Goal: Task Accomplishment & Management: Complete application form

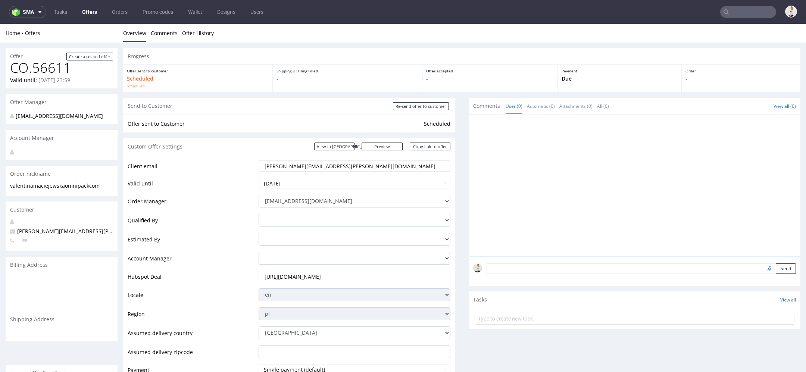
scroll to position [2, 0]
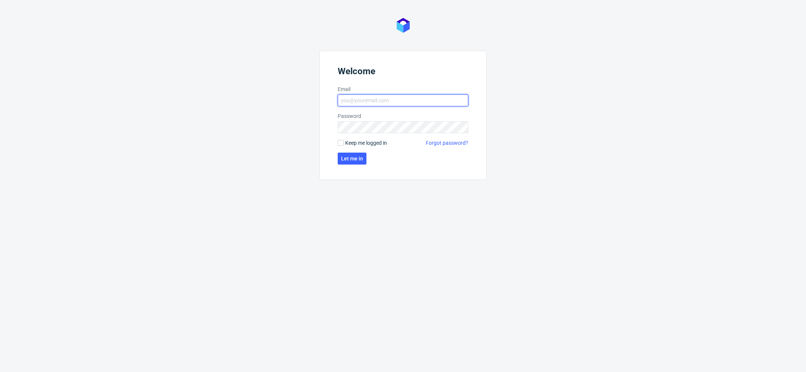
type input "[EMAIL_ADDRESS][DOMAIN_NAME]"
click at [366, 159] on form "Welcome Email mari.fok@packhelp.com Password Keep me logged in Forgot password?…" at bounding box center [402, 115] width 167 height 129
click at [355, 159] on span "Let me in" at bounding box center [352, 158] width 22 height 5
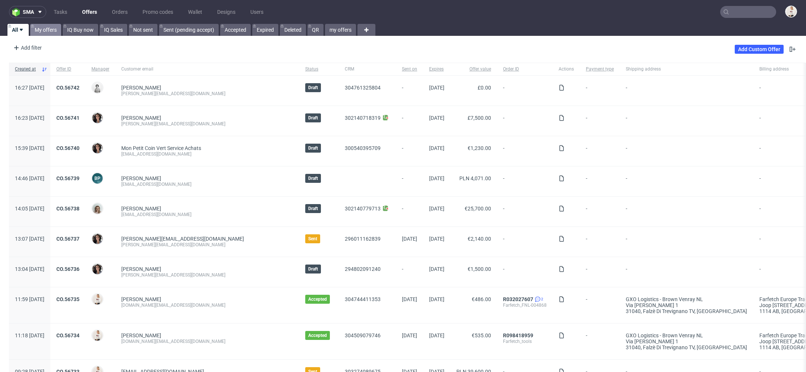
click at [46, 34] on link "My offers" at bounding box center [45, 30] width 31 height 12
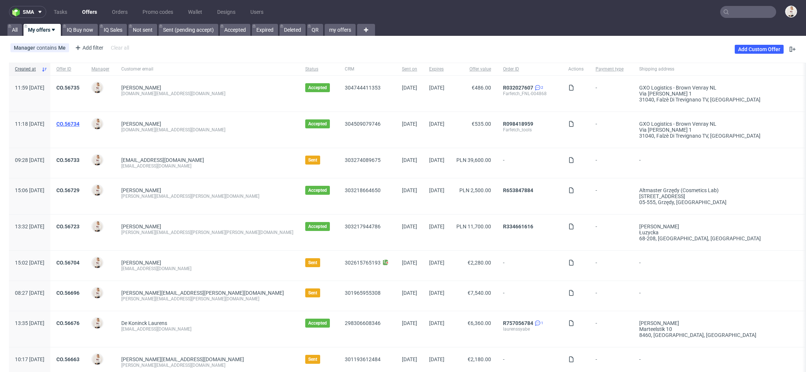
click at [79, 124] on link "CO.56734" at bounding box center [67, 124] width 23 height 6
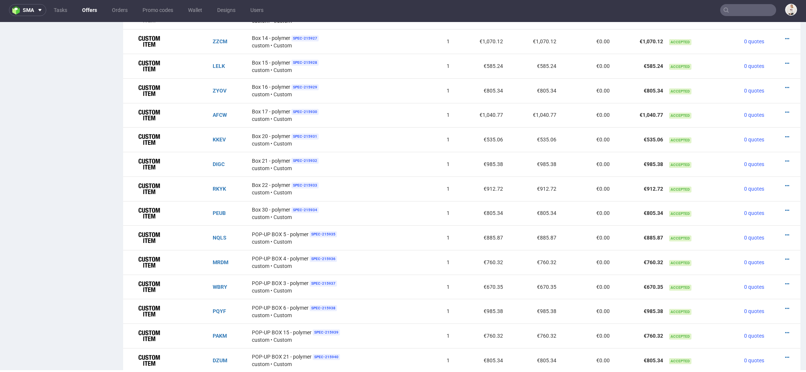
scroll to position [599, 0]
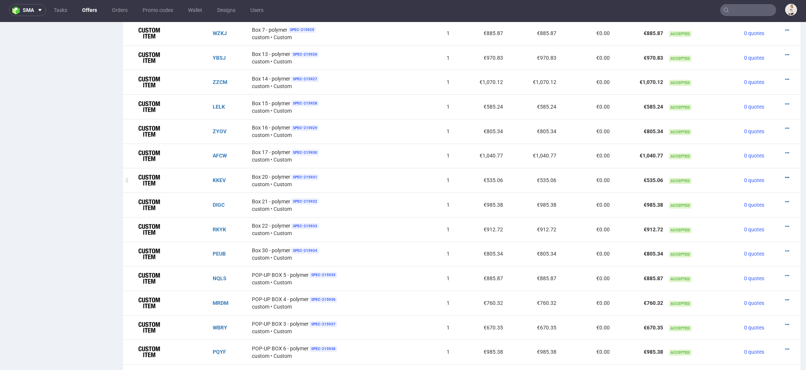
click at [785, 175] on icon at bounding box center [787, 177] width 4 height 5
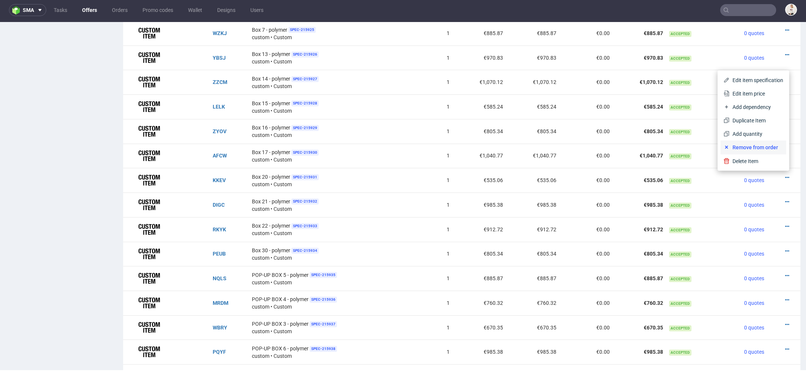
click at [762, 151] on span "Remove from order" at bounding box center [757, 147] width 54 height 7
click at [724, 148] on icon at bounding box center [727, 147] width 6 height 6
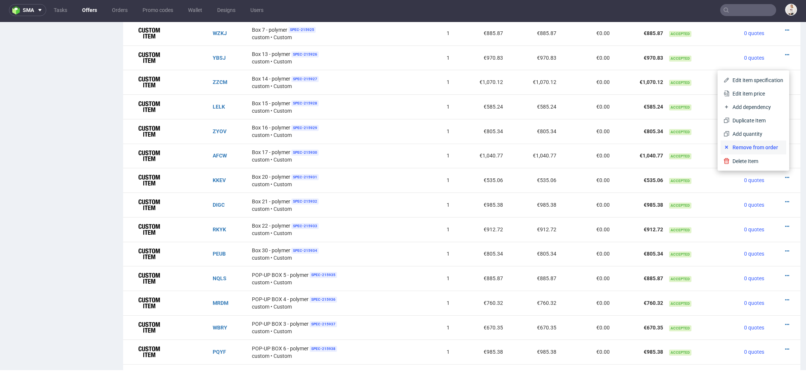
click at [761, 144] on span "Remove from order" at bounding box center [757, 147] width 54 height 7
click at [749, 161] on span "Delete Item" at bounding box center [757, 160] width 54 height 7
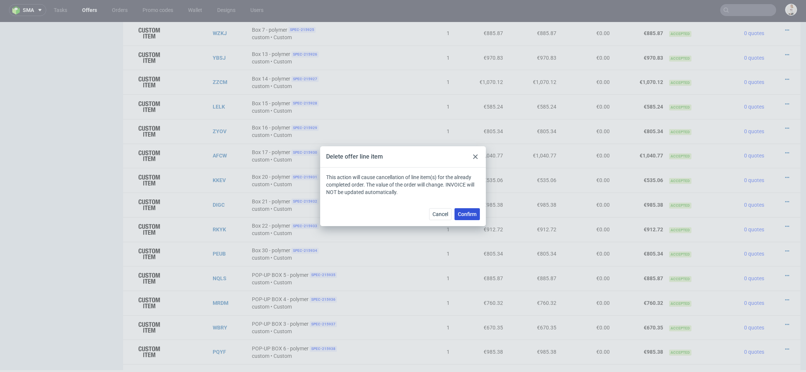
click at [472, 215] on span "Confirm" at bounding box center [467, 214] width 19 height 5
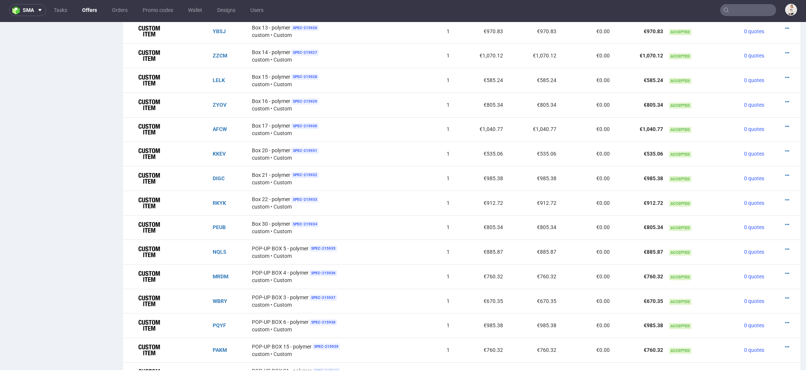
scroll to position [607, 0]
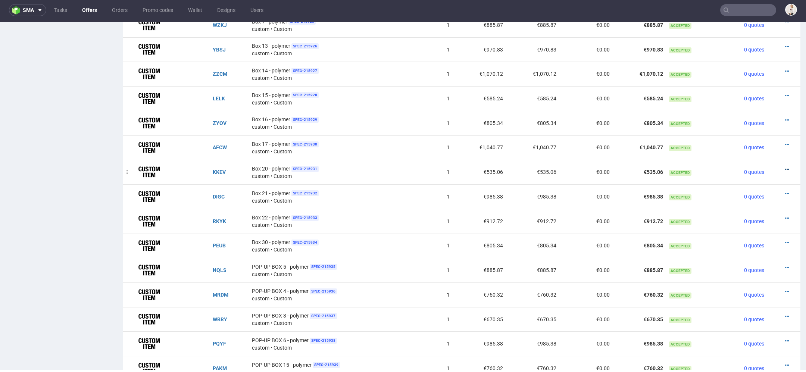
click at [785, 167] on icon at bounding box center [787, 169] width 4 height 5
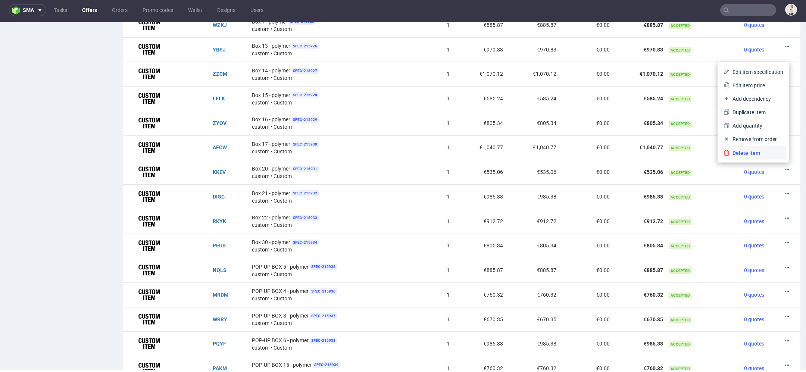
click at [759, 151] on span "Delete Item" at bounding box center [757, 152] width 54 height 7
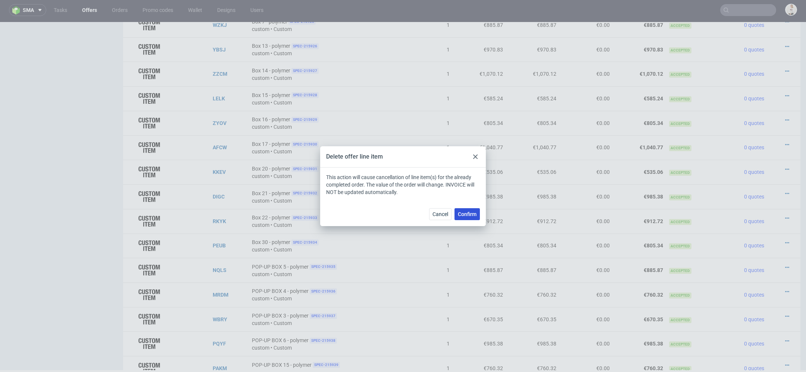
click at [464, 215] on span "Confirm" at bounding box center [467, 214] width 19 height 5
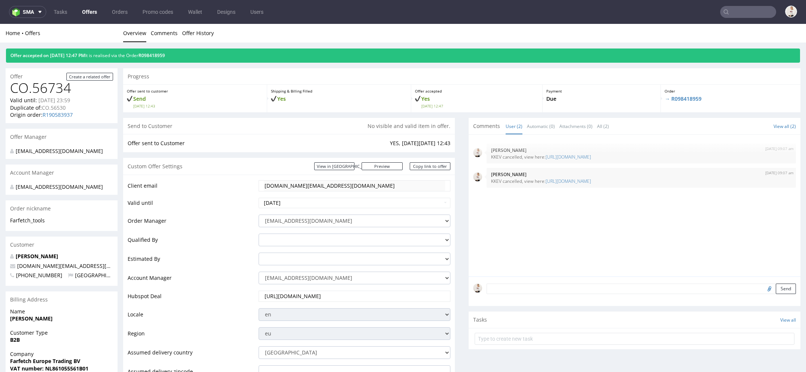
click at [88, 12] on link "Offers" at bounding box center [90, 12] width 24 height 12
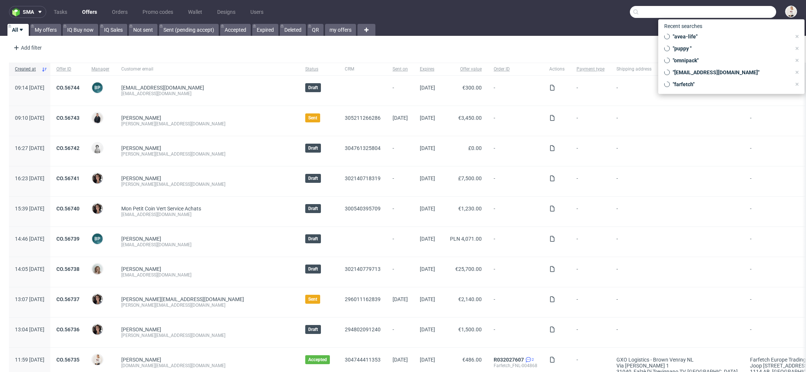
click at [725, 13] on input "text" at bounding box center [703, 12] width 146 height 12
paste input "noma.dk"
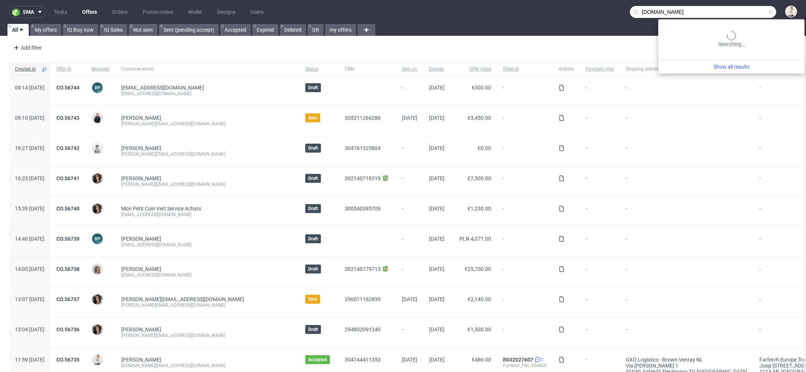
type input "noma.dk"
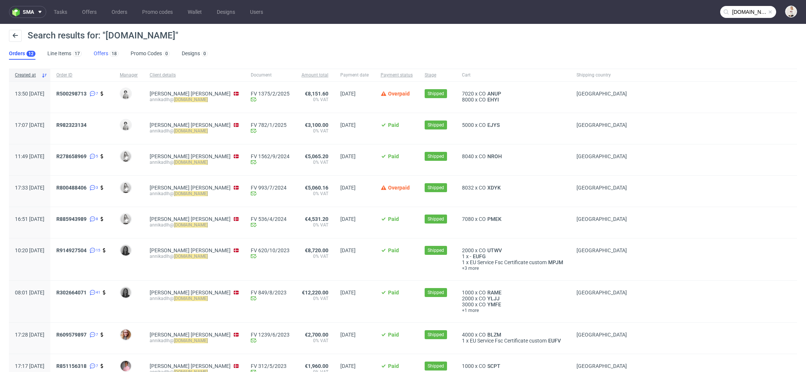
click at [101, 48] on link "Offers 18" at bounding box center [106, 54] width 25 height 12
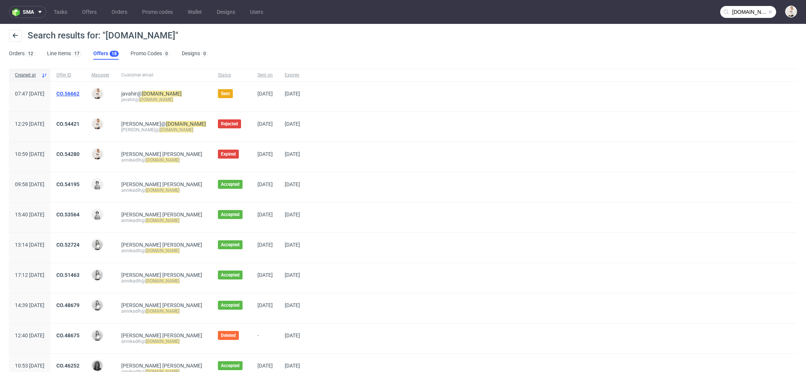
click at [79, 91] on link "CO.56662" at bounding box center [67, 94] width 23 height 6
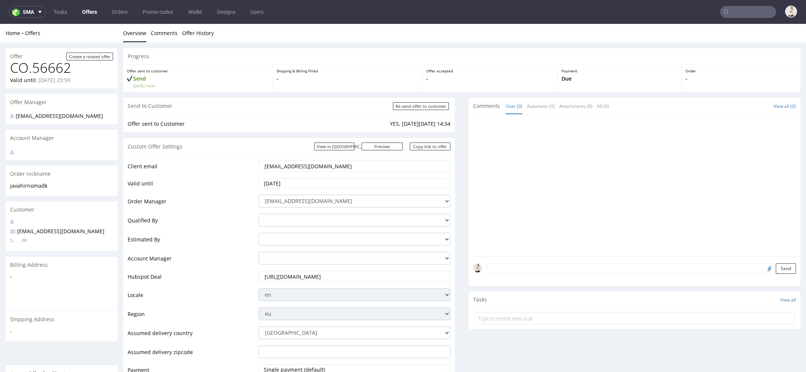
click at [93, 12] on link "Offers" at bounding box center [90, 12] width 24 height 12
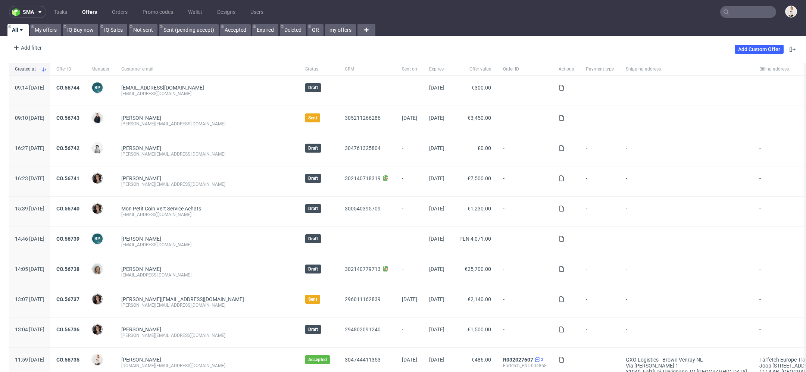
click at [733, 13] on input "text" at bounding box center [748, 12] width 56 height 12
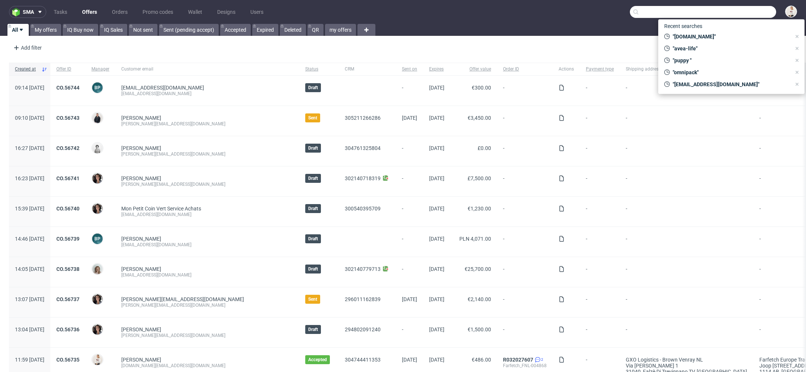
paste input "noma.dk"
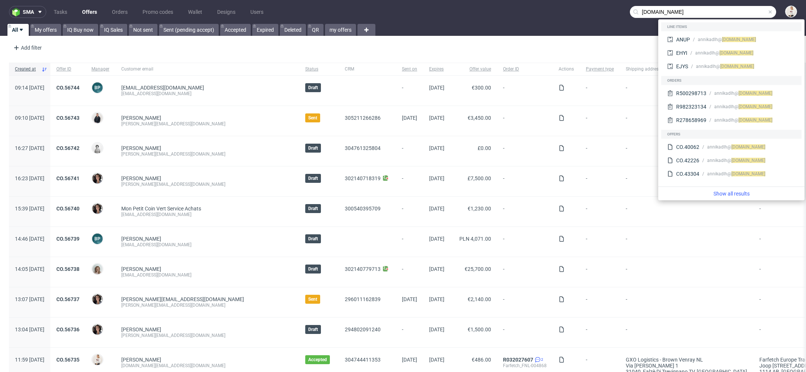
type input "noma.dk"
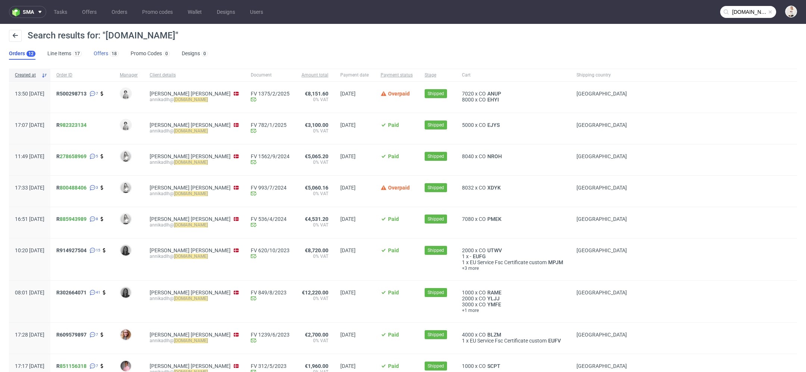
click at [98, 54] on link "Offers 18" at bounding box center [106, 54] width 25 height 12
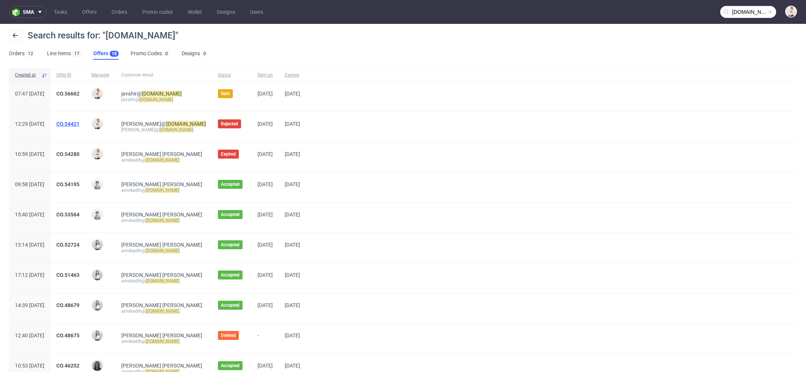
click at [79, 122] on link "CO.54421" at bounding box center [67, 124] width 23 height 6
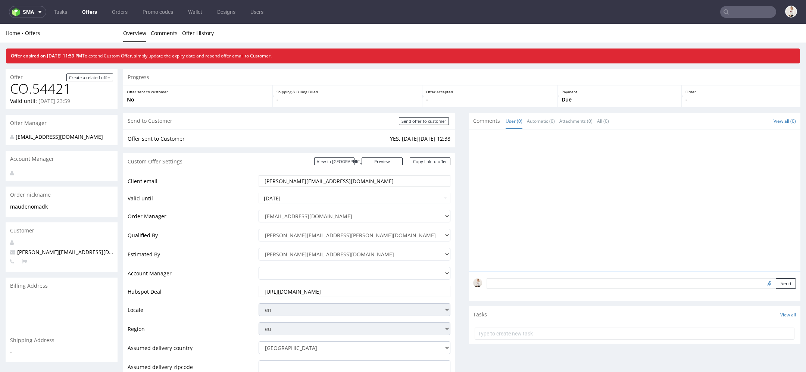
click at [93, 15] on link "Offers" at bounding box center [90, 12] width 24 height 12
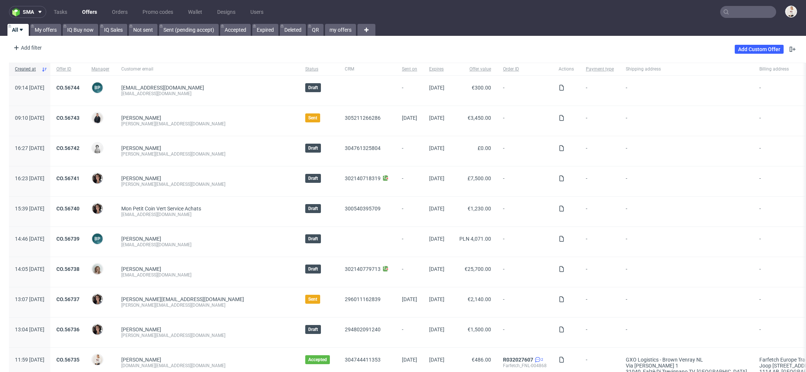
click at [753, 5] on nav "sma Tasks Offers Orders Promo codes Wallet Designs Users" at bounding box center [403, 12] width 806 height 24
click at [752, 16] on input "text" at bounding box center [748, 12] width 56 height 12
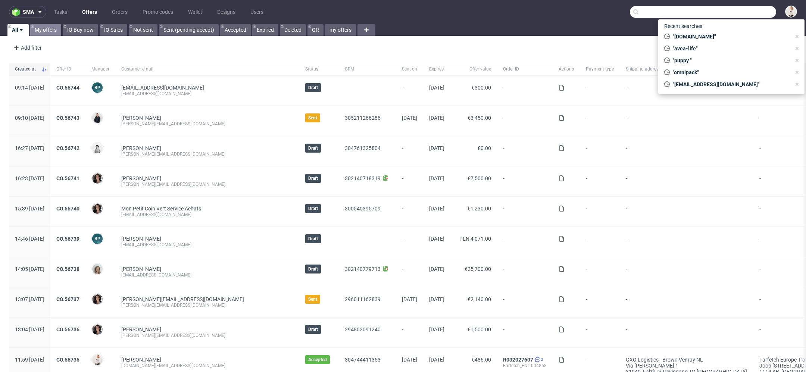
click at [46, 32] on link "My offers" at bounding box center [45, 30] width 31 height 12
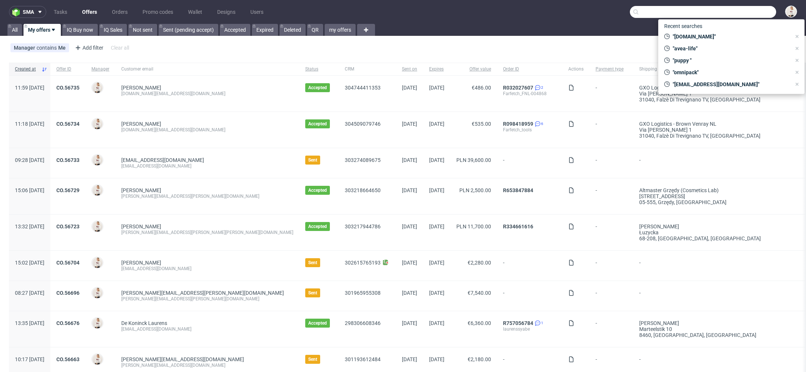
click at [518, 49] on div "Manager contains Me Add filter Hide filters Clear all Add Custom Offer" at bounding box center [403, 49] width 806 height 21
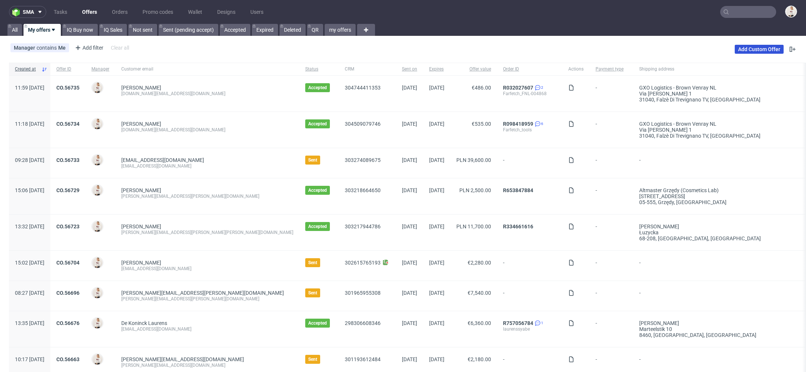
click at [753, 47] on link "Add Custom Offer" at bounding box center [759, 49] width 49 height 9
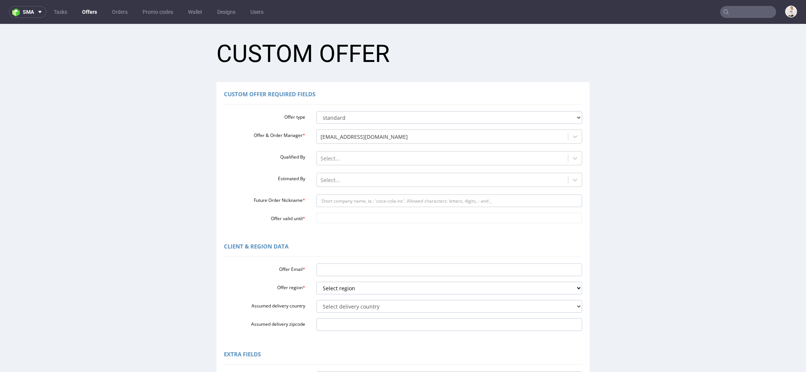
click at [402, 194] on div at bounding box center [449, 200] width 277 height 13
click at [402, 200] on input "Future Order Nickname *" at bounding box center [449, 200] width 266 height 13
paste input "maudenomadk"
type input "maudenomadk"
click at [378, 216] on input "Offer valid until *" at bounding box center [449, 218] width 266 height 10
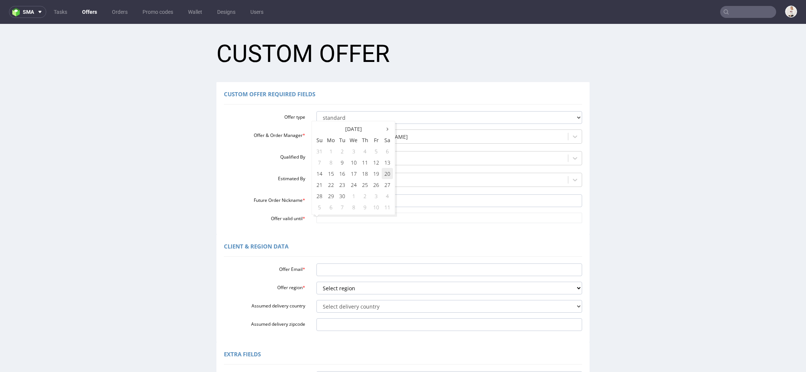
click at [390, 172] on td "20" at bounding box center [387, 173] width 11 height 11
type input "2025-09-20"
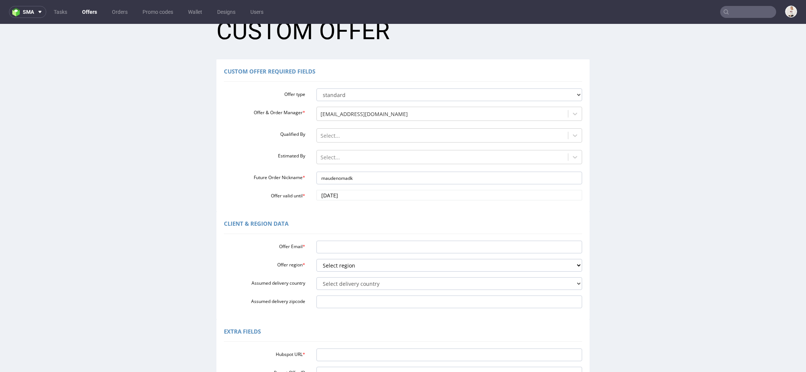
scroll to position [36, 0]
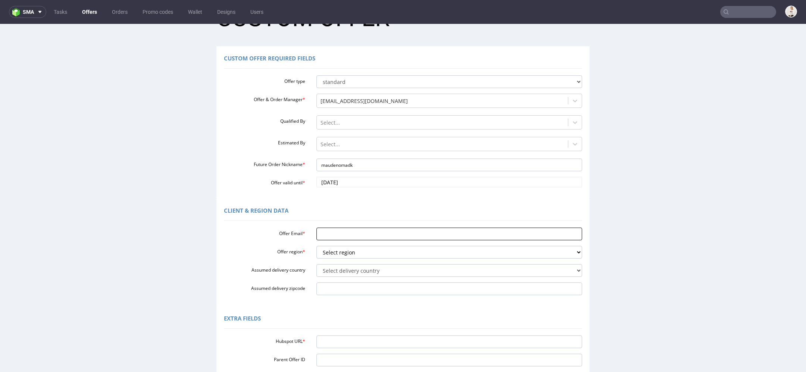
click at [343, 236] on input "Offer Email *" at bounding box center [449, 234] width 266 height 13
paste input "[PERSON_NAME][EMAIL_ADDRESS][DOMAIN_NAME]"
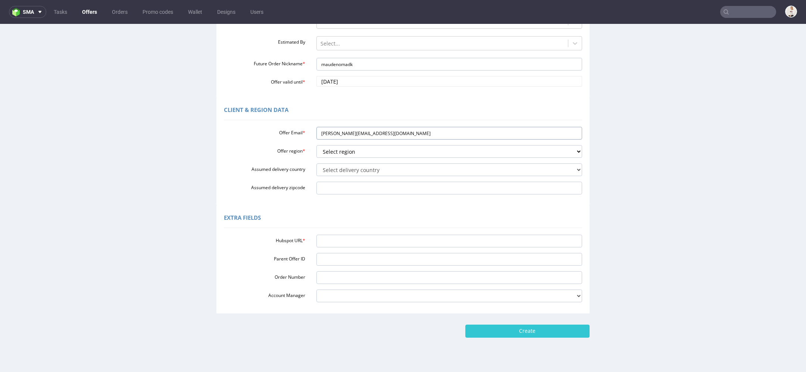
scroll to position [144, 0]
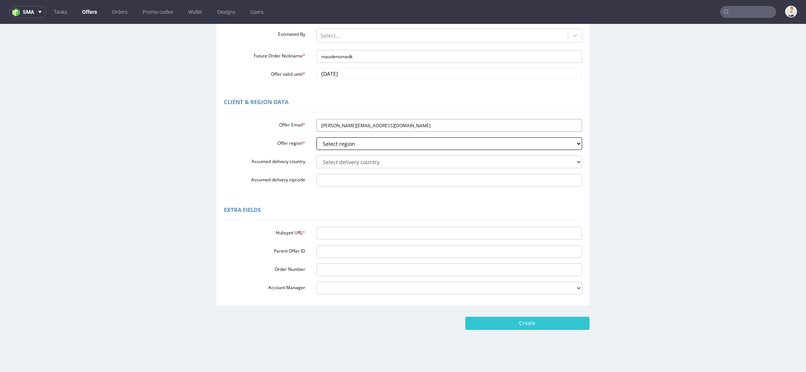
type input "[PERSON_NAME][EMAIL_ADDRESS][DOMAIN_NAME]"
click at [345, 144] on select "Select region eu gb de pl fr it es" at bounding box center [449, 143] width 266 height 13
select select "eu"
click at [316, 137] on select "Select region eu gb de pl fr it es" at bounding box center [449, 143] width 266 height 13
click at [335, 164] on select "Select delivery country Andorra Afghanistan Anguilla Albania Armenia Antarctica…" at bounding box center [449, 162] width 266 height 13
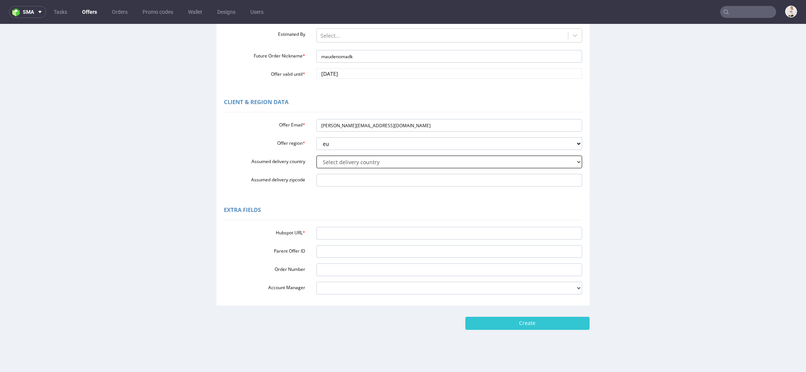
select select "59"
click at [316, 156] on select "Select delivery country Andorra Afghanistan Anguilla Albania Armenia Antarctica…" at bounding box center [449, 162] width 266 height 13
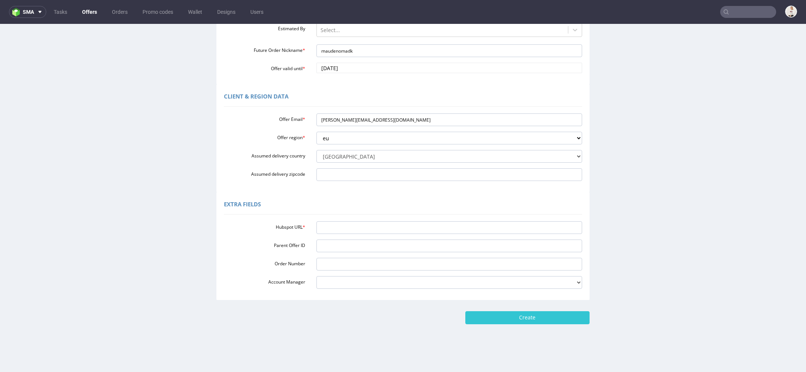
click at [408, 219] on div "Hubspot URL * Parent Offer ID Order Number Account Manager adrian.margula@packh…" at bounding box center [403, 253] width 358 height 71
click at [403, 231] on input "Hubspot URL *" at bounding box center [449, 227] width 266 height 13
paste input "https://app-eu1.hubspot.com/contacts/25600958/record/0-3/305436137694/"
type input "https://app-eu1.hubspot.com/contacts/25600958/record/0-3/305436137694/"
click at [458, 206] on div "Extra Fields" at bounding box center [403, 206] width 358 height 18
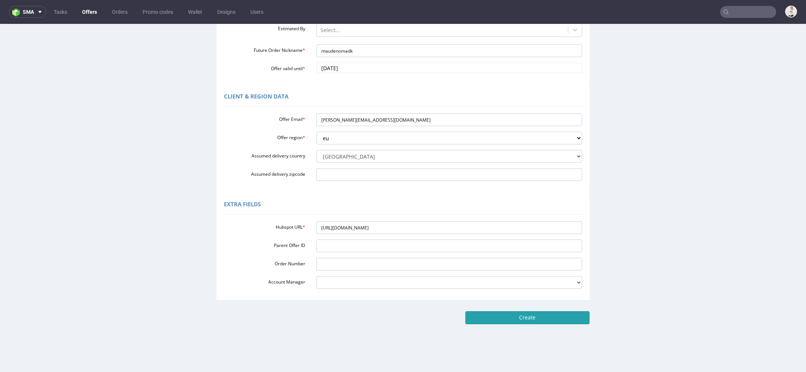
click at [515, 315] on input "Create" at bounding box center [527, 317] width 124 height 13
type input "Please wait..."
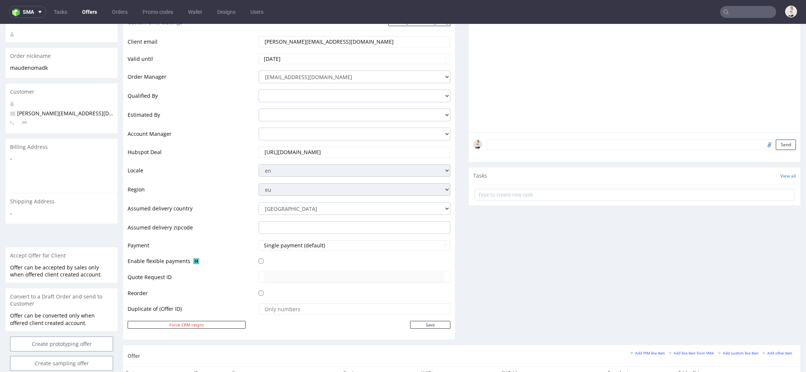
scroll to position [318, 0]
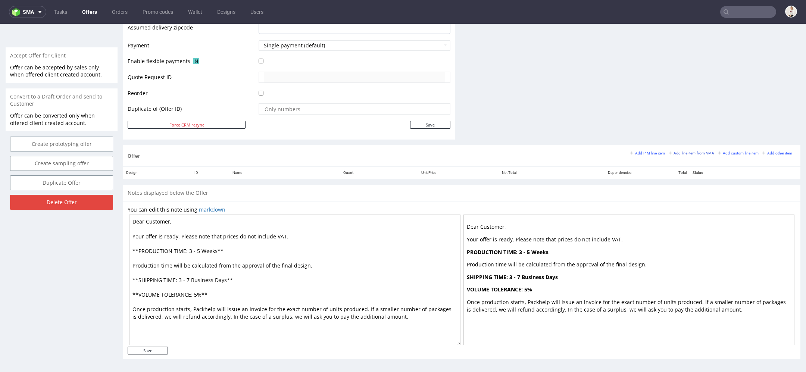
click at [678, 153] on small "Add line item from VMA" at bounding box center [692, 153] width 46 height 4
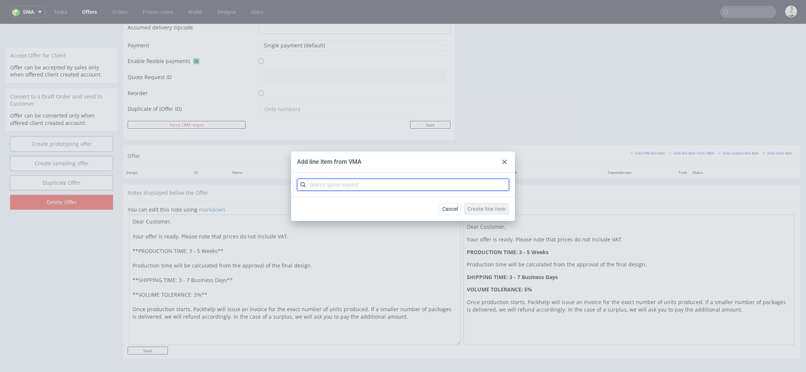
click at [434, 183] on input "text" at bounding box center [403, 185] width 212 height 12
paste input "CBIF"
type input "CBIF"
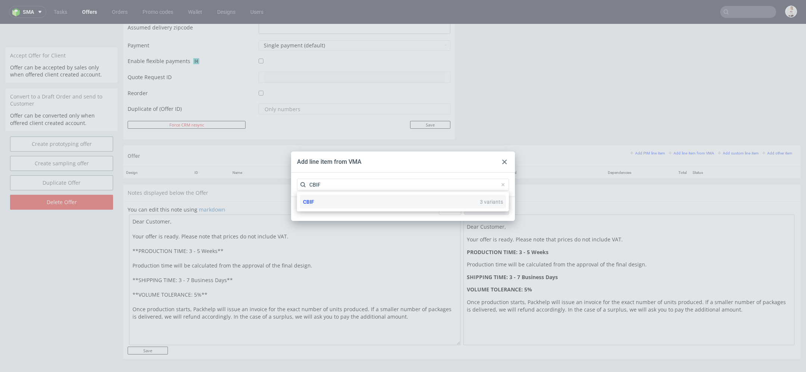
click at [370, 203] on div "CBIF 3 variants" at bounding box center [403, 201] width 206 height 13
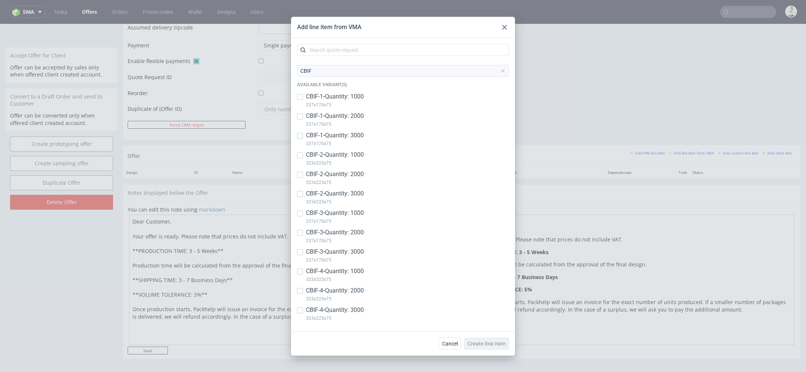
click at [357, 93] on p "CBIF-1 • Quantity: 1000" at bounding box center [335, 97] width 58 height 8
checkbox input "true"
click at [352, 113] on p "CBIF-1 • Quantity: 2000" at bounding box center [335, 116] width 58 height 8
checkbox input "true"
click at [359, 140] on p "237x170x75" at bounding box center [335, 144] width 58 height 8
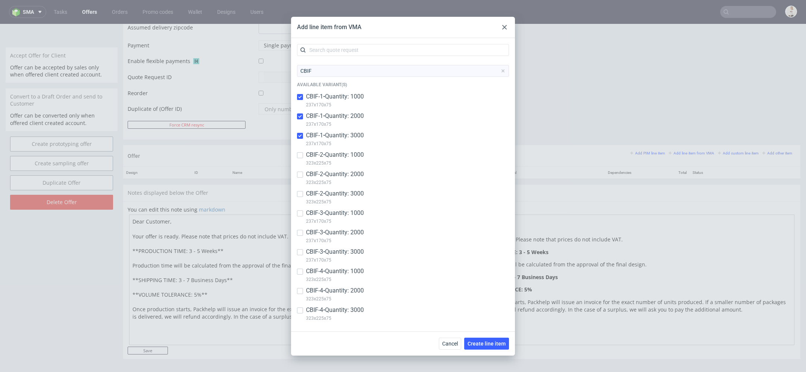
checkbox input "true"
click at [355, 160] on p "323x225x75" at bounding box center [335, 163] width 58 height 8
checkbox input "true"
click at [351, 170] on p "CBIF-2 • Quantity: 2000" at bounding box center [335, 174] width 58 height 8
checkbox input "true"
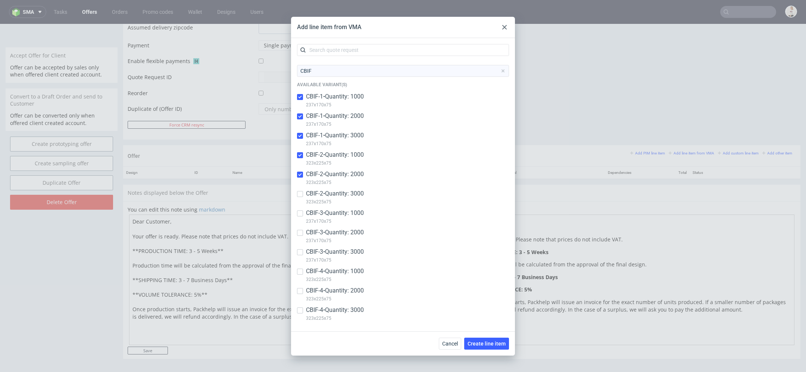
click at [348, 193] on p "CBIF-2 • Quantity: 3000" at bounding box center [335, 194] width 58 height 8
checkbox input "true"
click at [489, 343] on span "Create line item" at bounding box center [487, 343] width 38 height 5
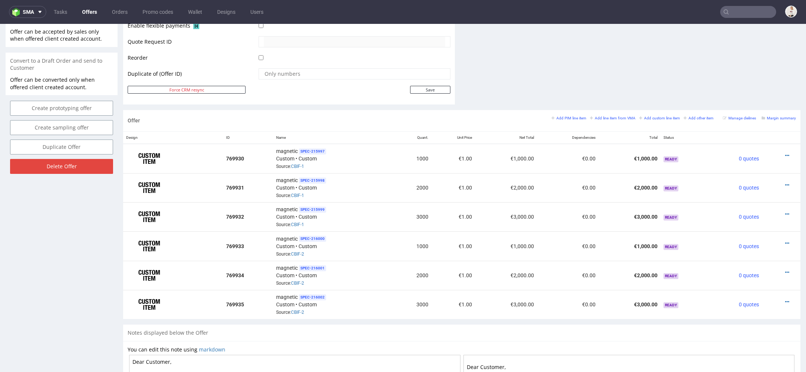
scroll to position [365, 0]
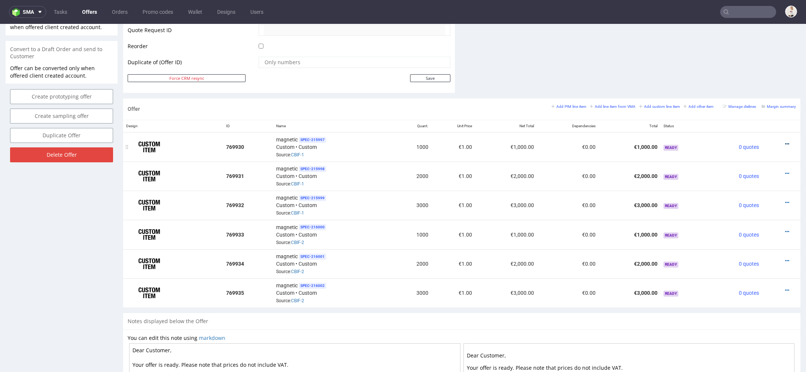
click at [785, 141] on link at bounding box center [787, 144] width 4 height 6
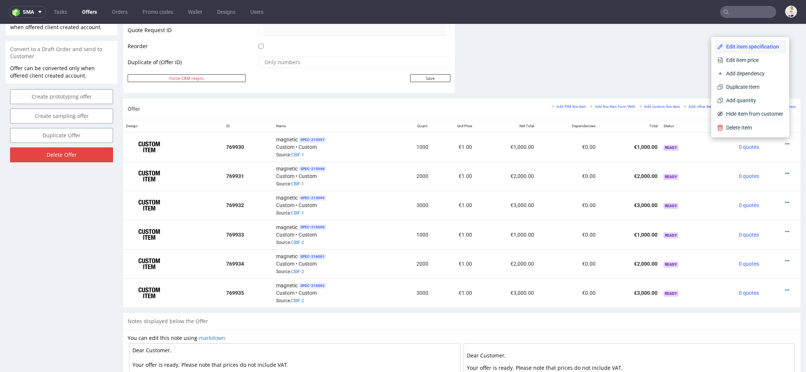
click at [746, 43] on span "Edit item specification" at bounding box center [753, 46] width 60 height 7
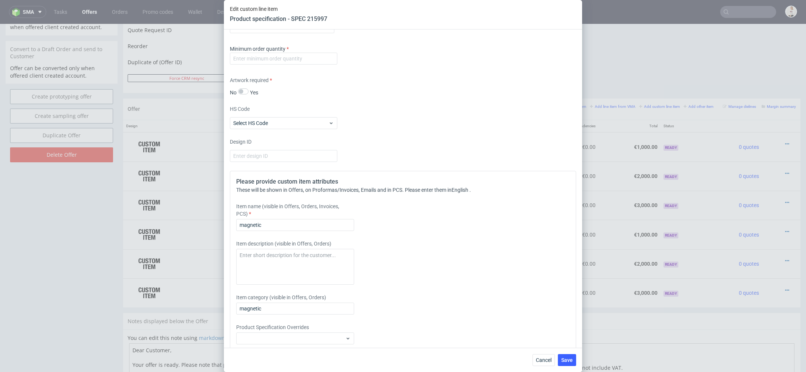
scroll to position [1361, 0]
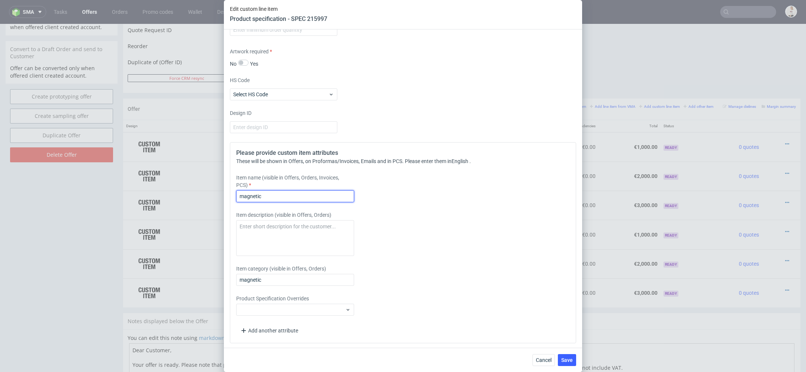
click at [295, 194] on input "magnetic" at bounding box center [295, 196] width 118 height 12
type input "Magnetic box"
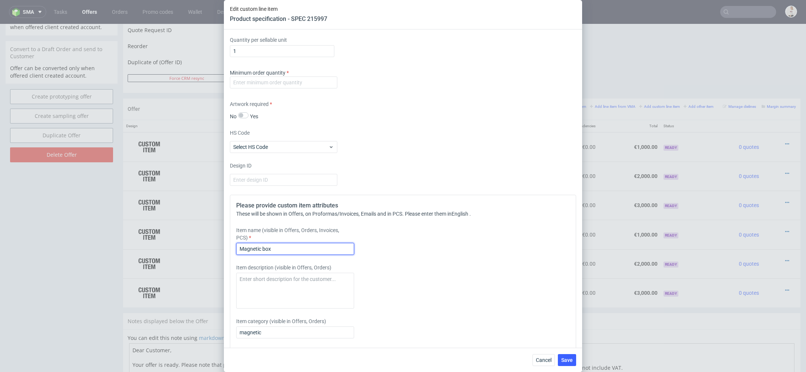
scroll to position [1309, 0]
click at [274, 80] on input "number" at bounding box center [283, 82] width 107 height 12
type input "1"
click at [433, 168] on div "Design ID" at bounding box center [403, 174] width 346 height 24
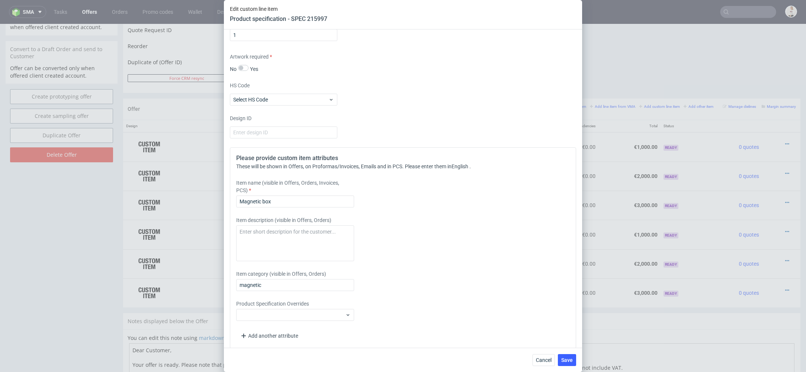
scroll to position [1361, 0]
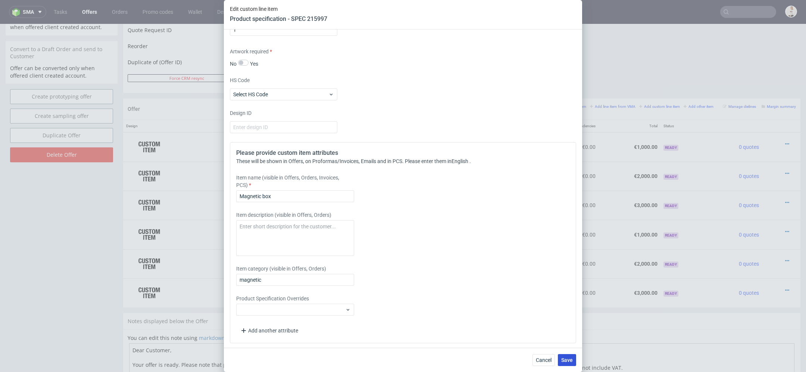
click at [569, 356] on button "Save" at bounding box center [567, 360] width 18 height 12
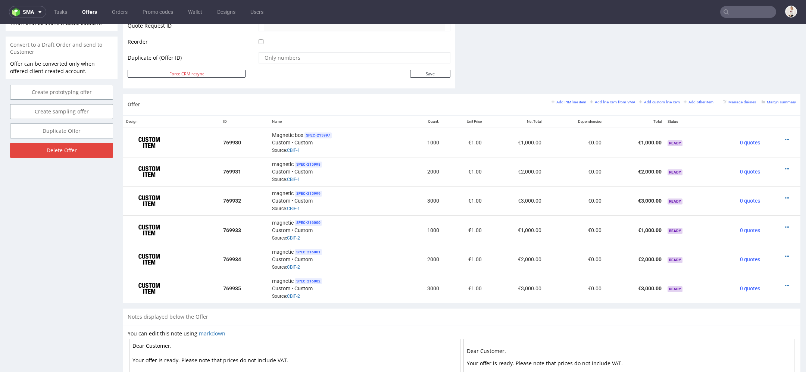
scroll to position [372, 0]
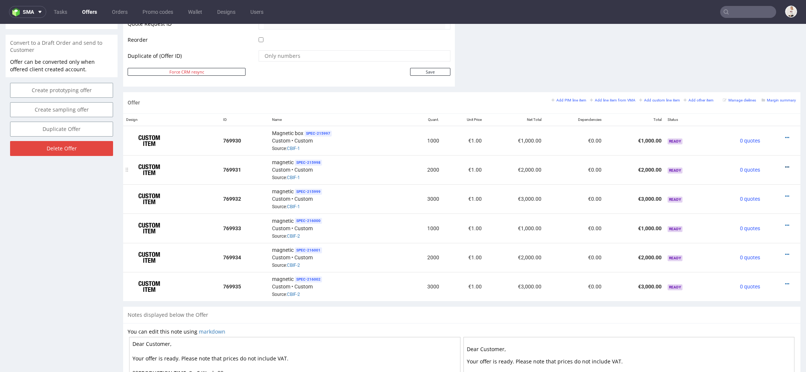
click at [785, 165] on icon at bounding box center [787, 167] width 4 height 5
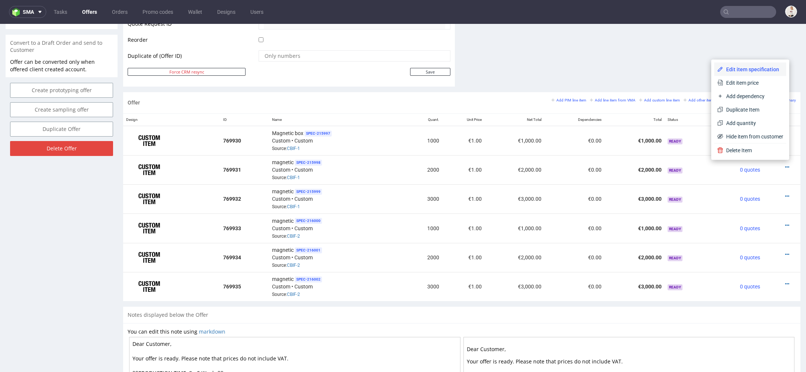
click at [755, 70] on span "Edit item specification" at bounding box center [753, 69] width 60 height 7
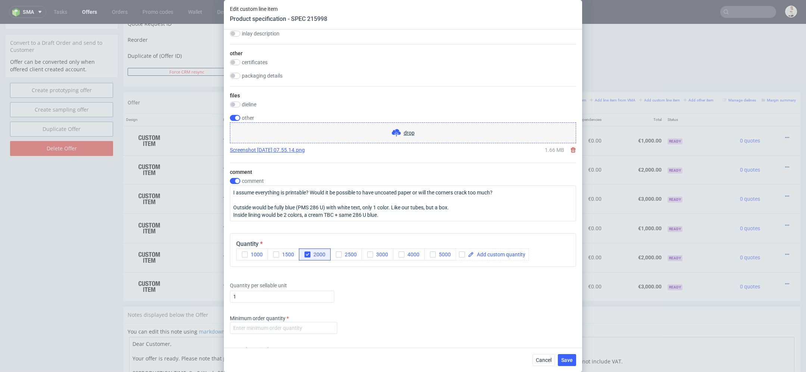
scroll to position [1157, 0]
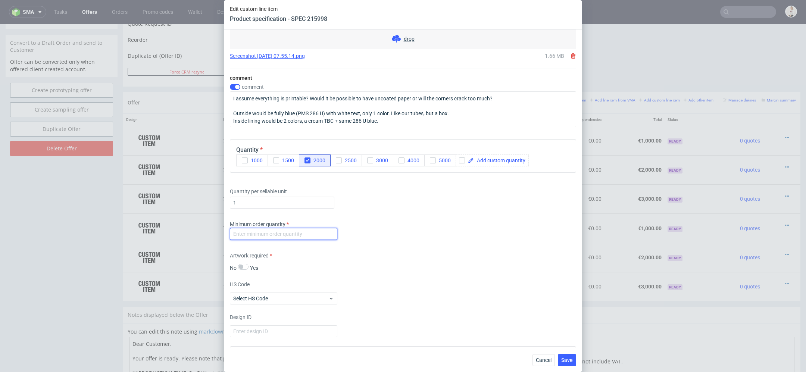
click at [272, 231] on input "number" at bounding box center [283, 234] width 107 height 12
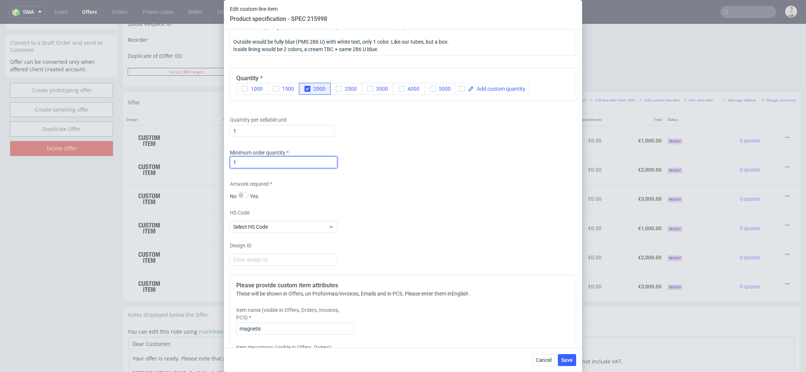
scroll to position [1236, 0]
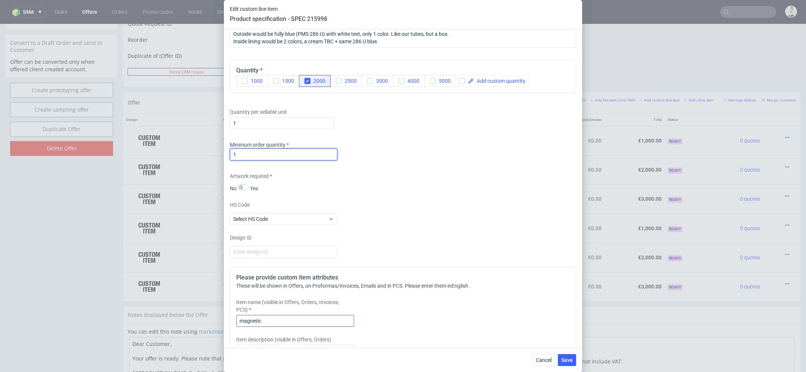
type input "1"
drag, startPoint x: 279, startPoint y: 316, endPoint x: 138, endPoint y: 316, distance: 141.1
click at [138, 316] on div "Edit custom line item Product specification - SPEC 215998 Supplier Polipak Tech…" at bounding box center [403, 186] width 806 height 372
type input "Magnetic box"
click at [564, 366] on button "Save" at bounding box center [567, 360] width 18 height 12
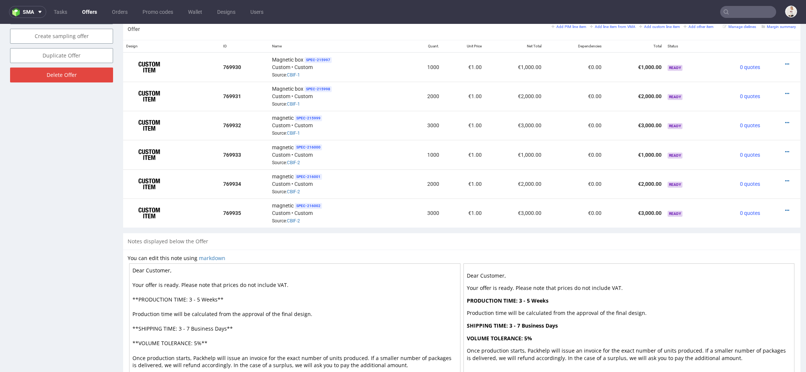
scroll to position [437, 0]
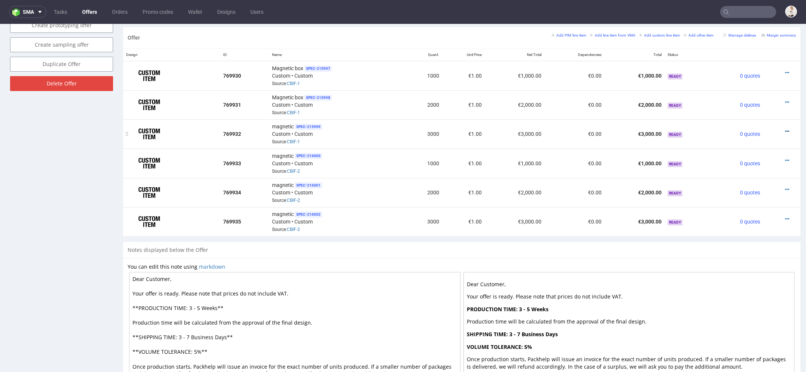
click at [785, 129] on icon at bounding box center [787, 131] width 4 height 5
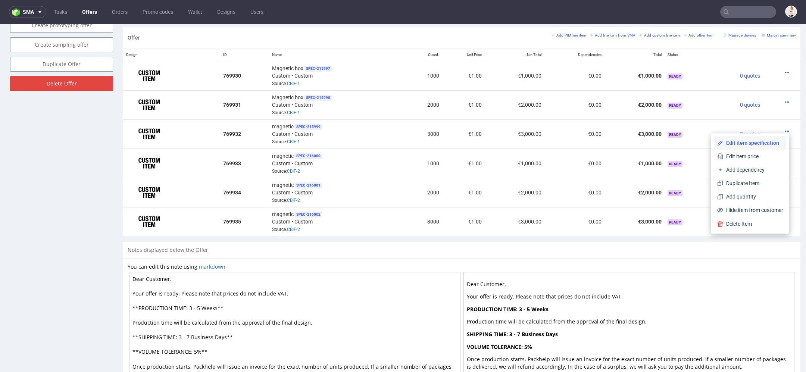
click at [754, 143] on span "Edit item specification" at bounding box center [753, 142] width 60 height 7
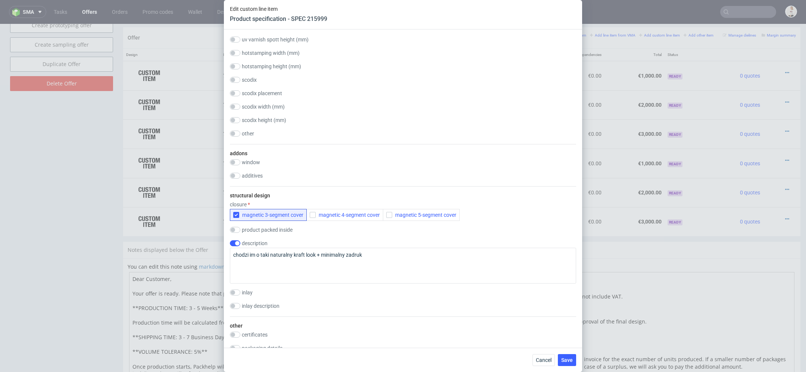
scroll to position [1136, 0]
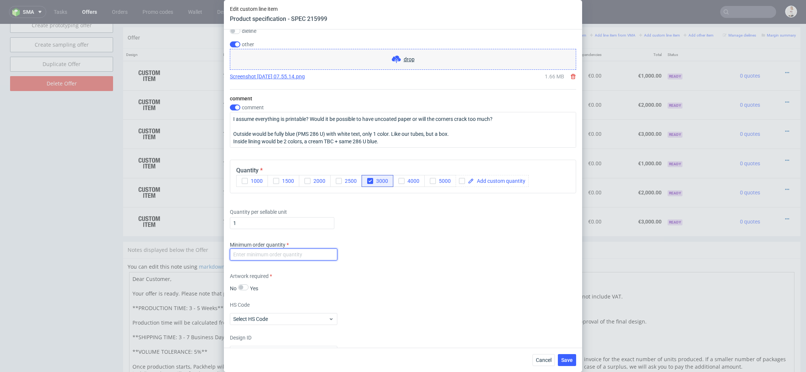
click at [271, 252] on input "number" at bounding box center [283, 255] width 107 height 12
type input "1"
click at [389, 272] on div "Artwork required No Yes" at bounding box center [403, 282] width 346 height 20
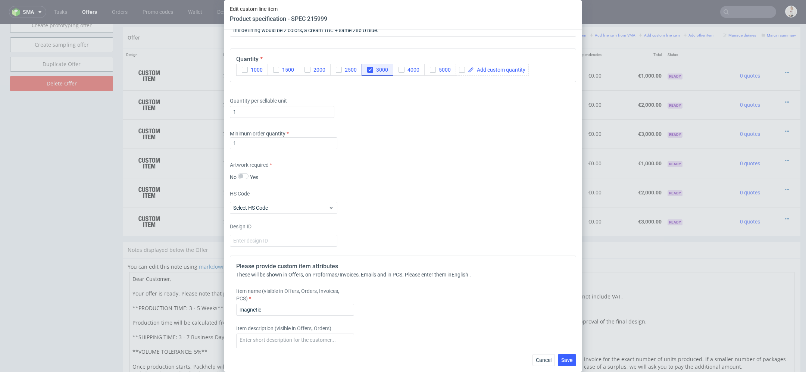
scroll to position [1262, 0]
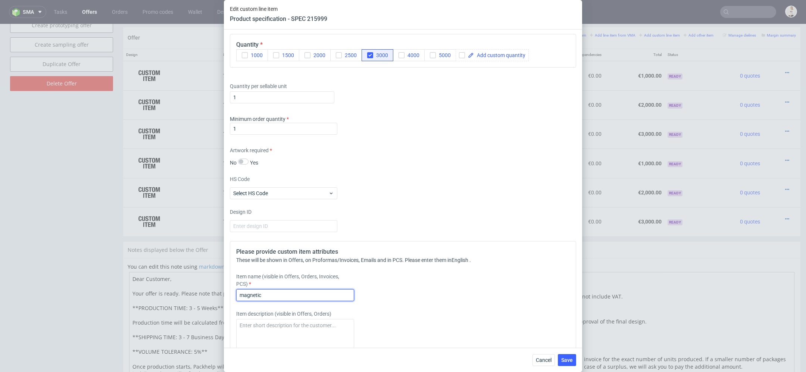
drag, startPoint x: 272, startPoint y: 293, endPoint x: 102, endPoint y: 288, distance: 169.5
click at [111, 288] on div "Edit custom line item Product specification - SPEC 215999 Supplier Polipak Tech…" at bounding box center [403, 186] width 806 height 372
drag, startPoint x: 299, startPoint y: 297, endPoint x: 271, endPoint y: 295, distance: 28.1
click at [271, 295] on input "Magnetic box standard" at bounding box center [295, 295] width 118 height 12
type input "Magnetic box"
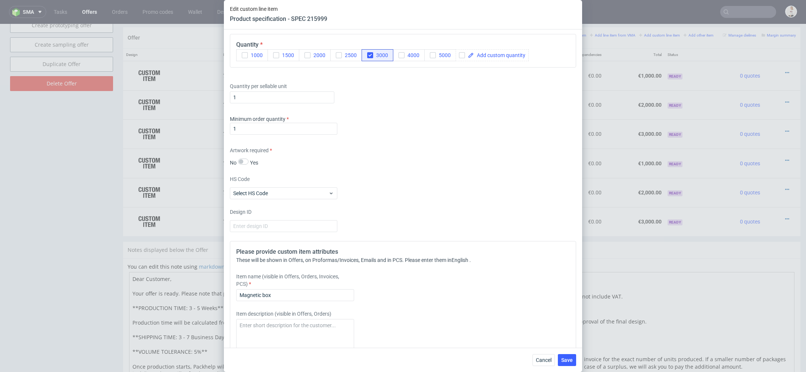
click at [411, 279] on div "Item name (visible in Offers, Orders, Invoices, PCS) Magnetic box" at bounding box center [360, 287] width 248 height 28
click at [569, 360] on span "Save" at bounding box center [567, 360] width 12 height 5
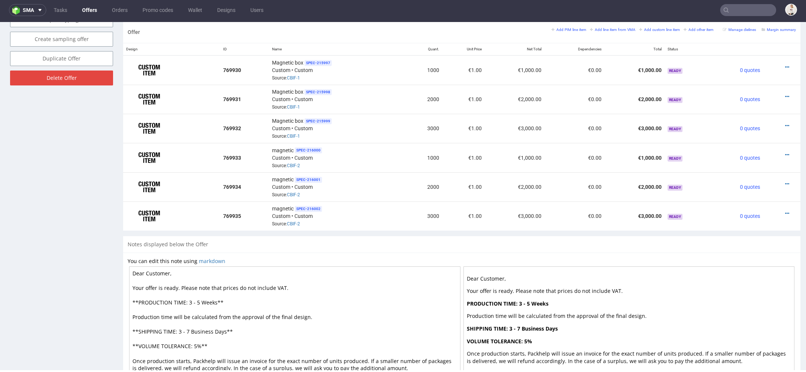
scroll to position [452, 0]
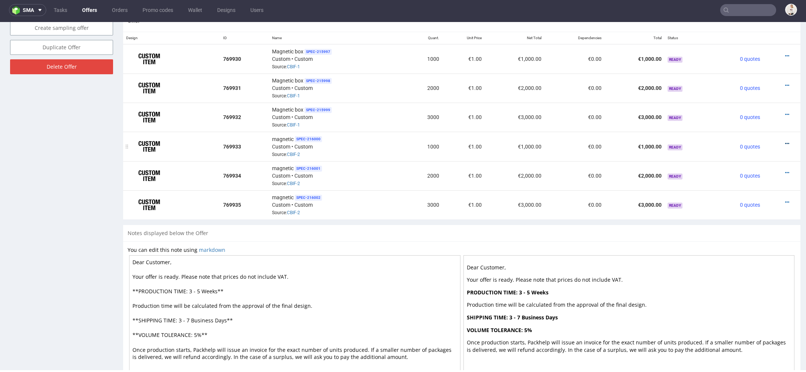
click at [785, 141] on icon at bounding box center [787, 143] width 4 height 5
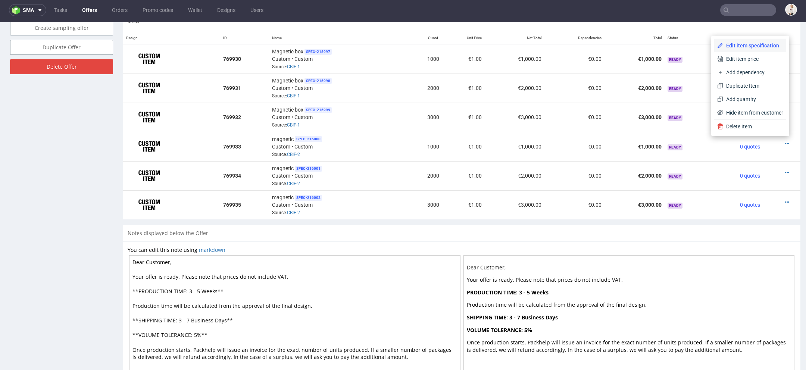
click at [754, 44] on span "Edit item specification" at bounding box center [753, 45] width 60 height 7
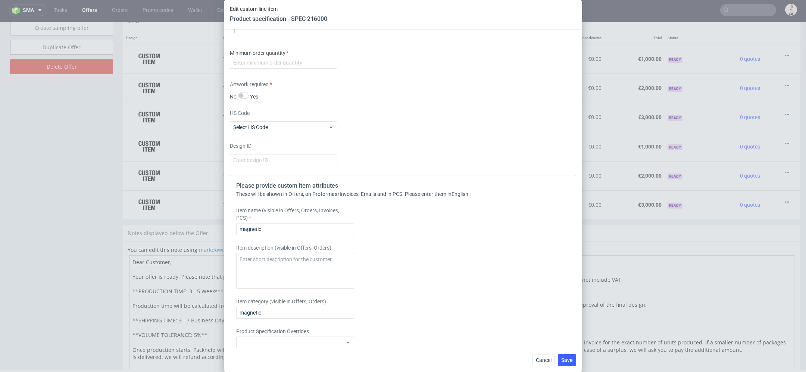
scroll to position [1361, 0]
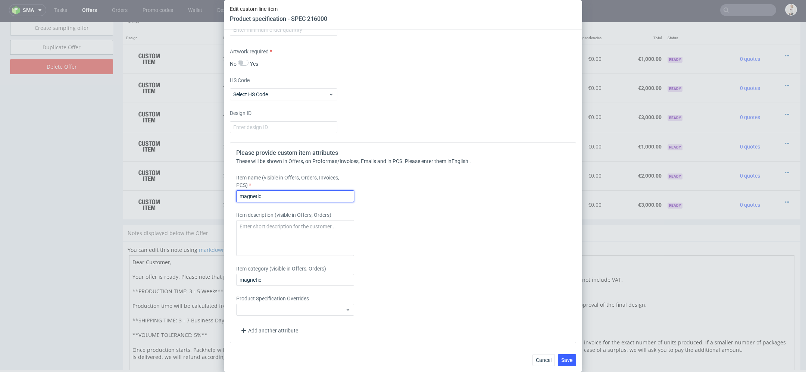
click at [293, 194] on input "magnetic" at bounding box center [295, 196] width 118 height 12
type input "Magnetic box"
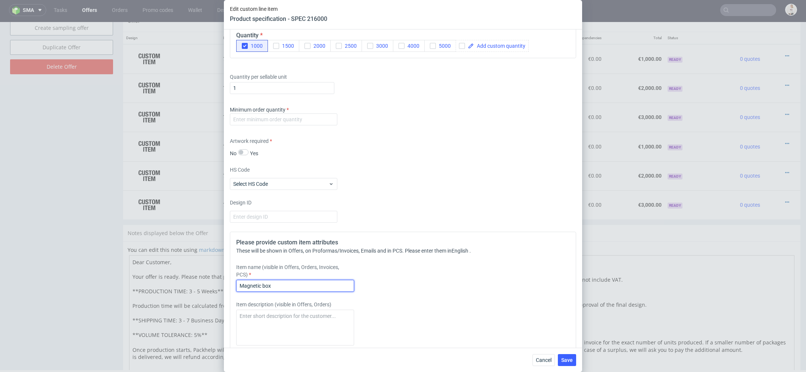
scroll to position [1271, 0]
click at [275, 118] on input "number" at bounding box center [283, 119] width 107 height 12
type input "1"
click at [436, 164] on div "Supplier Polipak Technical specification Instant price RFQ type name rigid box …" at bounding box center [403, 188] width 358 height 318
click at [567, 360] on span "Save" at bounding box center [567, 360] width 12 height 5
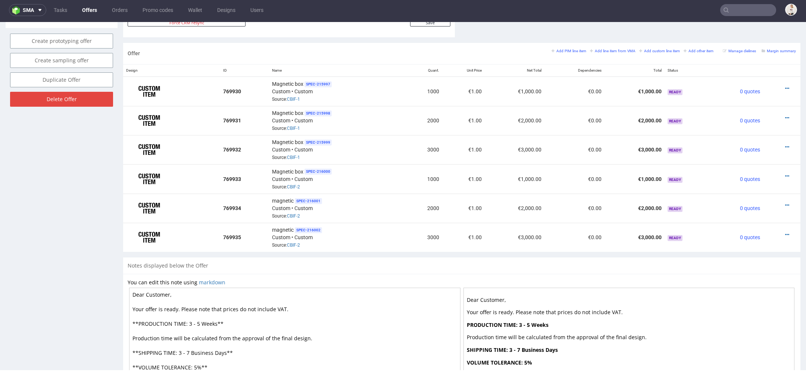
scroll to position [419, 0]
click at [785, 203] on icon at bounding box center [787, 205] width 4 height 5
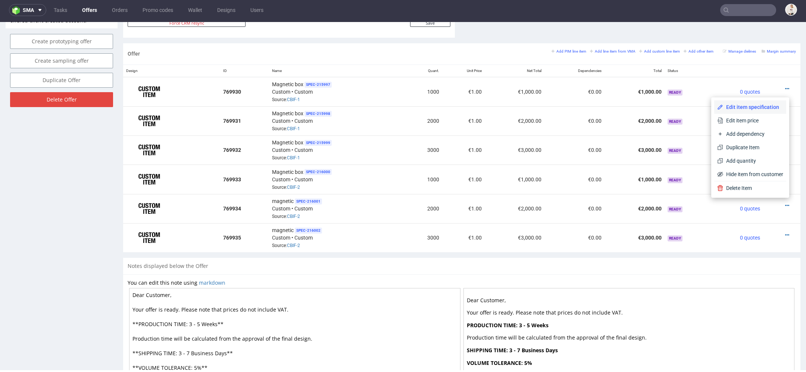
click at [746, 106] on span "Edit item specification" at bounding box center [753, 106] width 60 height 7
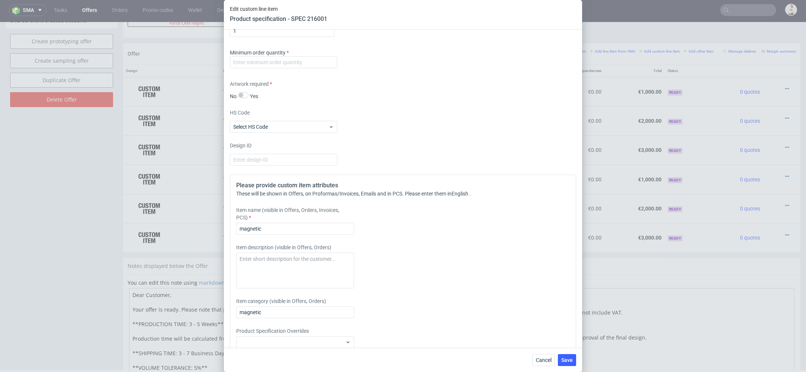
scroll to position [1312, 0]
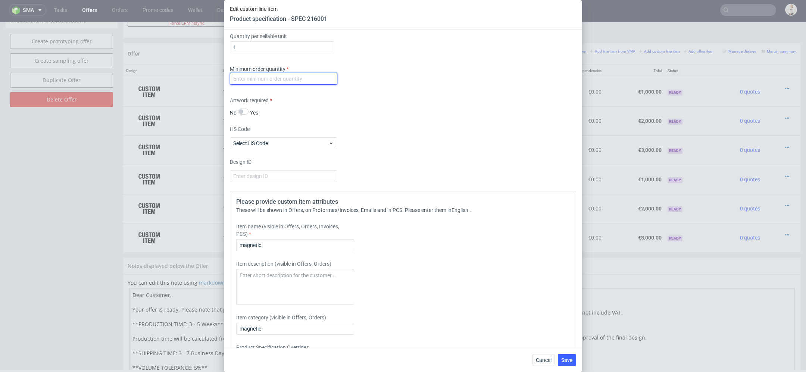
click at [275, 73] on input "number" at bounding box center [283, 79] width 107 height 12
type input "1"
click at [292, 243] on input "magnetic" at bounding box center [295, 245] width 118 height 12
type input "Magnetic box"
click at [571, 362] on span "Save" at bounding box center [567, 360] width 12 height 5
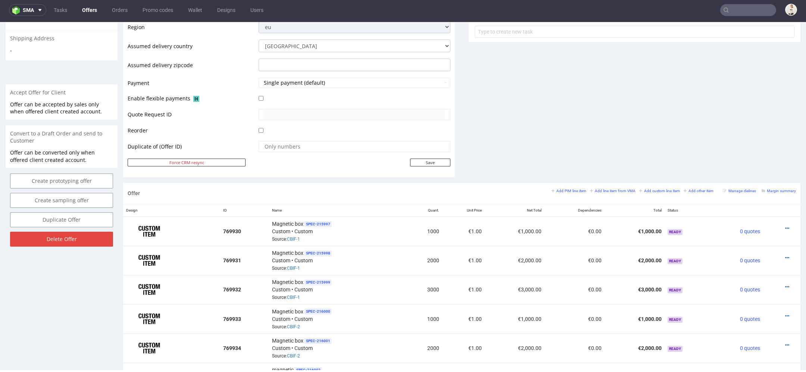
scroll to position [492, 0]
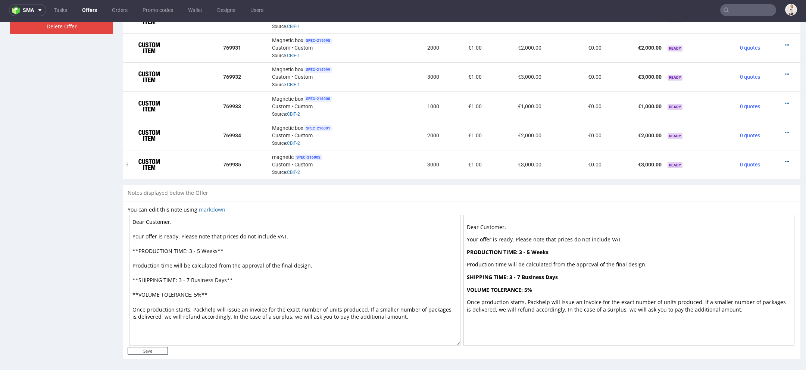
click at [778, 158] on div at bounding box center [779, 161] width 27 height 7
click at [785, 159] on icon at bounding box center [787, 161] width 4 height 5
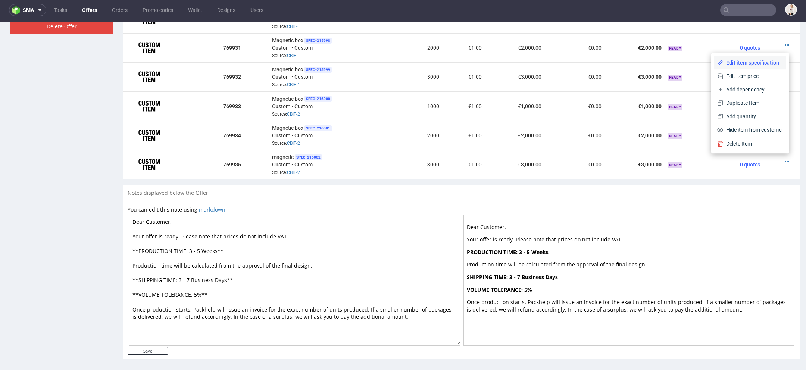
click at [748, 58] on li "Edit item specification" at bounding box center [750, 62] width 72 height 13
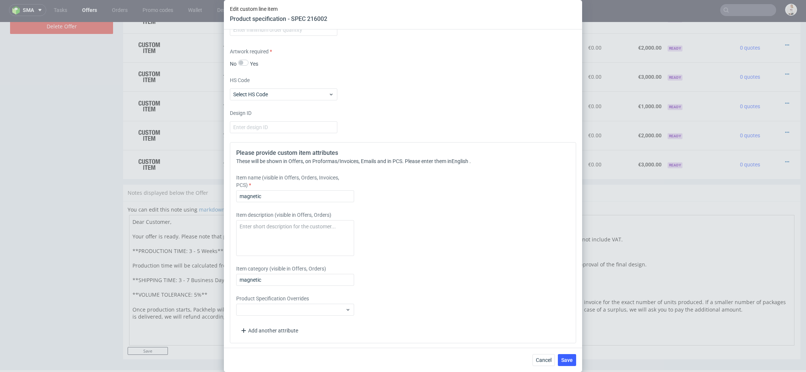
scroll to position [1329, 0]
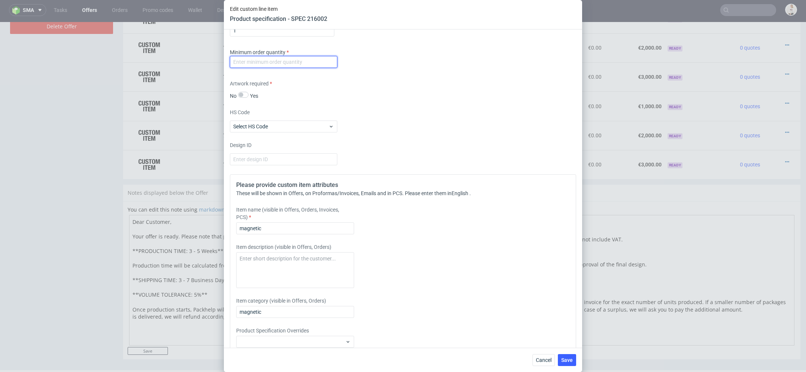
click at [282, 56] on input "number" at bounding box center [283, 62] width 107 height 12
type input "1"
click at [293, 226] on input "magnetic" at bounding box center [295, 228] width 118 height 12
type input "Magnetic box"
click at [571, 358] on span "Save" at bounding box center [567, 360] width 12 height 5
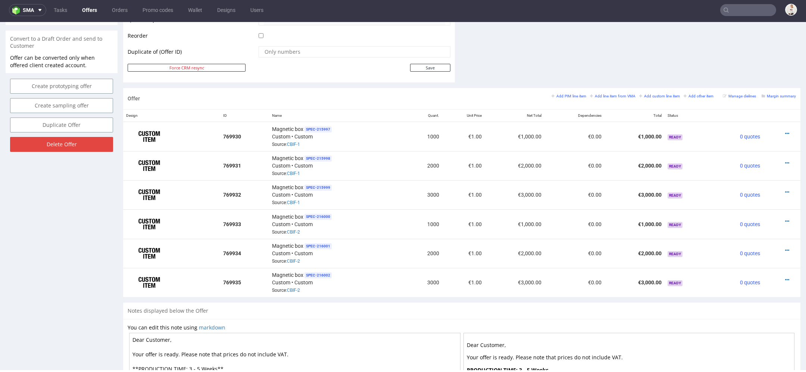
scroll to position [371, 0]
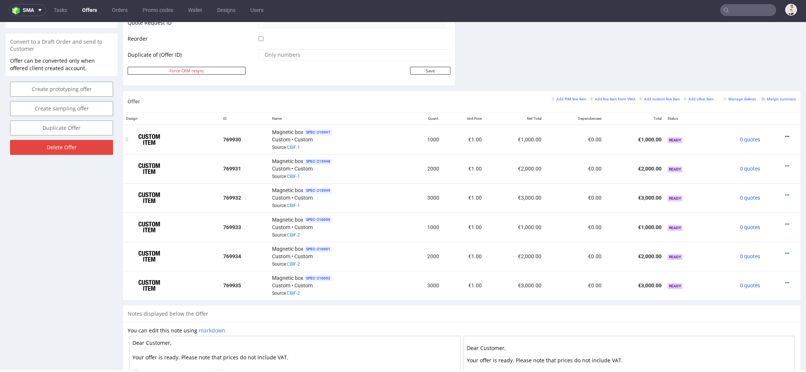
click at [785, 134] on icon at bounding box center [787, 136] width 4 height 5
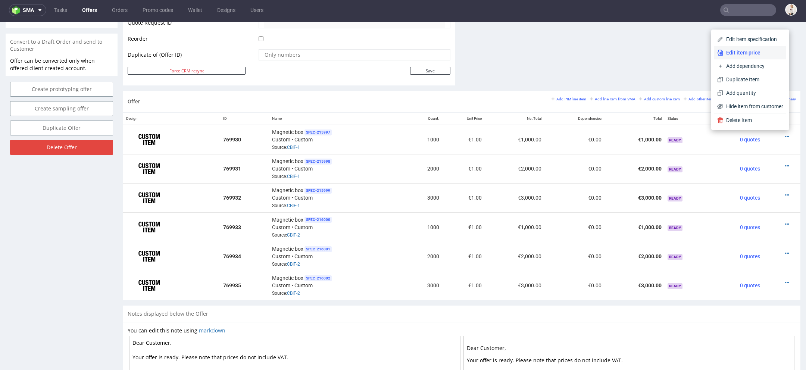
click at [747, 51] on span "Edit item price" at bounding box center [753, 52] width 60 height 7
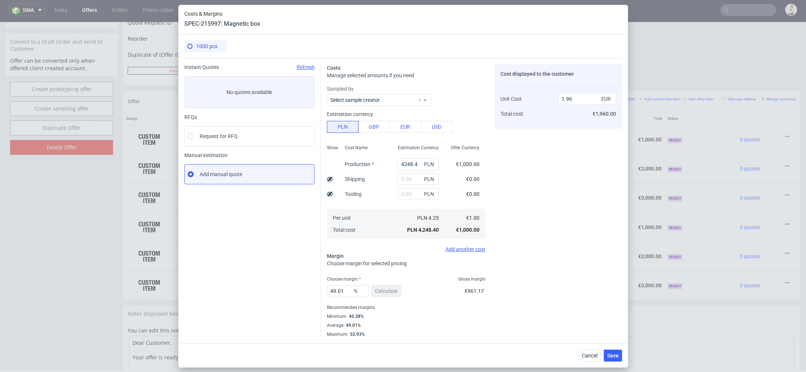
click at [550, 216] on div "Cost displayed to the customer Unit Cost Total cost 1.96 EUR €1,960.00" at bounding box center [558, 200] width 128 height 273
click at [408, 165] on input "4248.4" at bounding box center [418, 164] width 41 height 12
paste input "14100.00"
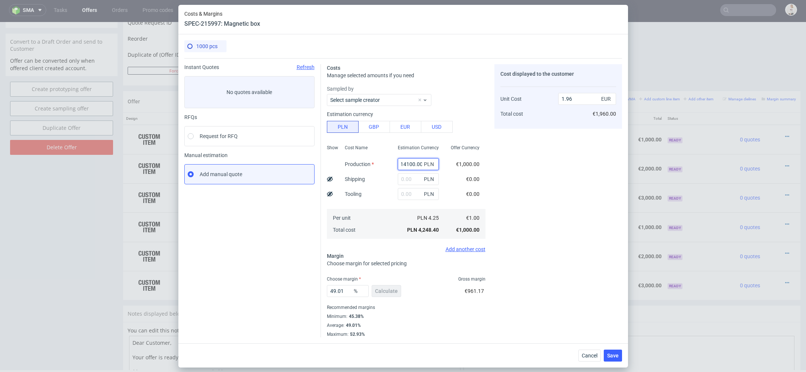
type input "14100"
type input "6.51"
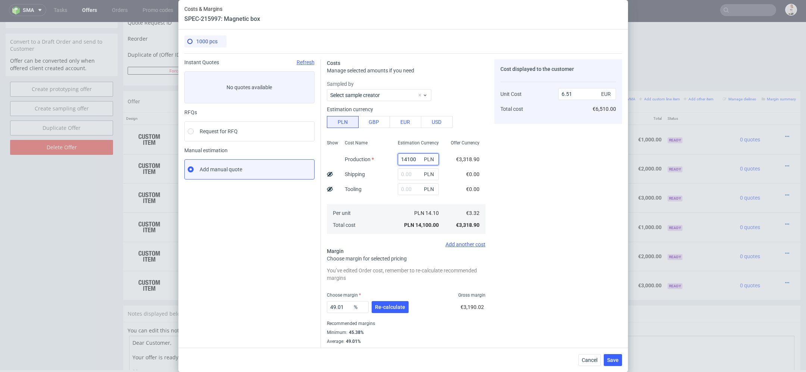
scroll to position [0, 0]
type input "14100"
click at [501, 179] on div "Cost displayed to the customer Unit Cost Total cost 6.51 EUR €6,510.00" at bounding box center [558, 206] width 128 height 294
click at [396, 309] on span "Re-calculate" at bounding box center [390, 307] width 30 height 5
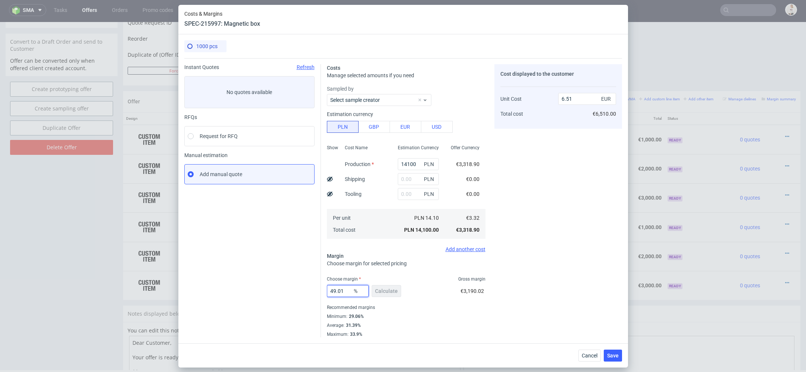
drag, startPoint x: 345, startPoint y: 292, endPoint x: 262, endPoint y: 292, distance: 82.5
click at [262, 292] on div "Instant Quotes Refresh No quotes available RFQs Request for RFQ Manual estimati…" at bounding box center [403, 197] width 438 height 279
type input "55"
type input "7.38"
click at [530, 283] on div "Cost displayed to the customer Unit Cost Total cost 7.38 EUR €7,380.00" at bounding box center [558, 200] width 128 height 273
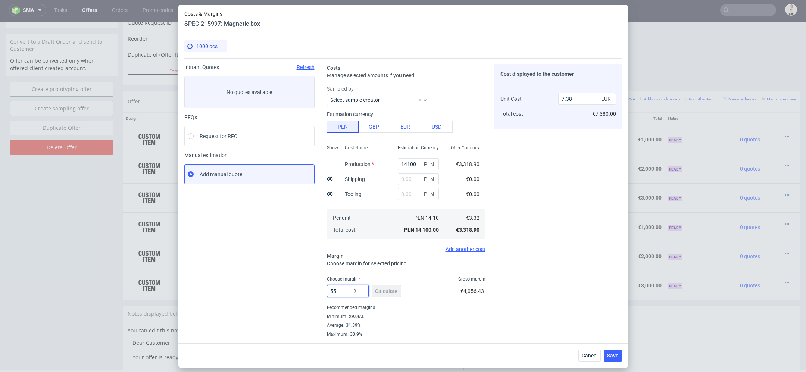
drag, startPoint x: 340, startPoint y: 293, endPoint x: 249, endPoint y: 291, distance: 91.1
click at [258, 293] on div "Instant Quotes Refresh No quotes available RFQs Request for RFQ Manual estimati…" at bounding box center [403, 197] width 438 height 279
type input "60"
type input "8.3"
click at [535, 295] on div "Cost displayed to the customer Unit Cost Total cost 8.3 EUR €8,300.00" at bounding box center [558, 200] width 128 height 273
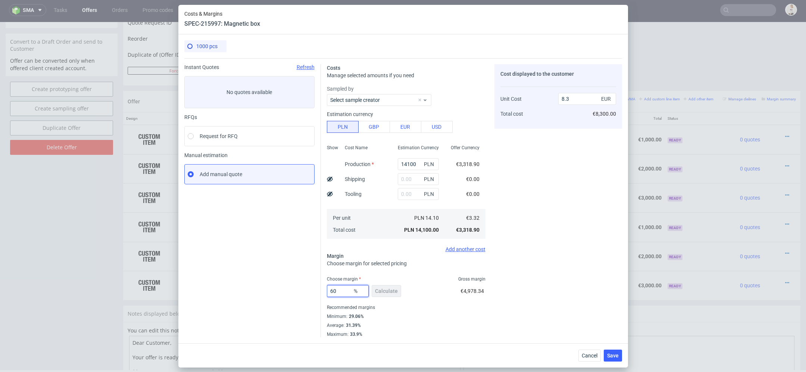
drag, startPoint x: 340, startPoint y: 288, endPoint x: 244, endPoint y: 290, distance: 96.3
click at [249, 288] on div "Instant Quotes Refresh No quotes available RFQs Request for RFQ Manual estimati…" at bounding box center [403, 197] width 438 height 279
type input "55"
type input "7.38"
click at [559, 281] on div "Cost displayed to the customer Unit Cost Total cost 7.38 EUR €7,380.00" at bounding box center [558, 200] width 128 height 273
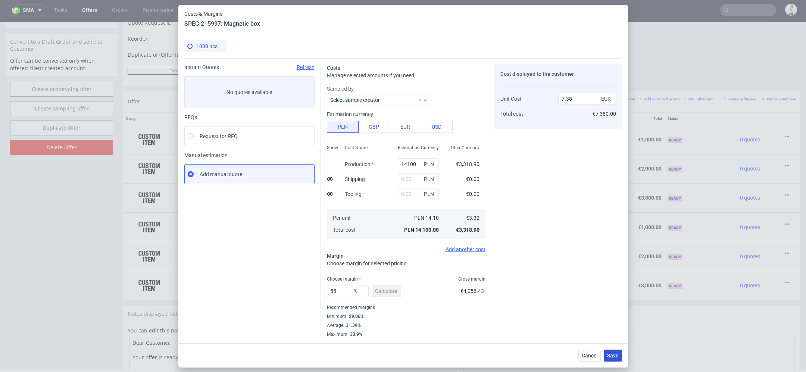
click at [609, 357] on span "Save" at bounding box center [613, 355] width 12 height 5
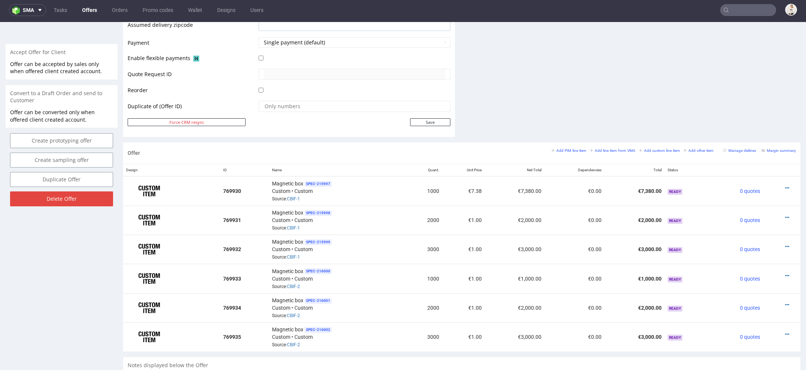
scroll to position [349, 0]
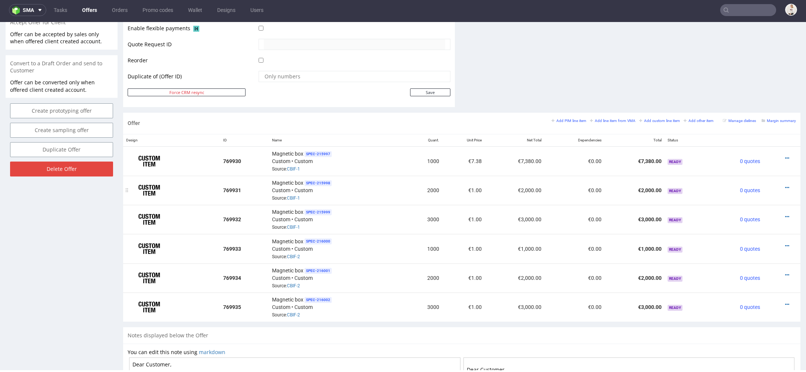
click at [780, 184] on div at bounding box center [779, 187] width 27 height 7
click at [785, 185] on icon at bounding box center [787, 187] width 4 height 5
click at [736, 107] on span "Edit item price" at bounding box center [753, 103] width 60 height 7
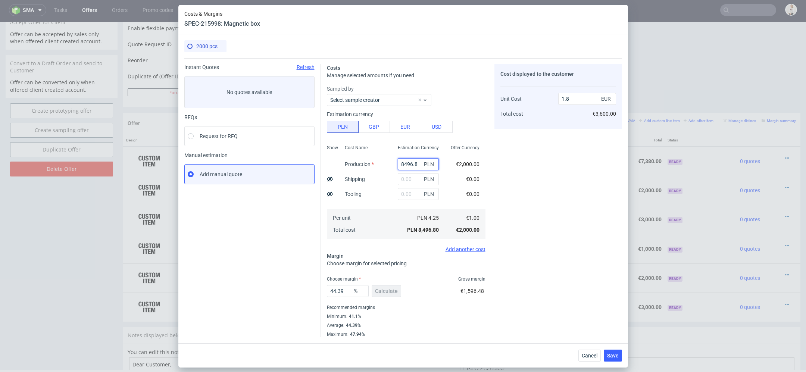
click at [409, 162] on input "8496.8" at bounding box center [418, 164] width 41 height 12
paste input "24500.00"
type input "24500"
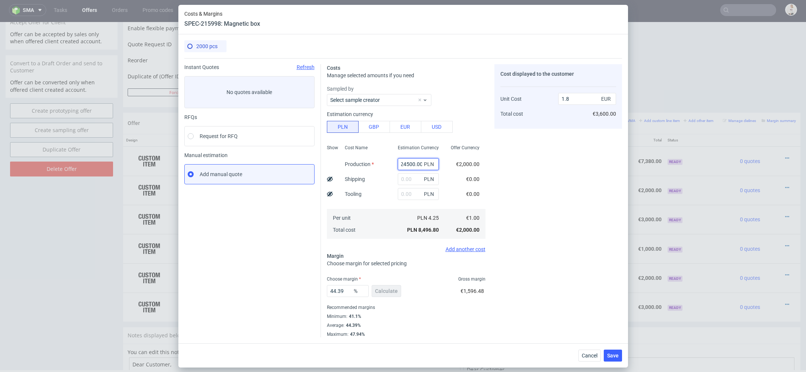
type input "5.19"
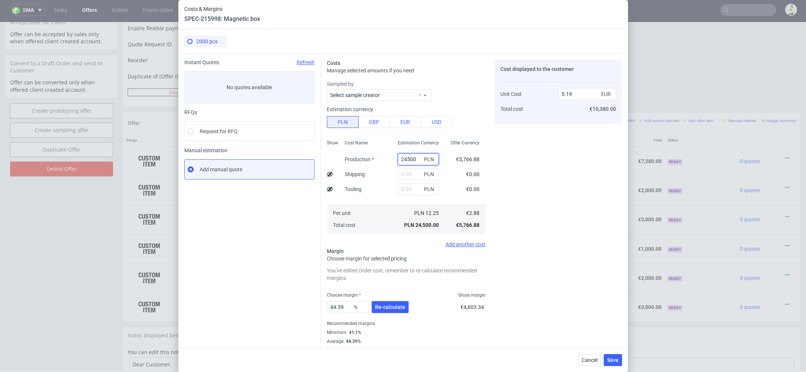
type input "24500"
click at [512, 201] on div "Cost displayed to the customer Unit Cost Total cost 5.19 EUR €10,380.00" at bounding box center [558, 206] width 128 height 294
drag, startPoint x: 350, startPoint y: 308, endPoint x: 266, endPoint y: 307, distance: 84.3
click at [266, 307] on div "Instant Quotes Refresh No quotes available RFQs Request for RFQ Manual estimati…" at bounding box center [403, 203] width 438 height 300
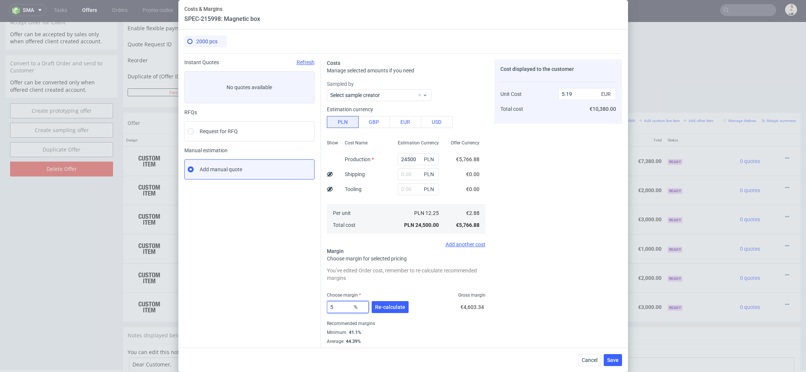
type input "55"
type input "6.41"
type input "55"
click at [475, 307] on span "€7,048.41" at bounding box center [473, 307] width 24 height 6
click at [403, 307] on span "Re-calculate" at bounding box center [390, 307] width 30 height 5
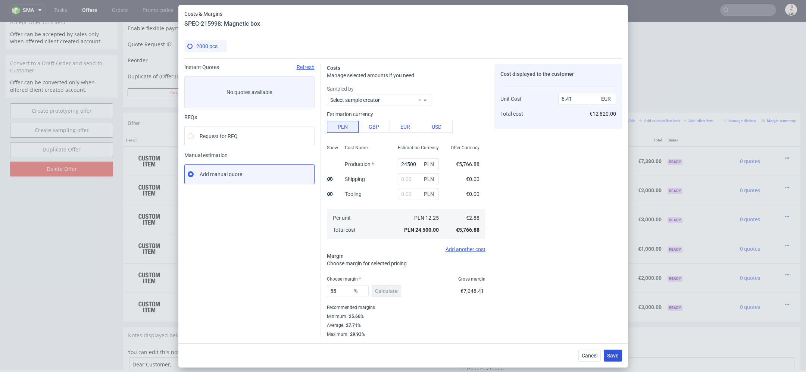
click at [612, 353] on span "Save" at bounding box center [613, 355] width 12 height 5
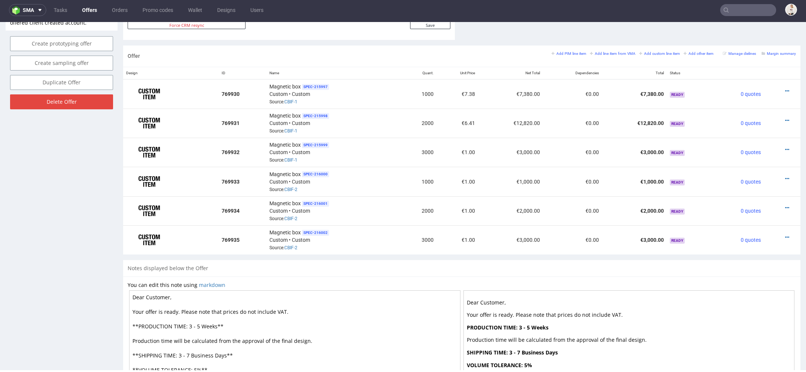
scroll to position [413, 0]
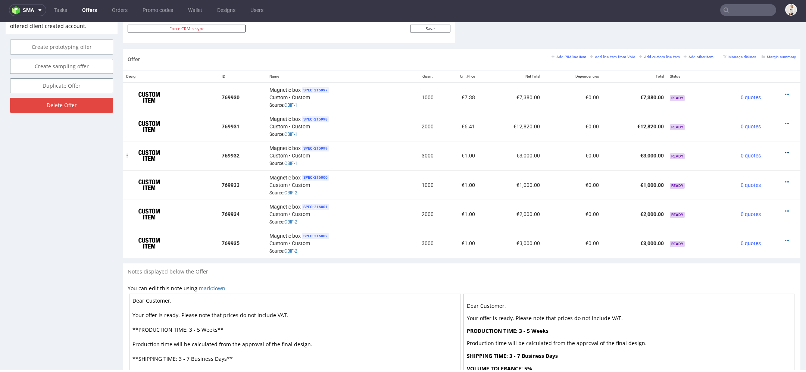
click at [785, 150] on icon at bounding box center [787, 152] width 4 height 5
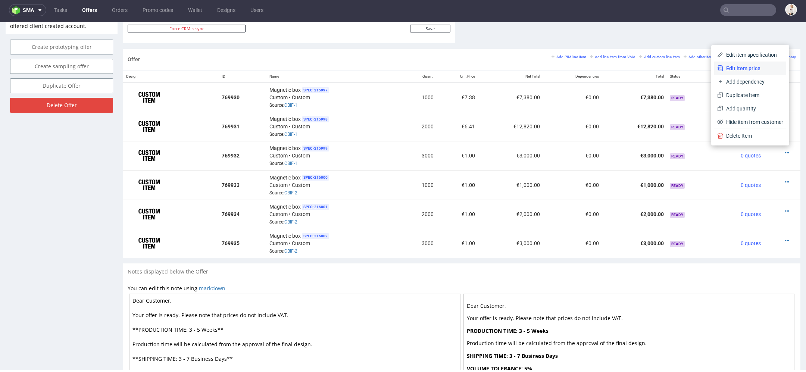
click at [753, 68] on span "Edit item price" at bounding box center [753, 68] width 60 height 7
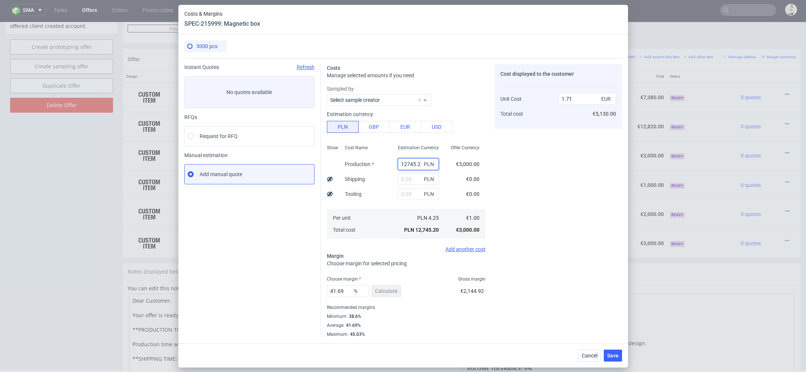
click at [409, 165] on input "12745.2" at bounding box center [418, 164] width 41 height 12
paste input "33500.00"
click at [476, 183] on div "Offer Currency €3,000.00 €0.00 €0.00 €1.00 €3,000.00" at bounding box center [465, 191] width 41 height 99
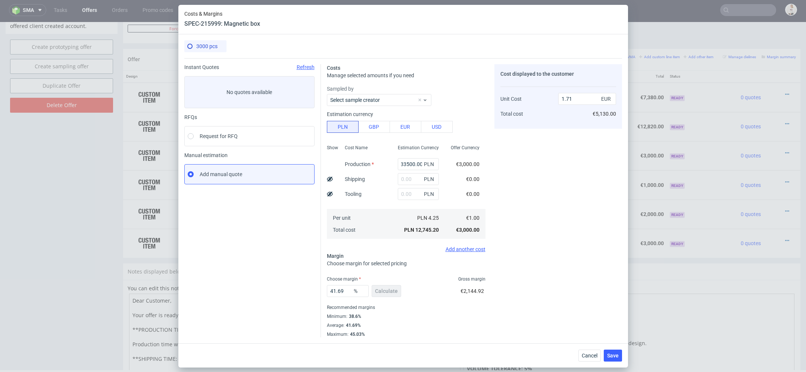
type input "33500"
type input "4.51"
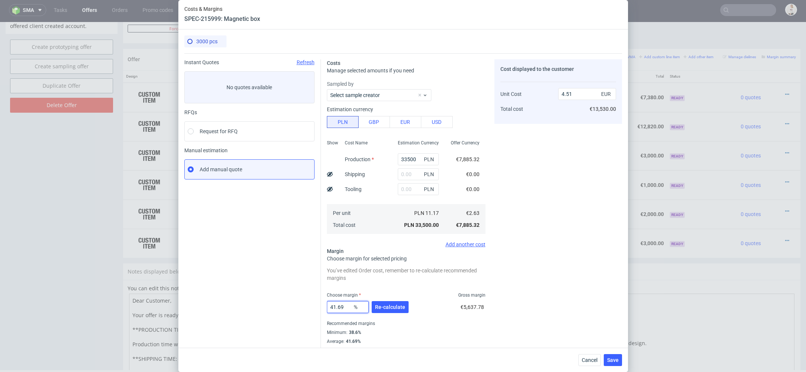
drag, startPoint x: 344, startPoint y: 305, endPoint x: 287, endPoint y: 303, distance: 57.5
click at [287, 303] on div "Instant Quotes Refresh No quotes available RFQs Request for RFQ Manual estimati…" at bounding box center [403, 203] width 438 height 300
type input "50"
type input "5.26"
type input "50"
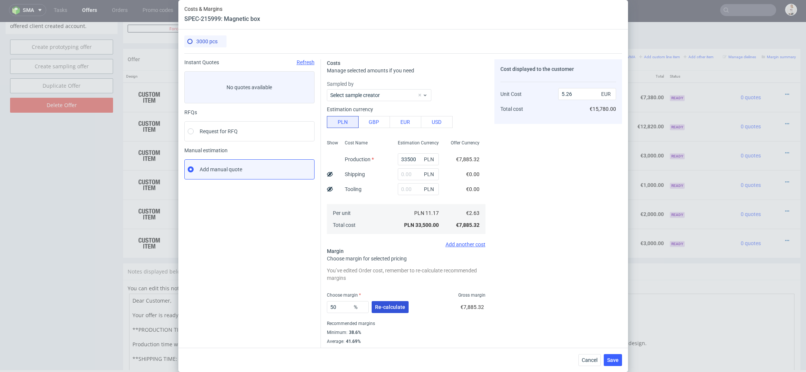
click at [395, 306] on span "Re-calculate" at bounding box center [390, 307] width 30 height 5
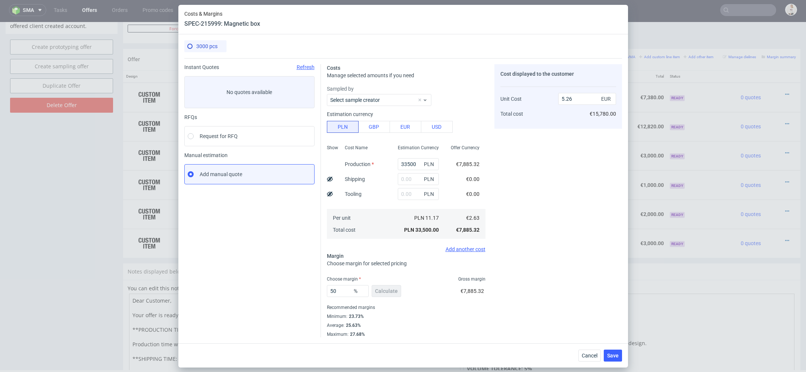
click at [549, 257] on div "Cost displayed to the customer Unit Cost Total cost 5.26 EUR €15,780.00" at bounding box center [558, 200] width 128 height 273
click at [614, 357] on span "Save" at bounding box center [613, 355] width 12 height 5
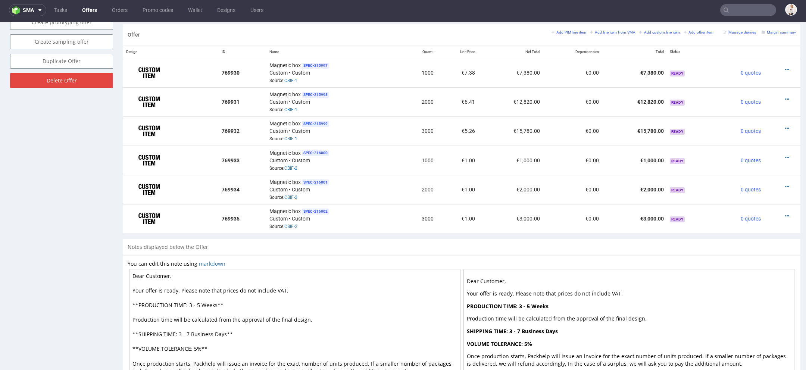
scroll to position [440, 0]
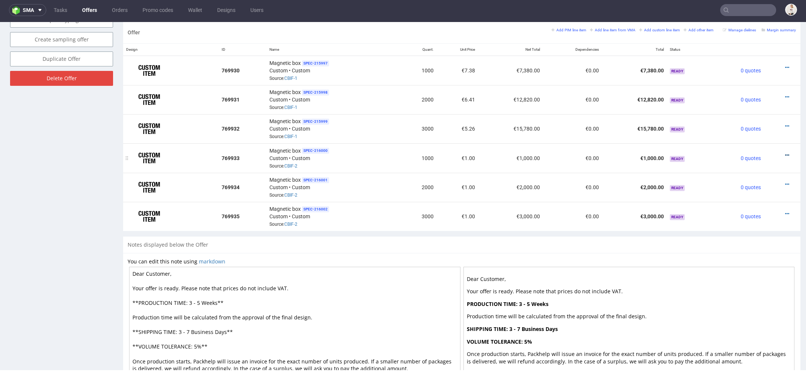
click at [785, 153] on icon at bounding box center [787, 155] width 4 height 5
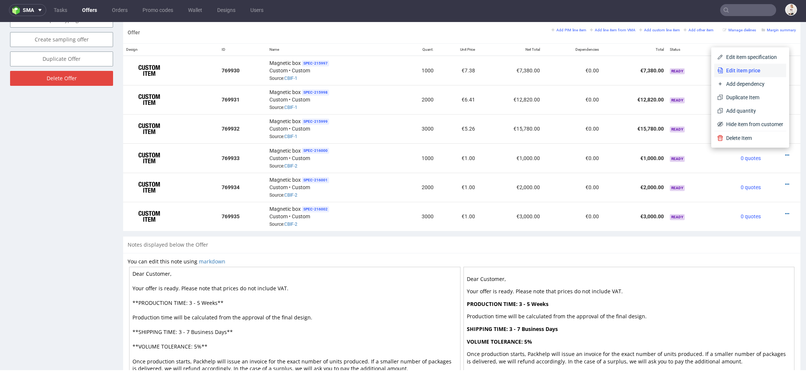
click at [740, 71] on span "Edit item price" at bounding box center [753, 70] width 60 height 7
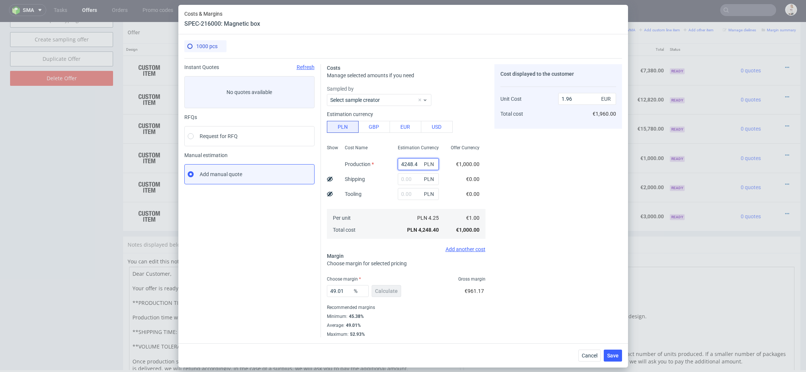
click at [415, 163] on input "4248.4" at bounding box center [418, 164] width 41 height 12
paste input "16200.00"
click at [484, 199] on div "Offer Currency €1,000.00 €0.00 €0.00 €1.00 €1,000.00" at bounding box center [465, 191] width 41 height 99
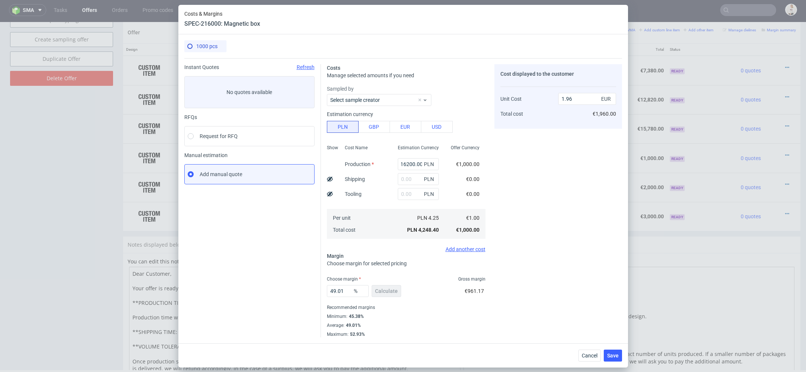
type input "16200"
type input "7.48"
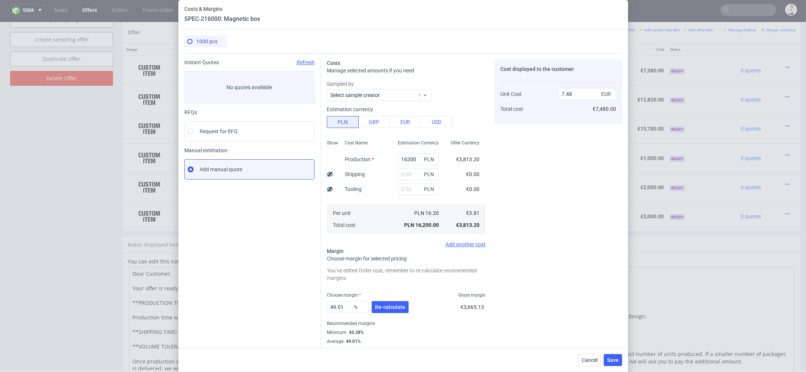
scroll to position [0, 0]
click at [388, 303] on button "Re-calculate" at bounding box center [390, 307] width 37 height 12
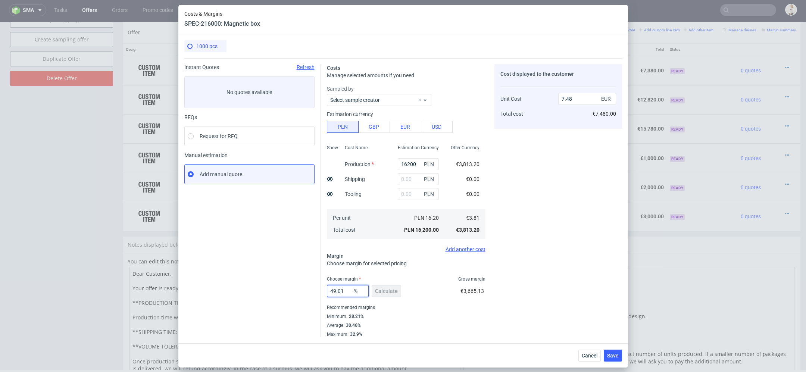
drag, startPoint x: 341, startPoint y: 295, endPoint x: 269, endPoint y: 283, distance: 73.7
click at [269, 283] on div "Instant Quotes Refresh No quotes available RFQs Request for RFQ Manual estimati…" at bounding box center [403, 197] width 438 height 279
type input "55"
type input "8.47"
click at [490, 292] on div "Costs Manage selected amounts if you need Sampled by Select sample creator Esti…" at bounding box center [471, 197] width 301 height 279
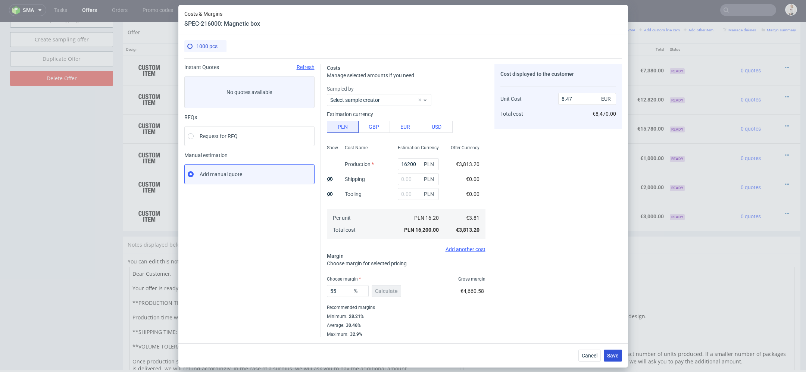
click at [614, 357] on span "Save" at bounding box center [613, 355] width 12 height 5
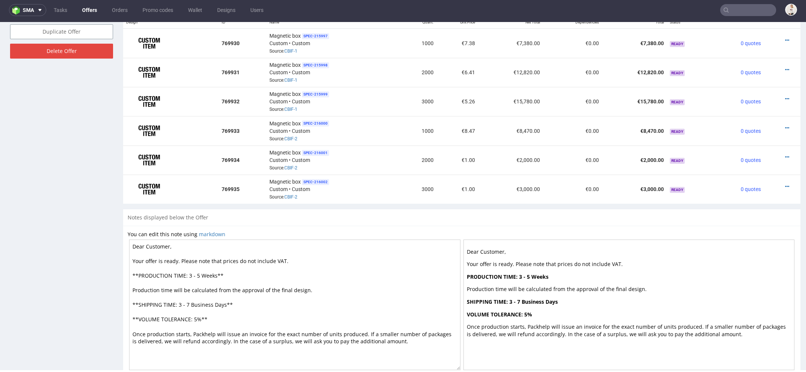
scroll to position [492, 0]
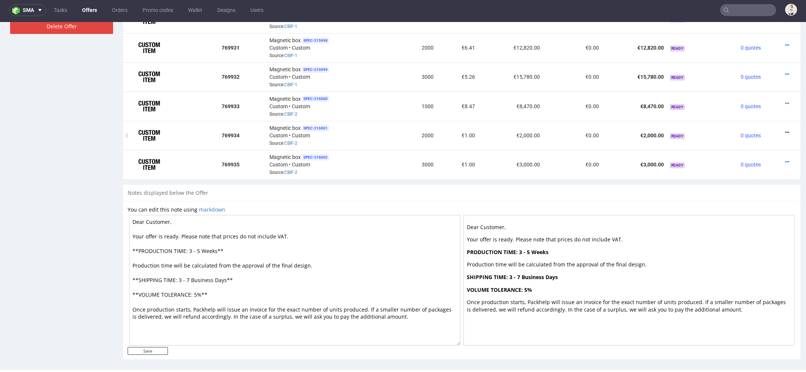
click at [785, 130] on icon at bounding box center [787, 132] width 4 height 5
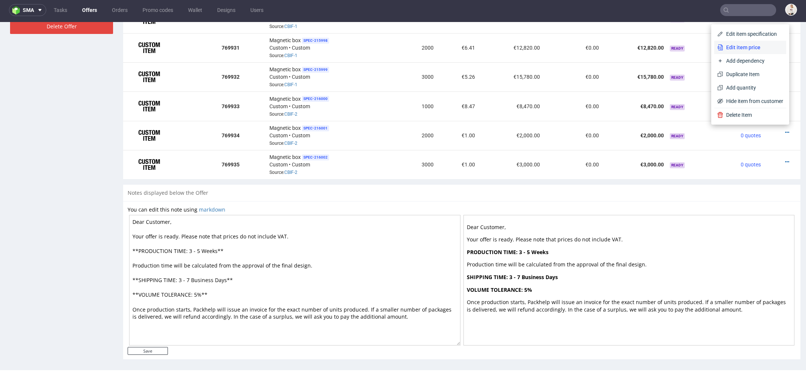
click at [748, 48] on span "Edit item price" at bounding box center [753, 47] width 60 height 7
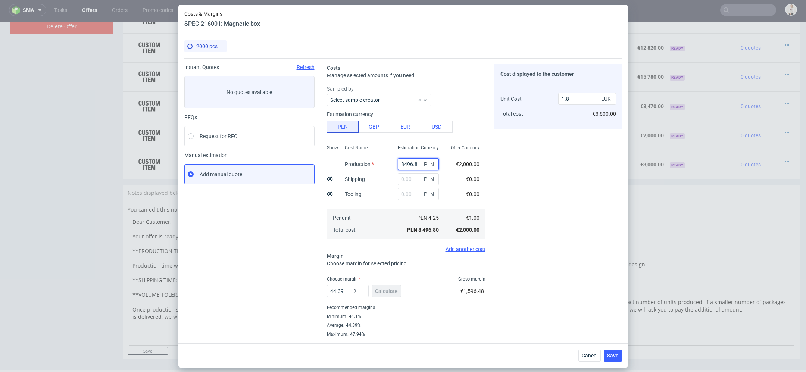
click at [408, 164] on input "8496.8" at bounding box center [418, 164] width 41 height 12
paste input "28400.00"
type input "28400"
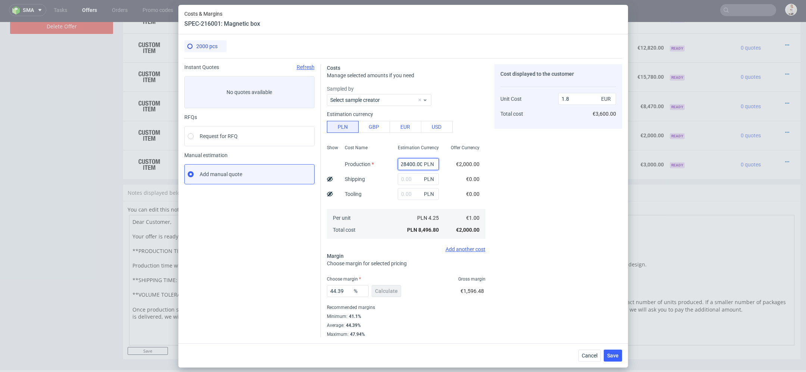
type input "6.01"
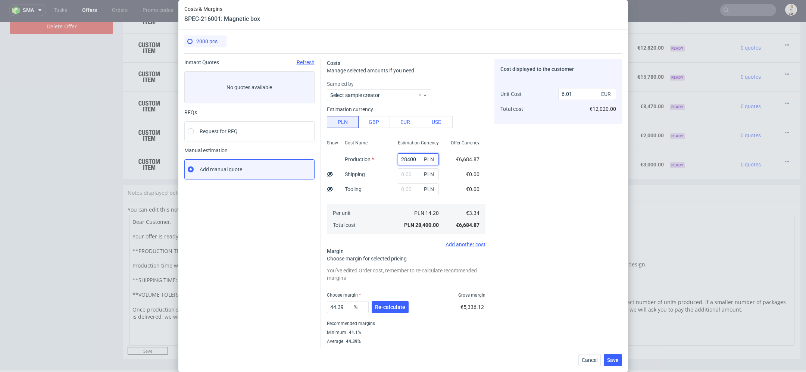
scroll to position [0, 0]
type input "28400"
click at [474, 190] on span "€0.00" at bounding box center [472, 189] width 13 height 6
click at [393, 312] on button "Re-calculate" at bounding box center [390, 307] width 37 height 12
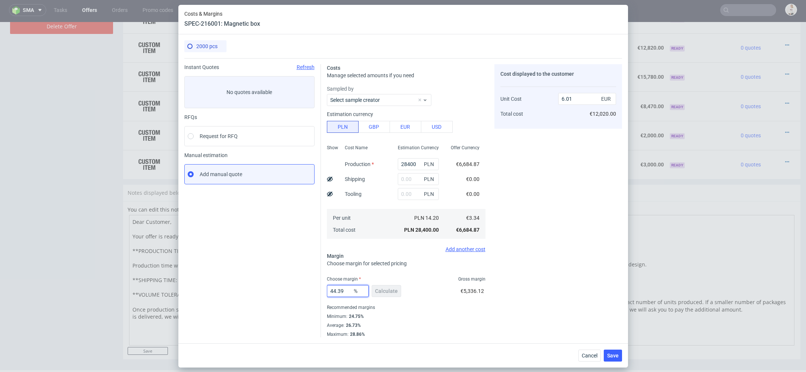
drag, startPoint x: 343, startPoint y: 293, endPoint x: 324, endPoint y: 292, distance: 19.8
click at [330, 292] on input "44.39" at bounding box center [348, 291] width 42 height 12
type input "55"
type input "7.43"
click at [492, 290] on div "Costs Manage selected amounts if you need Sampled by Select sample creator Esti…" at bounding box center [471, 197] width 301 height 279
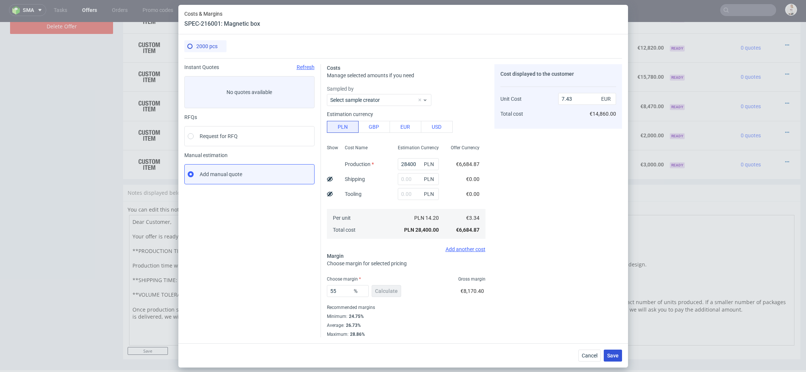
click at [618, 355] on span "Save" at bounding box center [613, 355] width 12 height 5
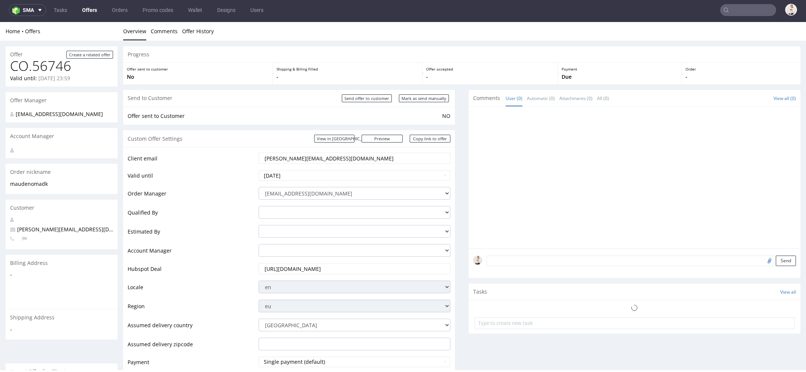
scroll to position [492, 0]
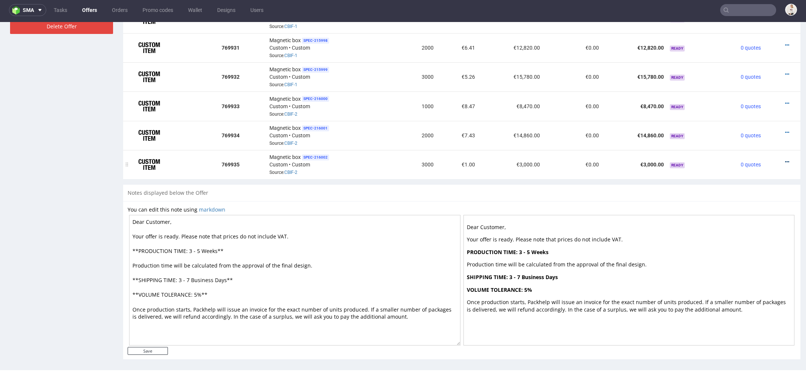
click at [785, 159] on icon at bounding box center [787, 161] width 4 height 5
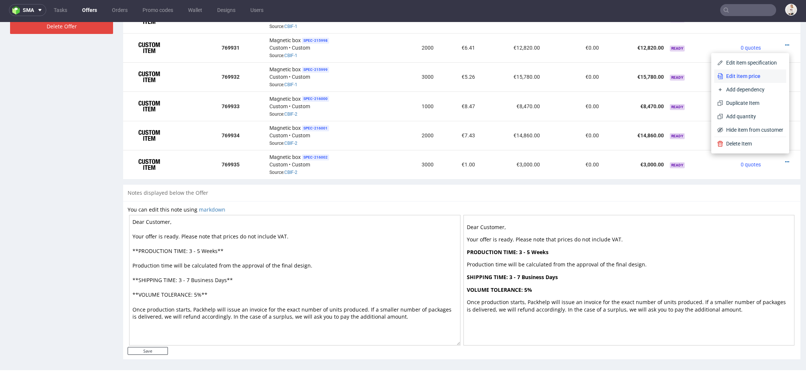
click at [744, 75] on span "Edit item price" at bounding box center [753, 75] width 60 height 7
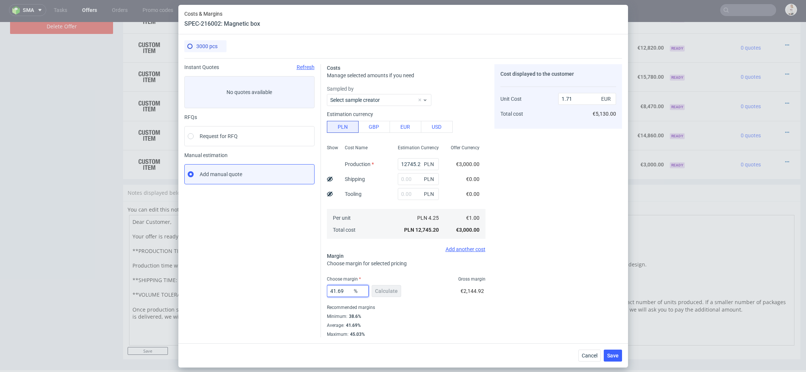
click at [339, 294] on input "41.69" at bounding box center [348, 291] width 42 height 12
type input "50"
type input "2"
type input "50"
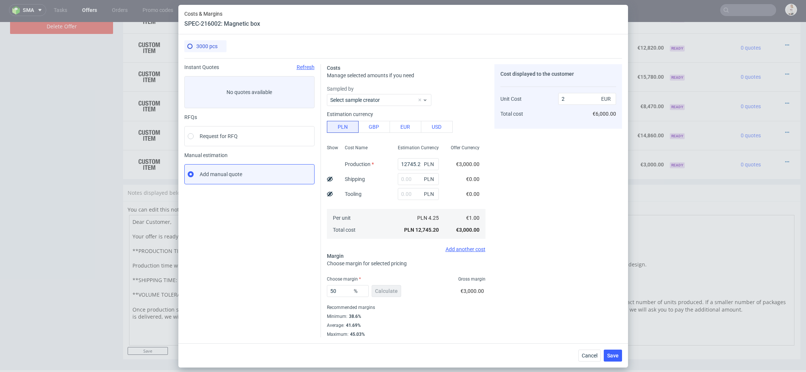
click at [529, 292] on div "Cost displayed to the customer Unit Cost Total cost 2 EUR €6,000.00" at bounding box center [558, 200] width 128 height 273
click at [416, 163] on input "12745.2" at bounding box center [418, 164] width 41 height 12
paste input "38300.00"
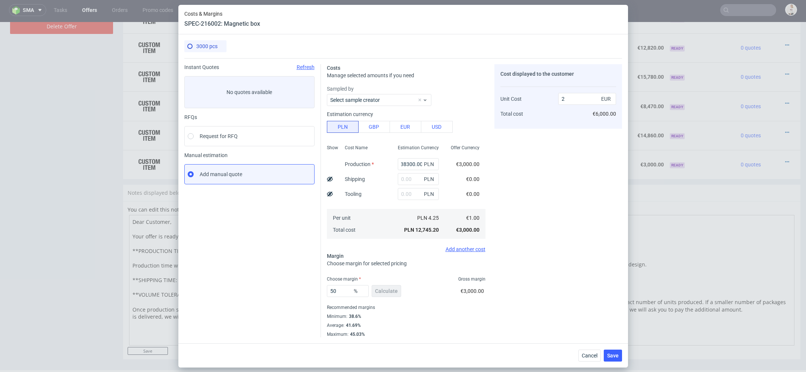
click at [506, 185] on div "Cost displayed to the customer Unit Cost Total cost 2 EUR €6,000.00" at bounding box center [558, 200] width 128 height 273
type input "38300"
type input "6.01"
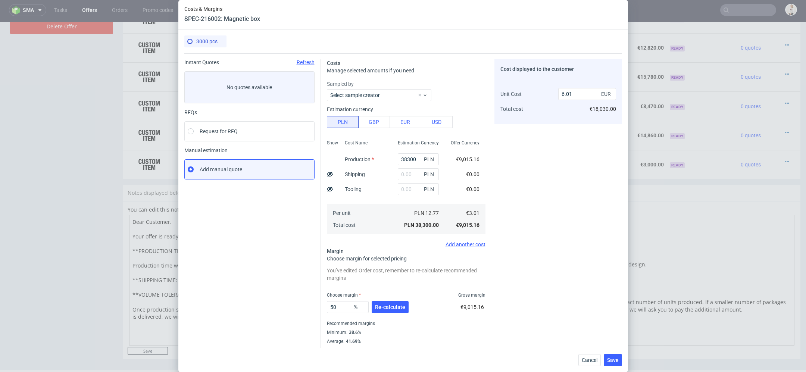
scroll to position [0, 0]
click at [399, 312] on button "Re-calculate" at bounding box center [390, 307] width 37 height 12
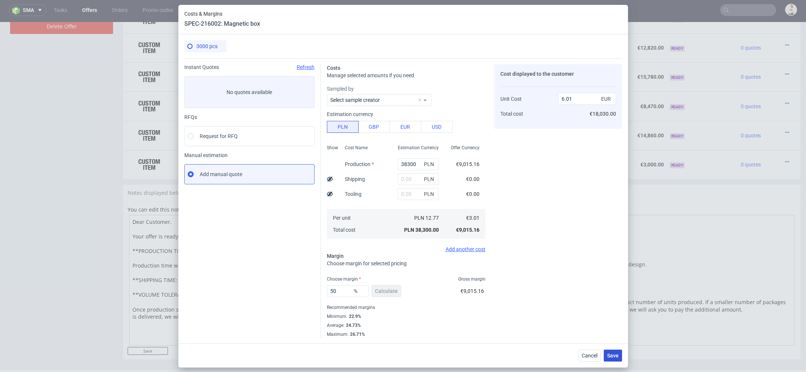
click at [617, 355] on span "Save" at bounding box center [613, 355] width 12 height 5
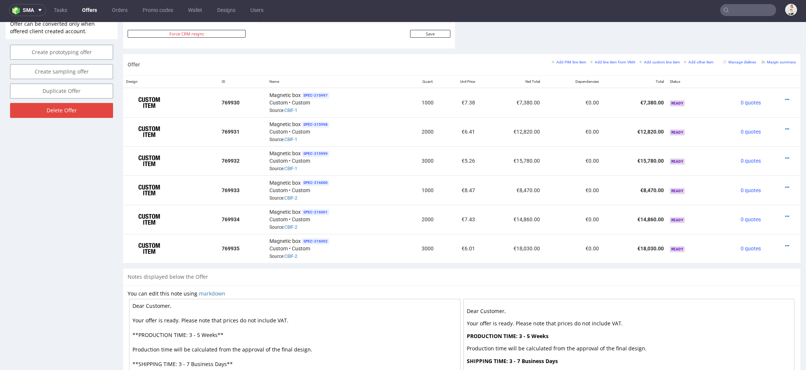
scroll to position [405, 0]
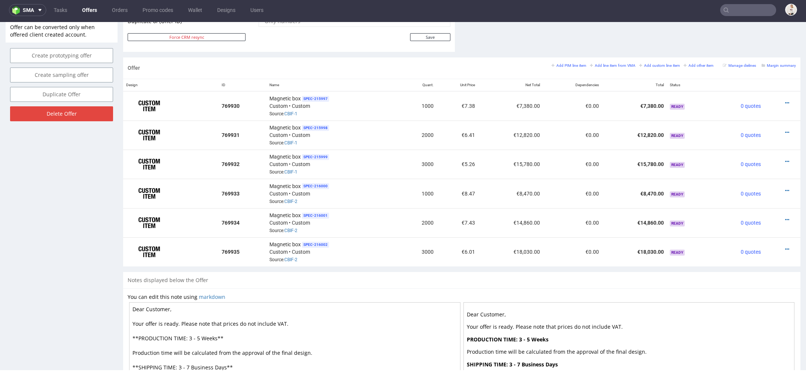
click at [484, 268] on div "Offer Add PIM line item Add line item from VMA Add custom line item Add other i…" at bounding box center [461, 164] width 677 height 215
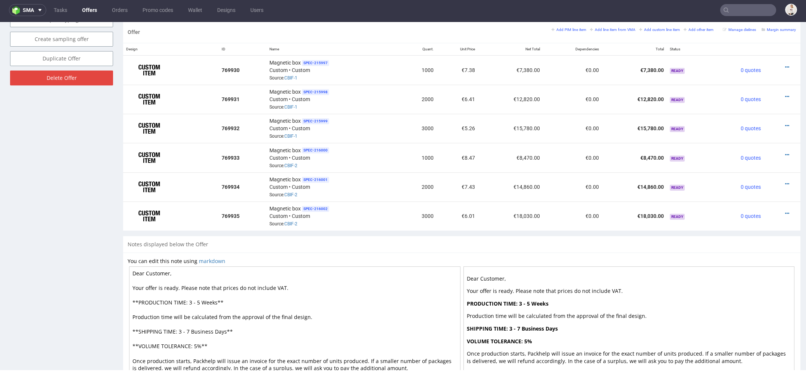
scroll to position [441, 0]
drag, startPoint x: 196, startPoint y: 298, endPoint x: 189, endPoint y: 297, distance: 6.4
click at [190, 298] on textarea "Dear Customer, Your offer is ready. Please note that prices do not include VAT.…" at bounding box center [294, 331] width 331 height 131
click at [279, 328] on textarea "Dear Customer, Your offer is ready. Please note that prices do not include VAT.…" at bounding box center [294, 331] width 331 height 131
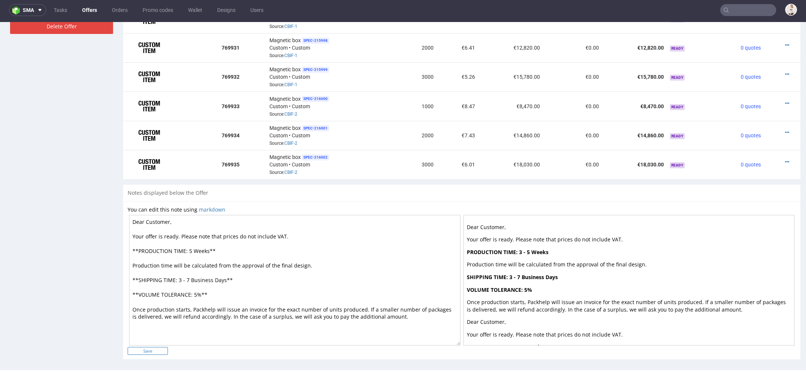
type textarea "Dear Customer, Your offer is ready. Please note that prices do not include VAT.…"
click at [151, 347] on input "Save" at bounding box center [148, 351] width 40 height 8
type input "In progress..."
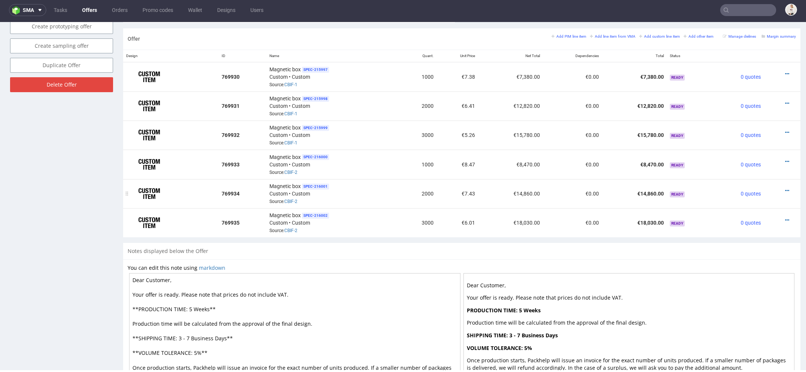
scroll to position [434, 0]
click at [766, 34] on small "Margin summary" at bounding box center [779, 36] width 34 height 4
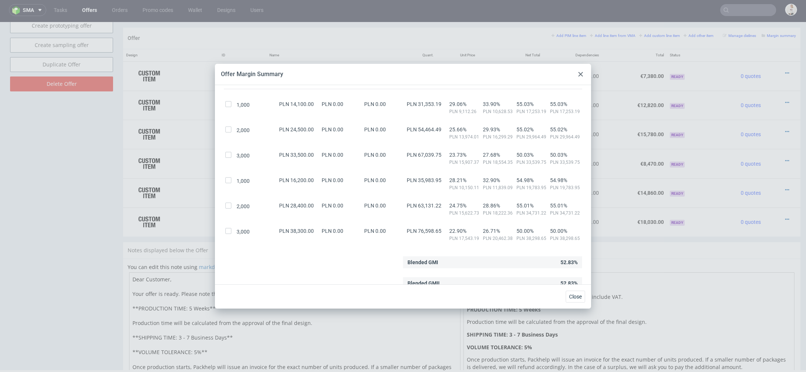
scroll to position [59, 0]
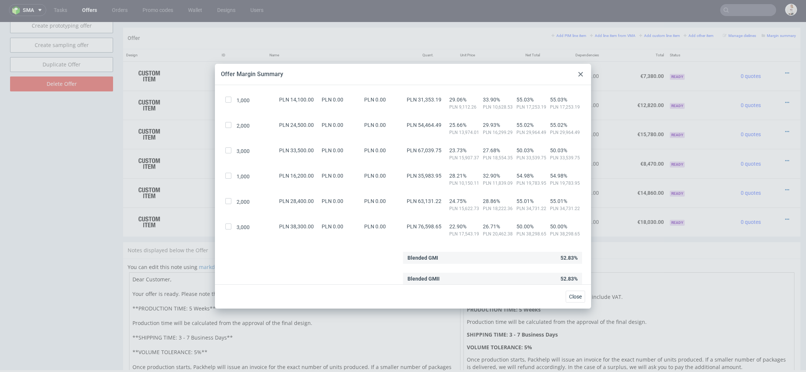
click at [581, 73] on use at bounding box center [580, 74] width 4 height 4
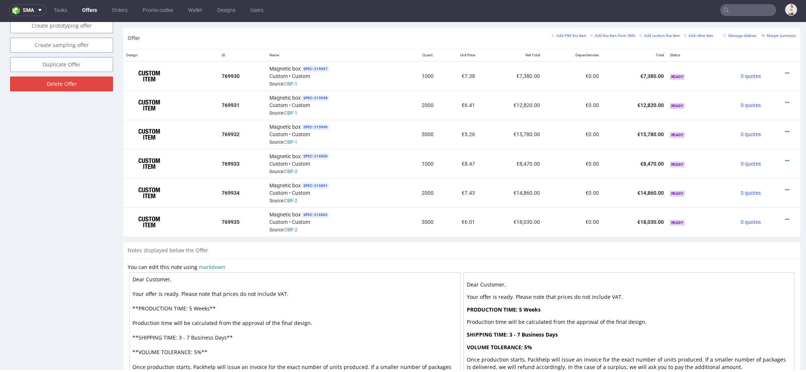
scroll to position [0, 0]
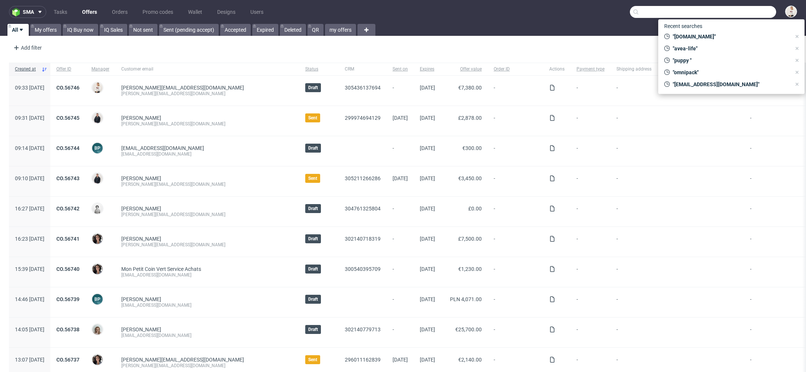
click at [765, 10] on input "text" at bounding box center [703, 12] width 146 height 12
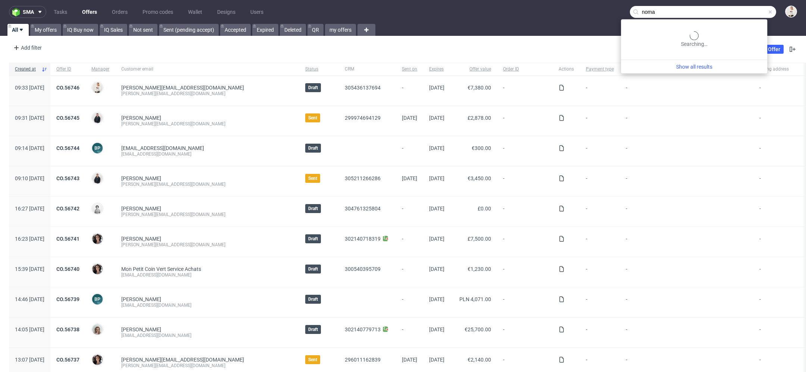
type input "noma"
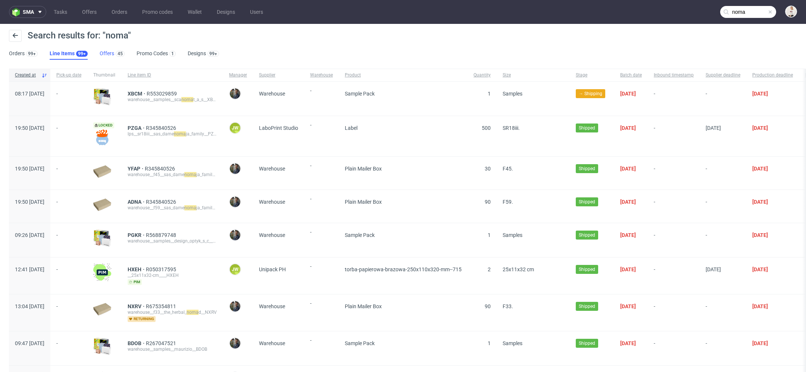
click at [100, 54] on link "Offers 45" at bounding box center [112, 54] width 25 height 12
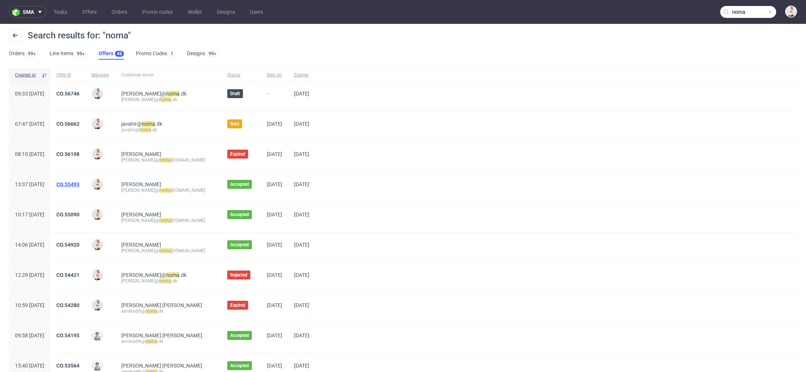
click at [79, 182] on link "CO.55493" at bounding box center [67, 184] width 23 height 6
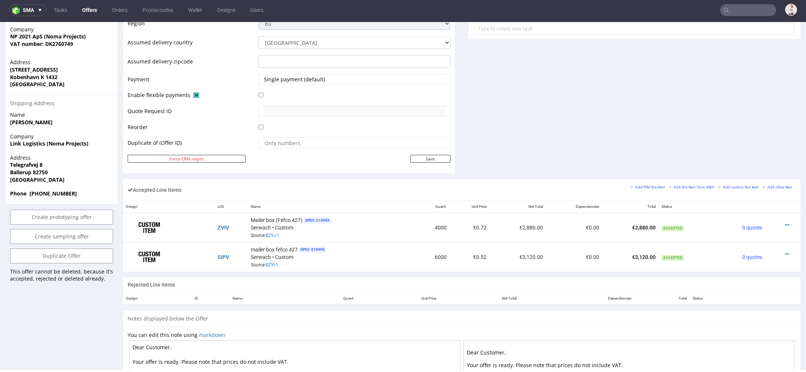
scroll to position [307, 0]
drag, startPoint x: 86, startPoint y: 189, endPoint x: 10, endPoint y: 156, distance: 83.6
click at [10, 156] on section "Billing Address Name [PERSON_NAME] Customer Type B2B Company NP 2021 ApS (Noma …" at bounding box center [62, 86] width 112 height 237
copy section "[STREET_ADDRESS] Phone [PHONE_NUMBER]"
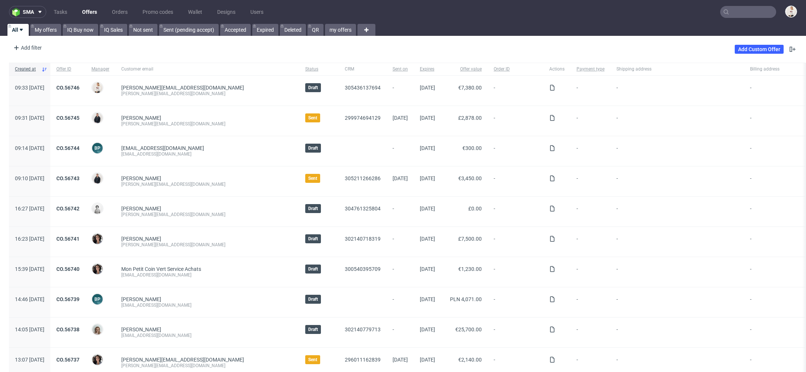
click at [739, 13] on input "text" at bounding box center [748, 12] width 56 height 12
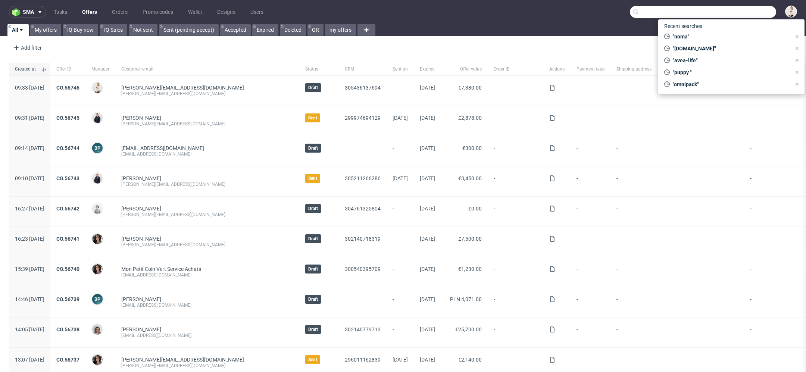
paste input "[EMAIL_ADDRESS][DOMAIN_NAME]"
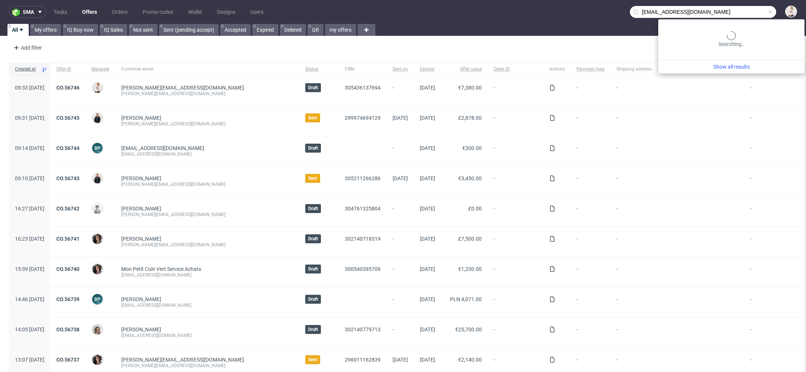
type input "[EMAIL_ADDRESS][DOMAIN_NAME]"
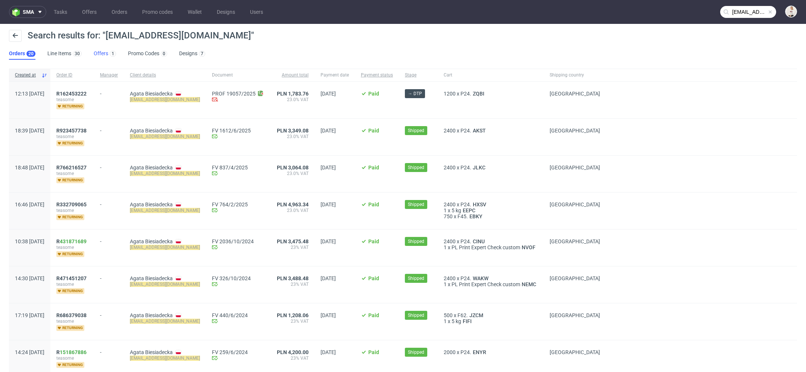
click at [98, 52] on link "Offers 1" at bounding box center [105, 54] width 22 height 12
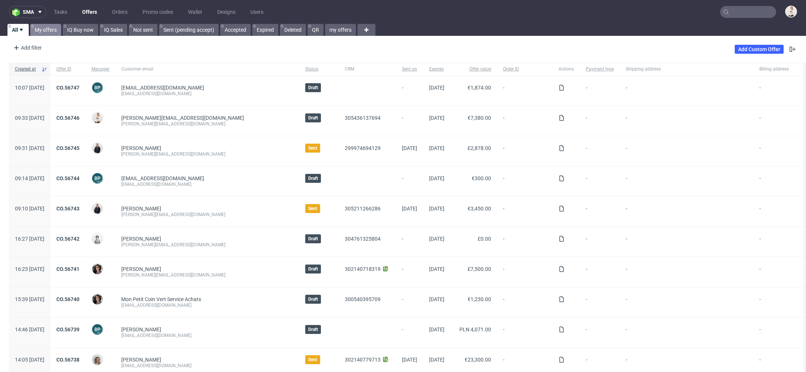
click at [44, 32] on link "My offers" at bounding box center [45, 30] width 31 height 12
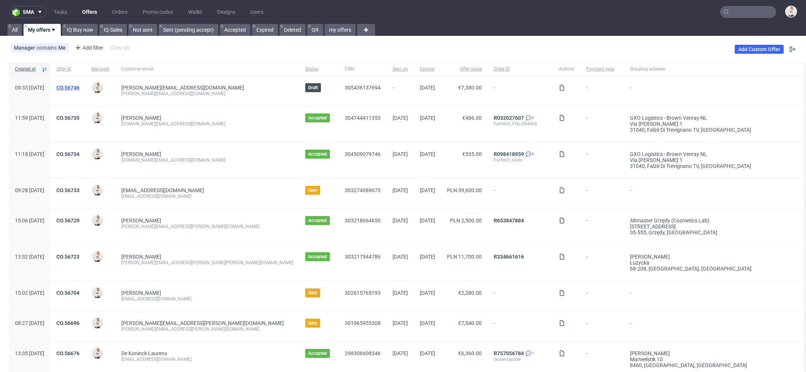
click at [79, 87] on link "CO.56746" at bounding box center [67, 88] width 23 height 6
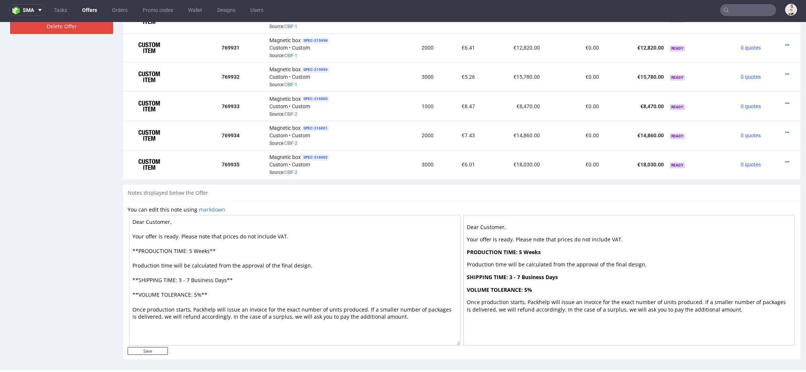
scroll to position [411, 0]
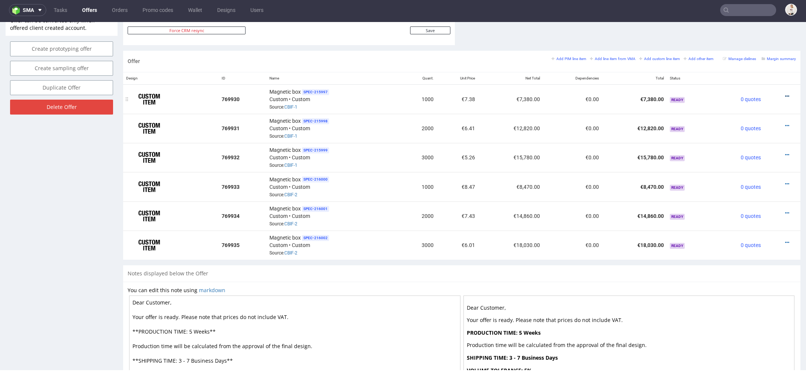
click at [785, 94] on icon at bounding box center [787, 96] width 4 height 5
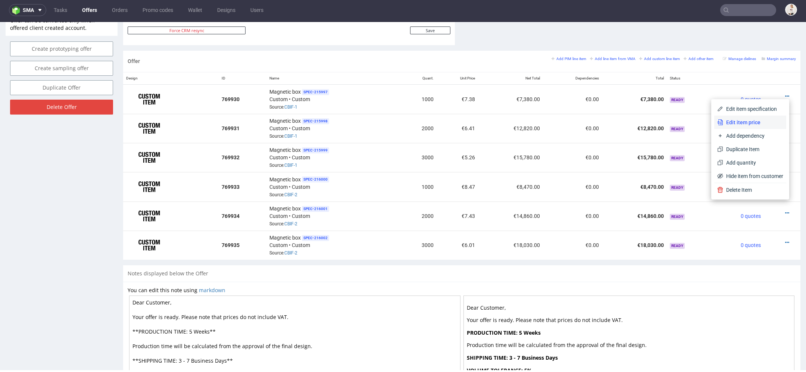
click at [744, 121] on span "Edit item price" at bounding box center [753, 122] width 60 height 7
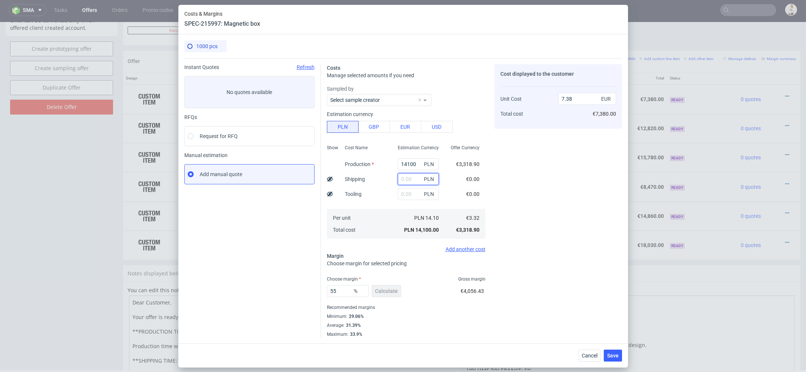
click at [414, 181] on input "text" at bounding box center [418, 179] width 41 height 12
click at [513, 212] on div "Cost displayed to the customer Unit Cost Total cost 7.38 EUR €7,380.00" at bounding box center [558, 200] width 128 height 273
click at [590, 351] on button "Cancel" at bounding box center [589, 356] width 22 height 12
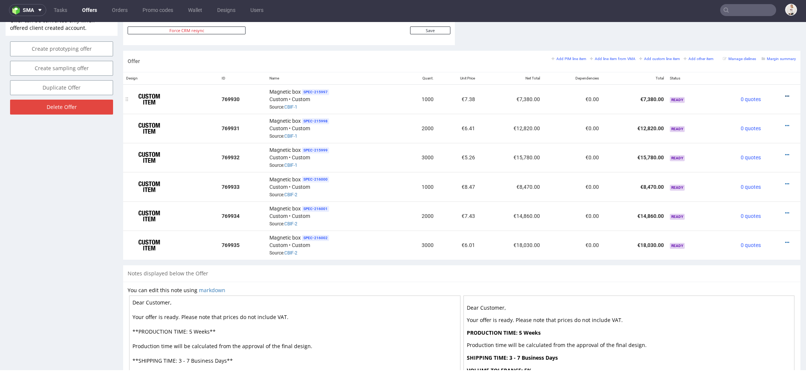
click at [785, 94] on icon at bounding box center [787, 96] width 4 height 5
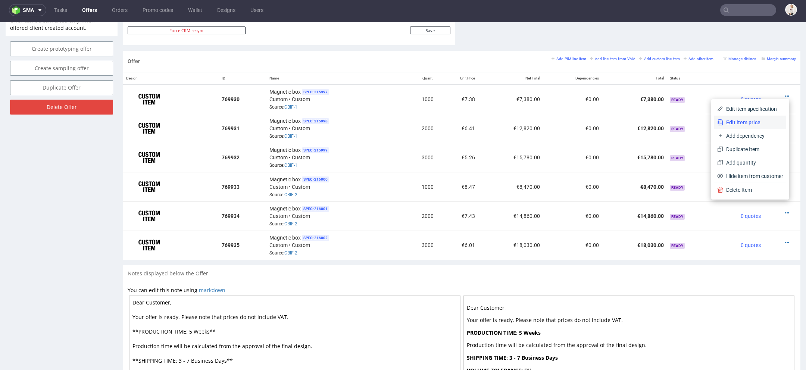
click at [739, 126] on li "Edit item price" at bounding box center [750, 122] width 72 height 13
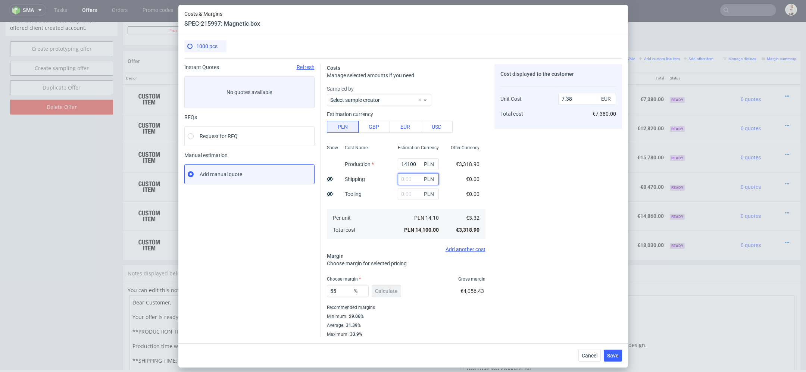
click at [413, 178] on input "text" at bounding box center [418, 179] width 41 height 12
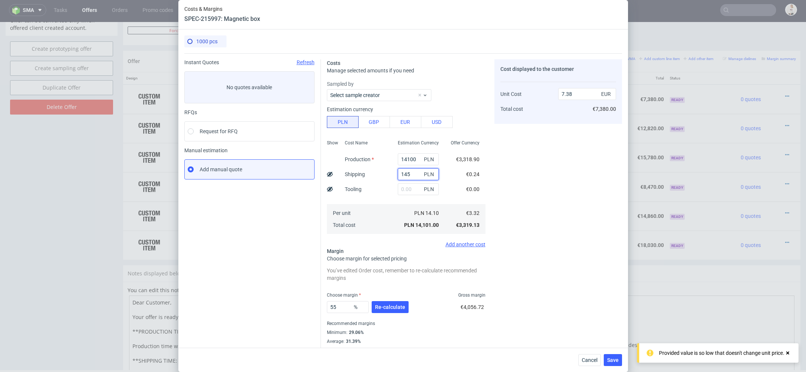
type input "1450"
type input "8.13"
type input "1450"
click at [564, 212] on div "Cost displayed to the customer Unit Cost Total cost 8.13 EUR €8,130.00" at bounding box center [558, 206] width 128 height 294
click at [393, 309] on span "Re-calculate" at bounding box center [390, 307] width 30 height 5
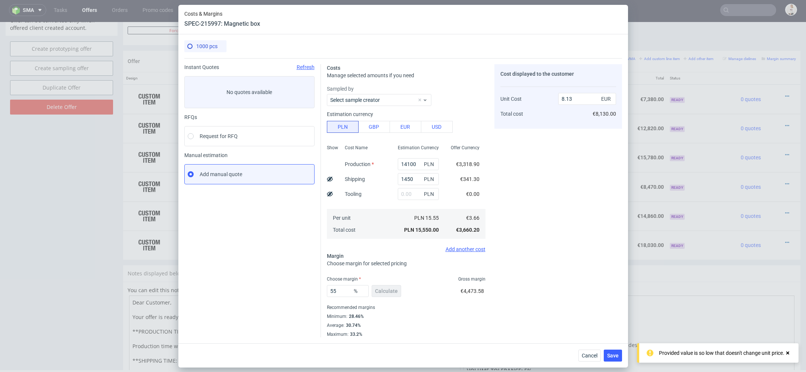
click at [537, 286] on div "Cost displayed to the customer Unit Cost Total cost 8.13 EUR €8,130.00" at bounding box center [558, 200] width 128 height 273
click at [612, 357] on span "Save" at bounding box center [613, 355] width 12 height 5
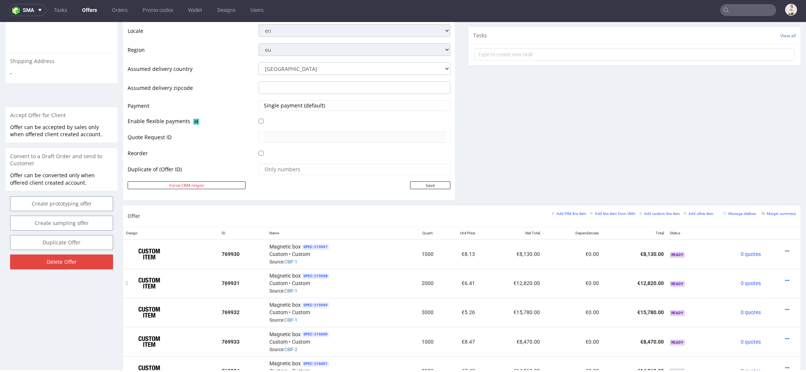
scroll to position [267, 0]
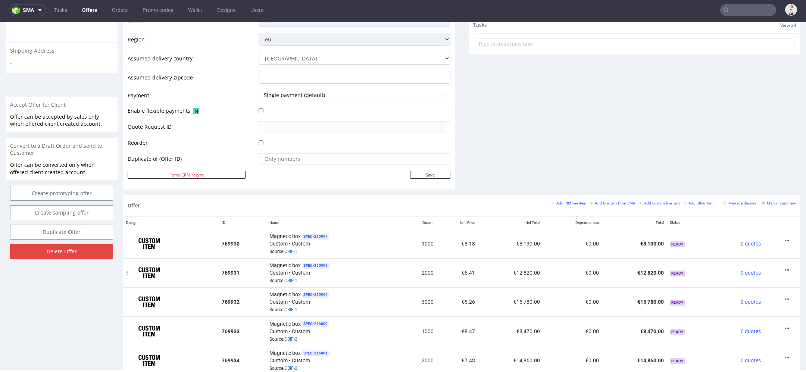
click at [785, 268] on icon at bounding box center [787, 270] width 4 height 5
click at [756, 190] on li "Edit item price" at bounding box center [750, 185] width 72 height 13
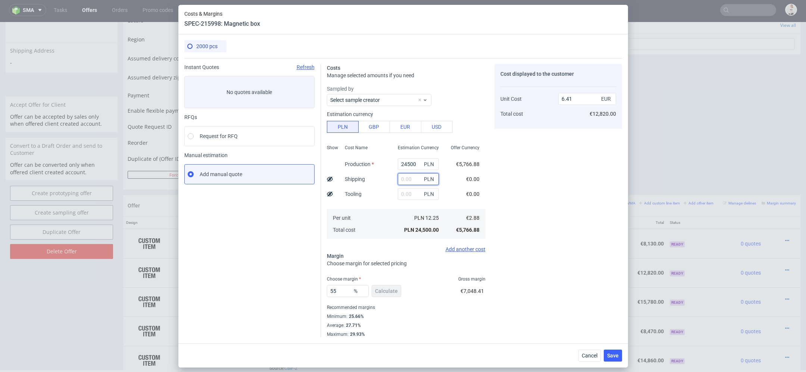
click at [416, 174] on input "text" at bounding box center [418, 179] width 41 height 12
type input "1"
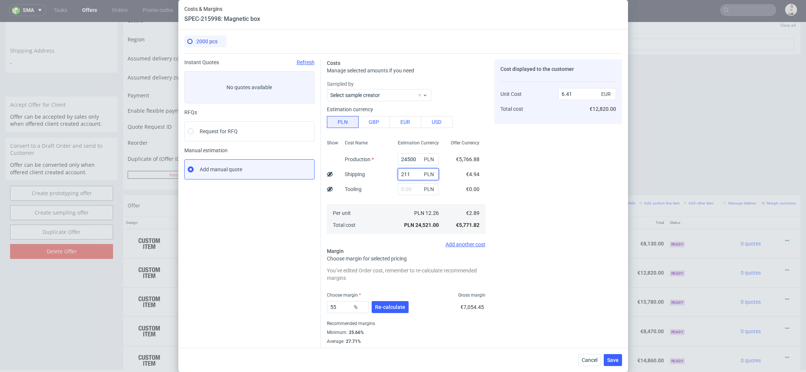
type input "2110"
type input "6.96"
type input "2110"
click at [571, 198] on div "Cost displayed to the customer Unit Cost Total cost 6.96 EUR €13,920.00" at bounding box center [558, 206] width 128 height 294
click at [394, 305] on span "Re-calculate" at bounding box center [390, 307] width 30 height 5
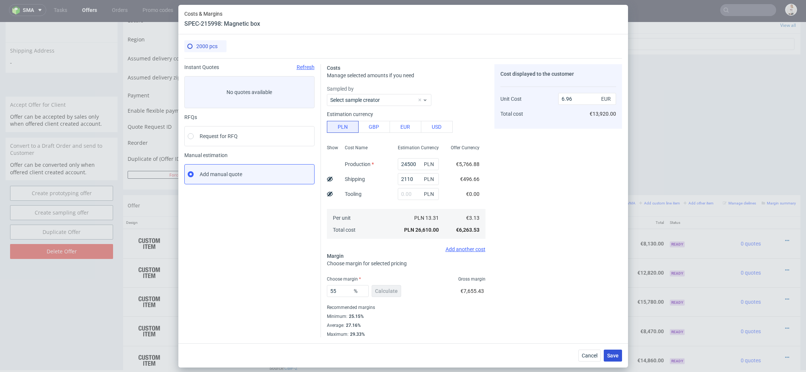
click at [615, 355] on span "Save" at bounding box center [613, 355] width 12 height 5
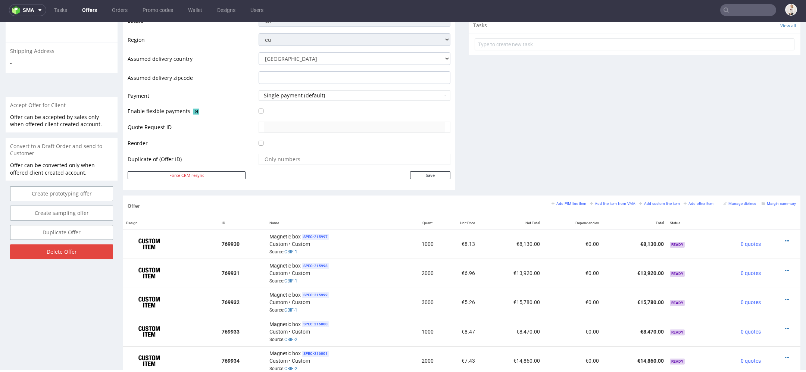
scroll to position [287, 0]
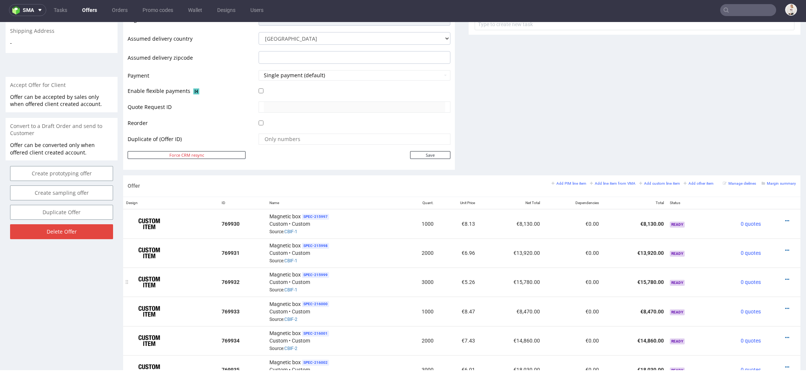
click at [780, 276] on div at bounding box center [780, 279] width 26 height 7
click at [785, 277] on icon at bounding box center [787, 279] width 4 height 5
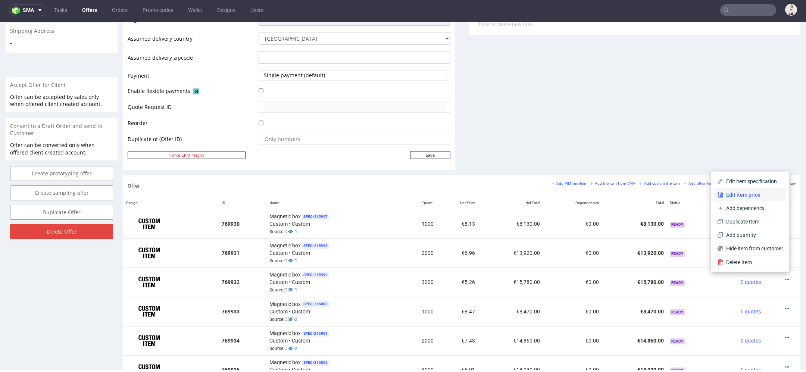
click at [752, 194] on span "Edit item price" at bounding box center [753, 194] width 60 height 7
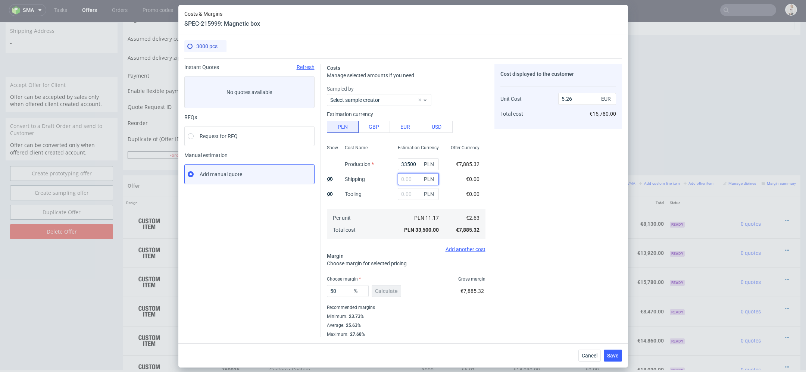
click at [415, 180] on input "text" at bounding box center [418, 179] width 41 height 12
type input "3450"
type input "5.8"
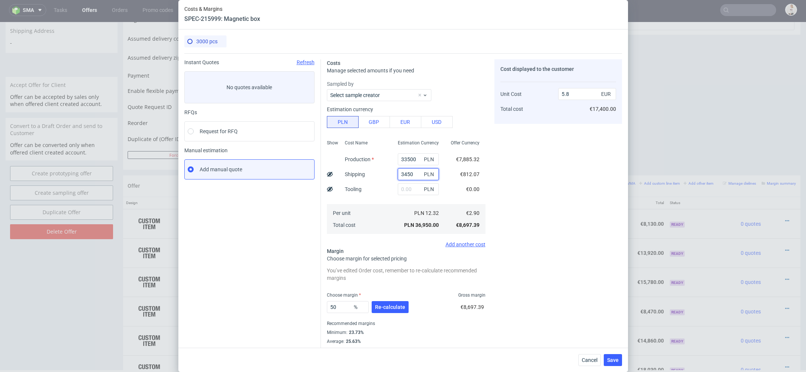
type input "3450"
click at [524, 193] on div "Cost displayed to the customer Unit Cost Total cost 5.8 EUR €17,400.00" at bounding box center [558, 206] width 128 height 294
click at [400, 301] on button "Re-calculate" at bounding box center [390, 307] width 37 height 12
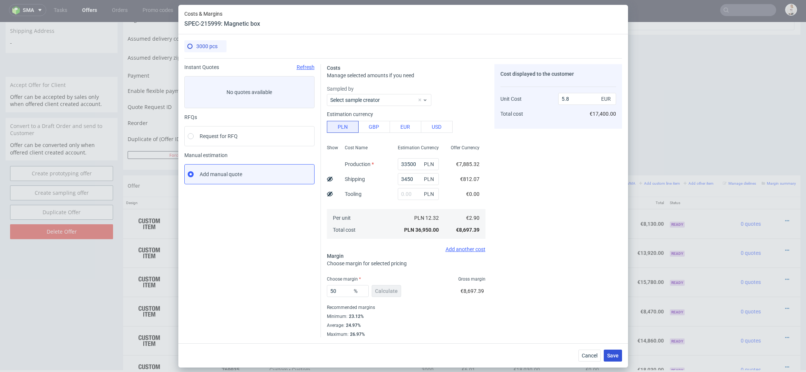
click at [616, 360] on button "Save" at bounding box center [613, 356] width 18 height 12
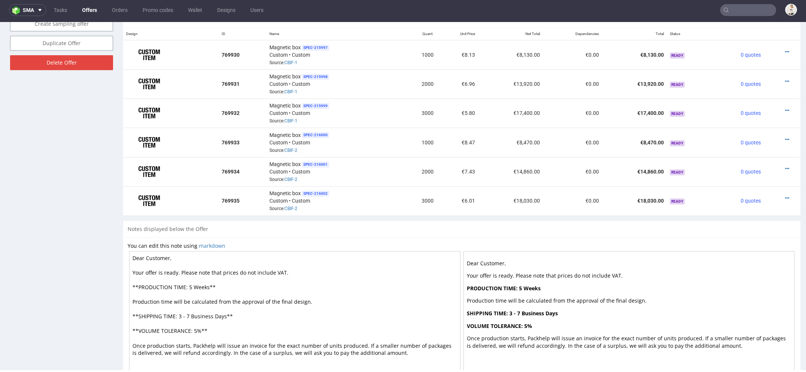
scroll to position [456, 0]
click at [785, 137] on icon at bounding box center [787, 139] width 4 height 5
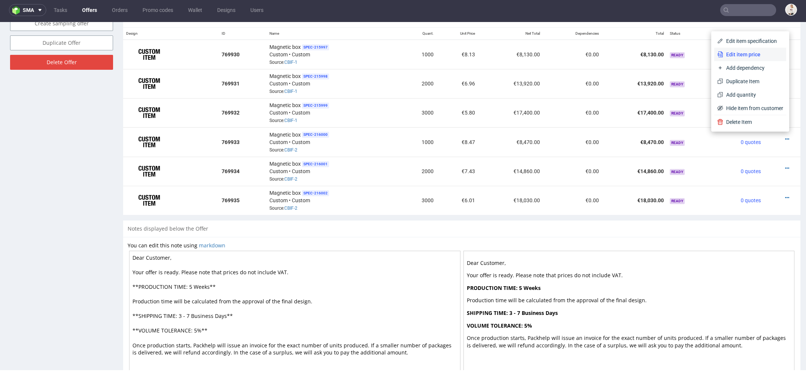
click at [757, 52] on span "Edit item price" at bounding box center [753, 54] width 60 height 7
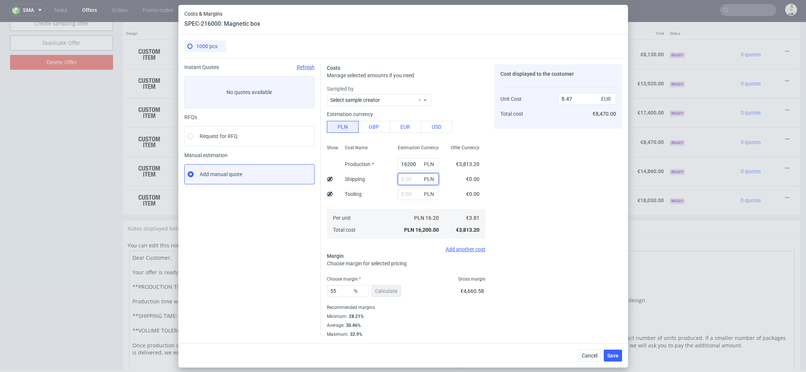
click at [401, 179] on input "text" at bounding box center [418, 179] width 41 height 12
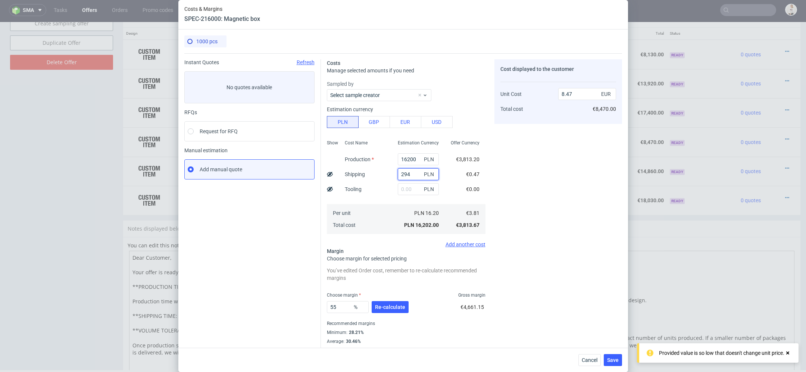
type input "2940"
type input "10.01"
type input "2940"
click at [522, 215] on div "Cost displayed to the customer Unit Cost Total cost 10.01 EUR €10,010.00" at bounding box center [558, 206] width 128 height 294
click at [394, 305] on span "Re-calculate" at bounding box center [390, 307] width 30 height 5
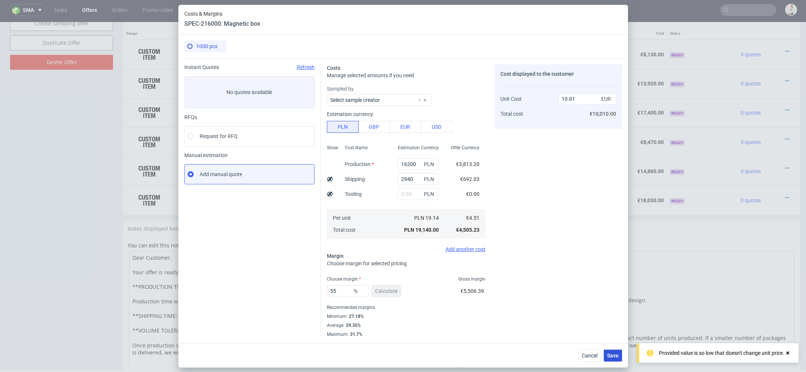
click at [611, 359] on button "Save" at bounding box center [613, 356] width 18 height 12
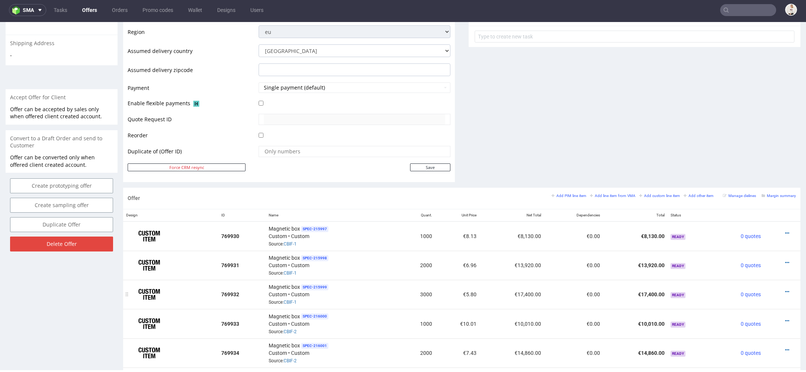
scroll to position [325, 0]
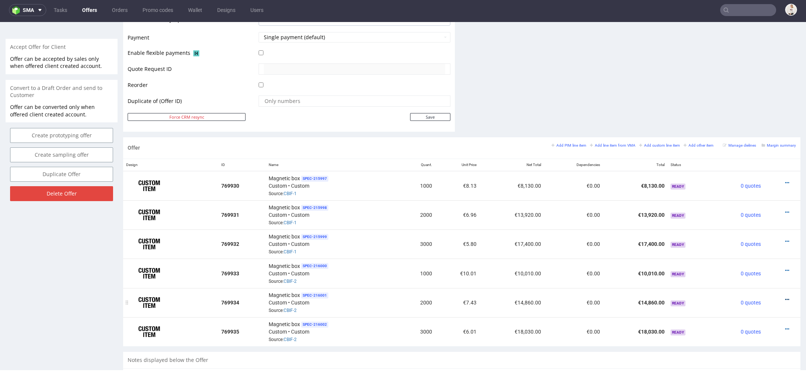
click at [785, 297] on icon at bounding box center [787, 299] width 4 height 5
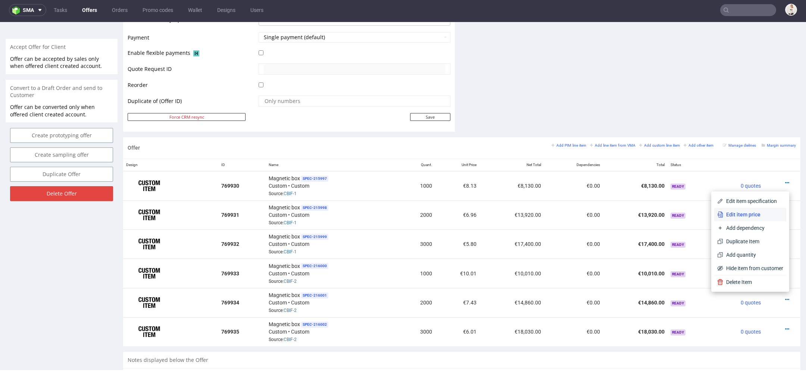
click at [743, 216] on span "Edit item price" at bounding box center [753, 214] width 60 height 7
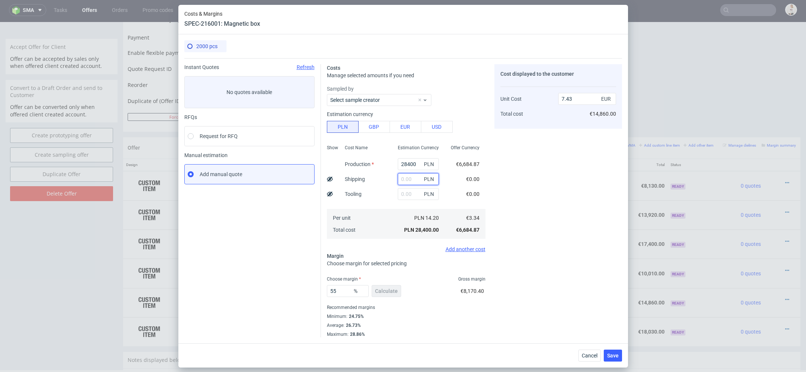
click at [408, 178] on input "text" at bounding box center [418, 179] width 41 height 12
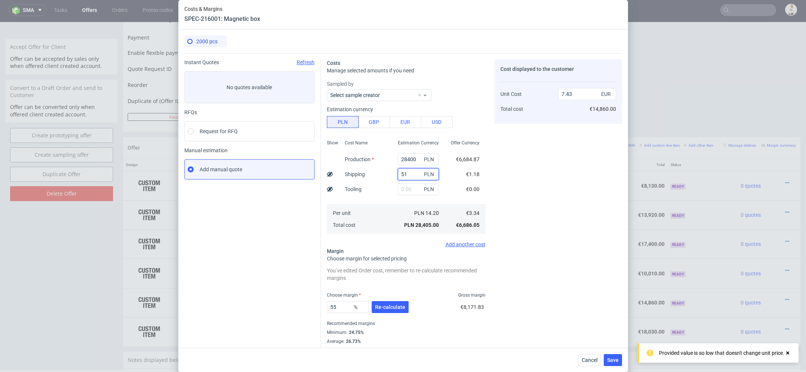
type input "510"
type input "7.44"
type input "5105"
type input "8.76"
type input "5105"
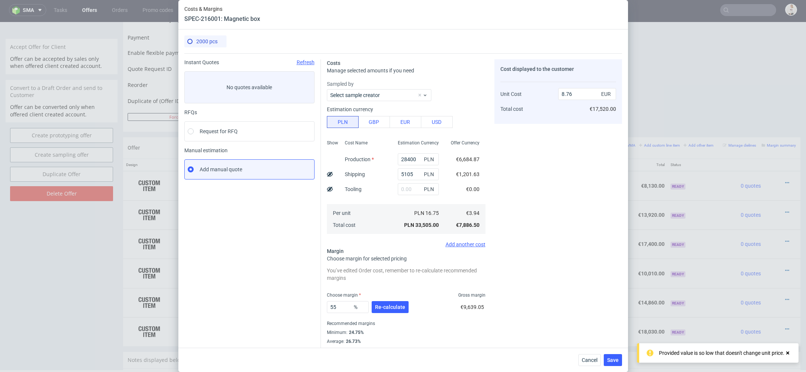
click at [557, 191] on div "Cost displayed to the customer Unit Cost Total cost 8.76 EUR €17,520.00" at bounding box center [558, 206] width 128 height 294
click at [399, 308] on span "Re-calculate" at bounding box center [390, 307] width 30 height 5
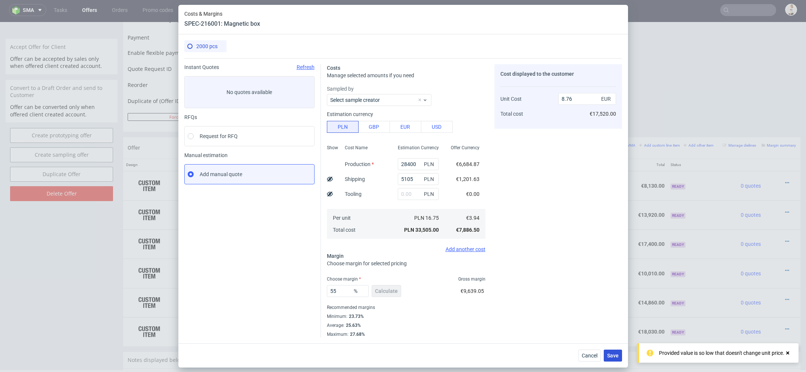
click at [612, 355] on span "Save" at bounding box center [613, 355] width 12 height 5
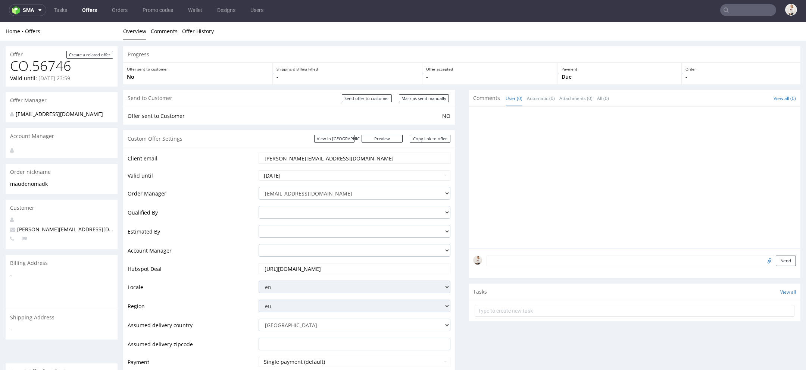
scroll to position [492, 0]
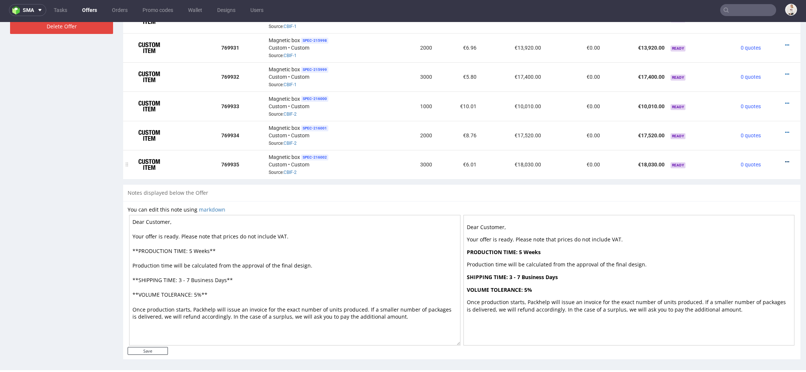
click at [785, 159] on icon at bounding box center [787, 161] width 4 height 5
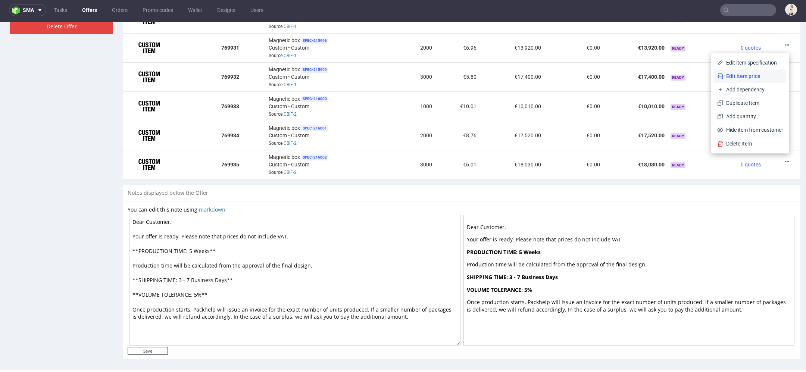
click at [750, 77] on span "Edit item price" at bounding box center [753, 75] width 60 height 7
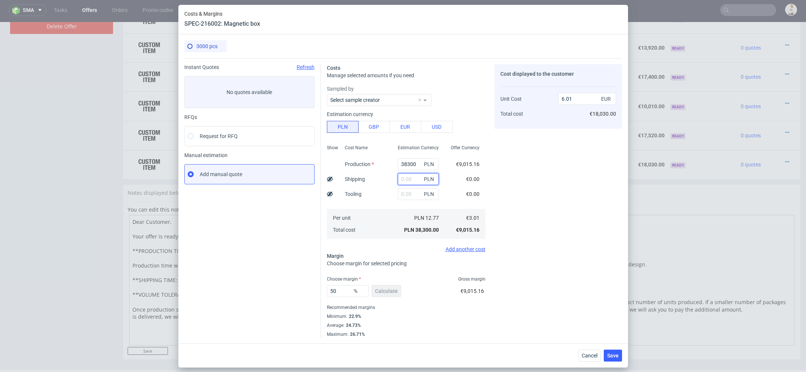
click at [405, 180] on input "text" at bounding box center [418, 179] width 41 height 12
paste input "1750€"
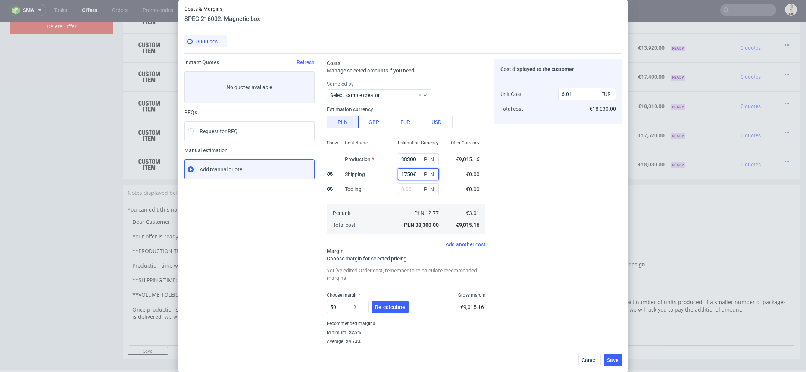
drag, startPoint x: 416, startPoint y: 175, endPoint x: 338, endPoint y: 158, distance: 79.9
click at [338, 158] on div "Show Cost Name Production Shipping Tooling Per unit Total cost Estimation Curre…" at bounding box center [406, 186] width 159 height 99
type input "7450"
type input "7.17"
type input "7450"
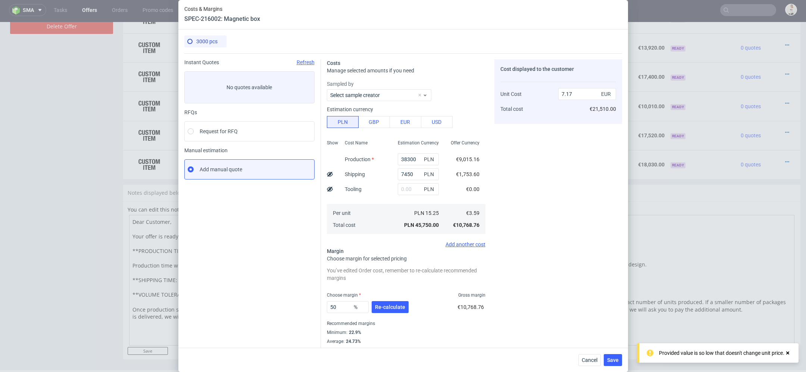
click at [485, 203] on div "Offer Currency €9,015.16 €1,753.60 €0.00 €3.59 €10,768.76" at bounding box center [465, 186] width 41 height 99
click at [397, 308] on span "Re-calculate" at bounding box center [390, 307] width 30 height 5
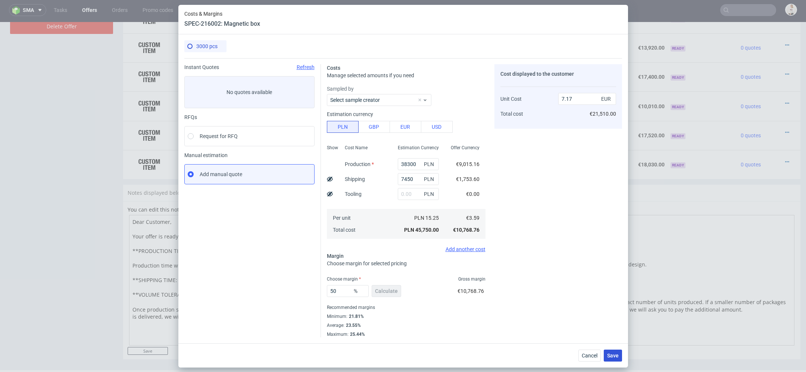
click at [618, 359] on button "Save" at bounding box center [613, 356] width 18 height 12
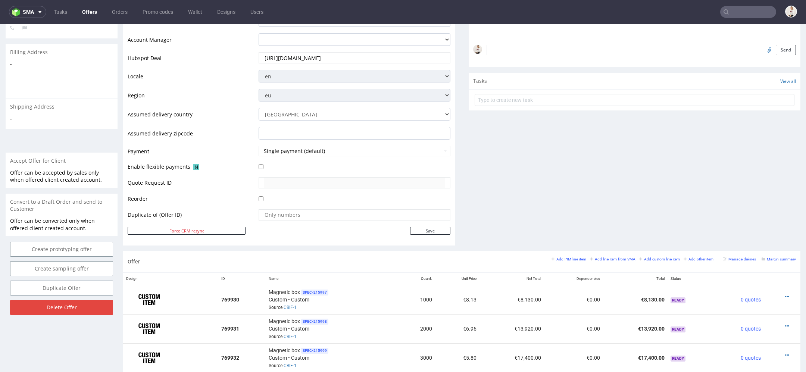
scroll to position [8, 0]
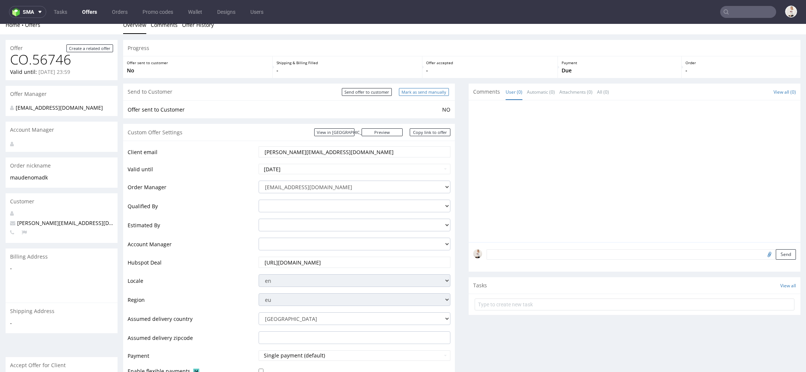
click at [414, 92] on input "Mark as send manually" at bounding box center [424, 92] width 50 height 8
type input "In progress..."
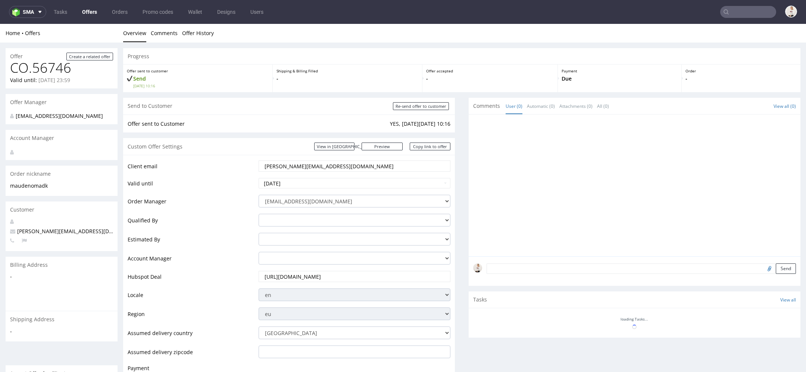
scroll to position [0, 0]
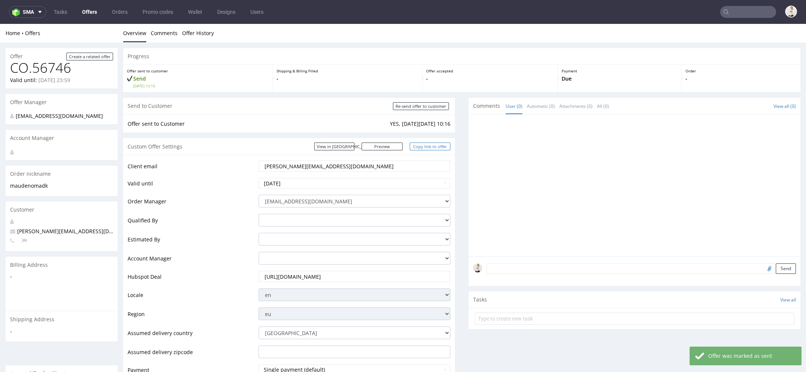
click at [430, 147] on link "Copy link to offer" at bounding box center [430, 147] width 41 height 8
drag, startPoint x: 306, startPoint y: 166, endPoint x: 126, endPoint y: 163, distance: 179.9
click at [126, 163] on div "Client email maude@noma.dk Valid until 2025-09-20 Order Manager mari.fok@packhe…" at bounding box center [289, 309] width 332 height 309
click at [441, 147] on link "Copy link to offer" at bounding box center [430, 147] width 41 height 8
click at [92, 11] on link "Offers" at bounding box center [90, 12] width 24 height 12
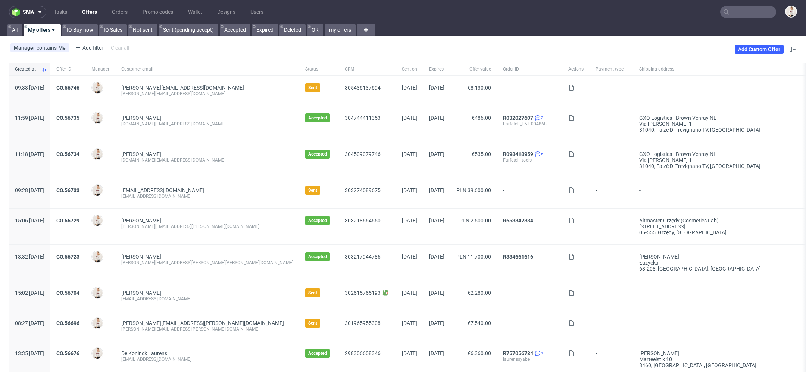
click at [94, 8] on link "Offers" at bounding box center [90, 12] width 24 height 12
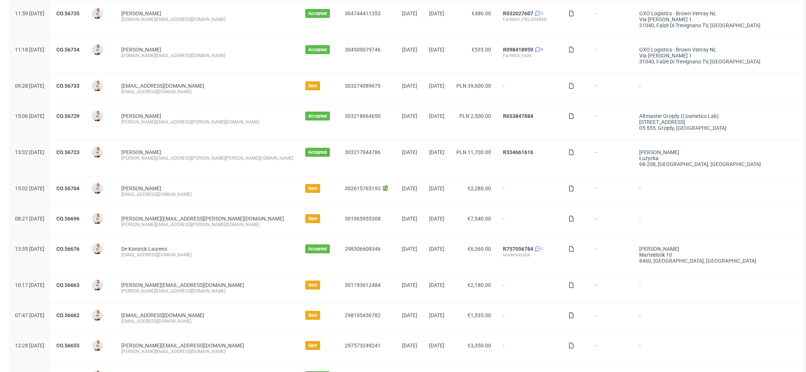
scroll to position [103, 0]
click at [227, 88] on div "[EMAIL_ADDRESS][DOMAIN_NAME]" at bounding box center [207, 87] width 172 height 6
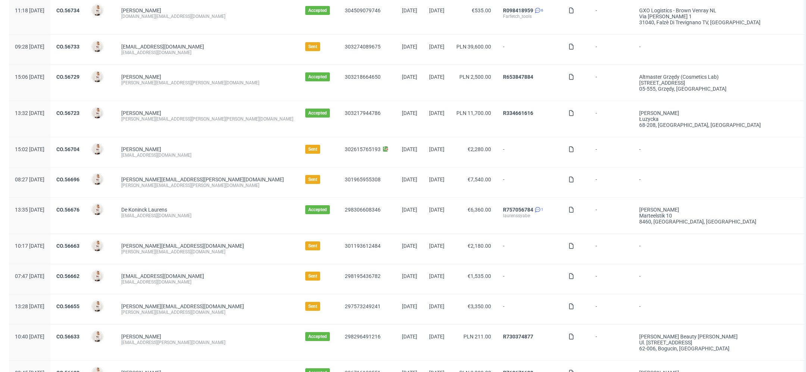
scroll to position [230, 0]
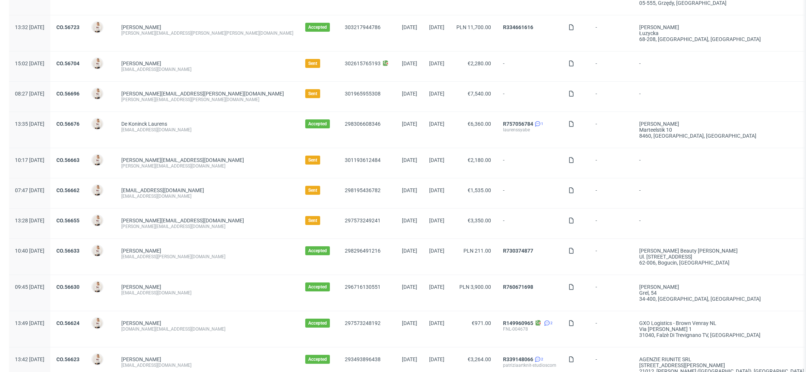
click at [207, 96] on span "alison.mulligan@andopen.co" at bounding box center [202, 94] width 163 height 6
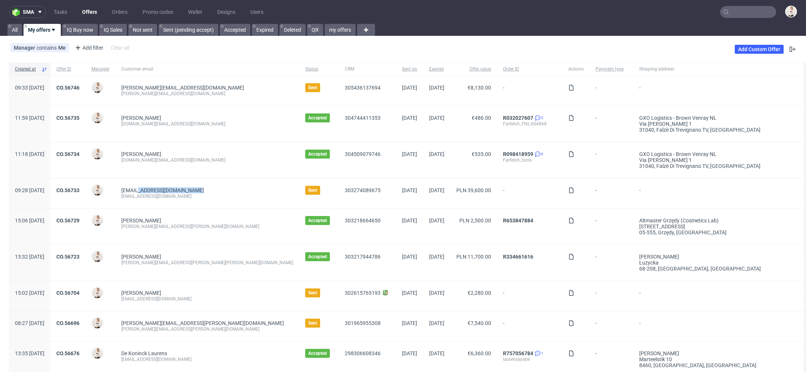
drag, startPoint x: 224, startPoint y: 191, endPoint x: 149, endPoint y: 191, distance: 75.8
click at [151, 191] on div "[EMAIL_ADDRESS][DOMAIN_NAME]" at bounding box center [207, 190] width 172 height 6
click at [79, 190] on link "CO.56733" at bounding box center [67, 190] width 23 height 6
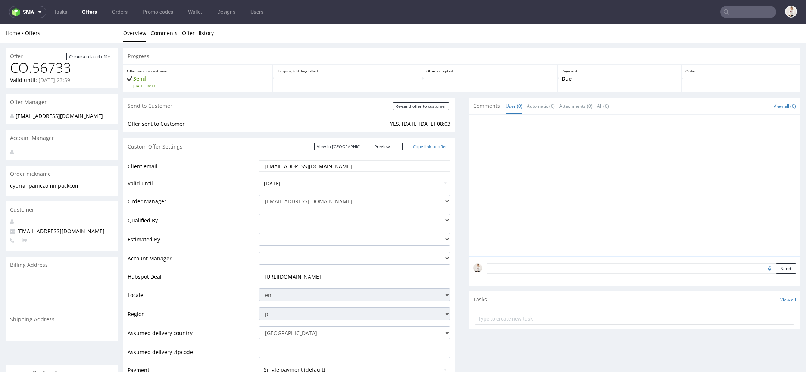
click at [425, 146] on link "Copy link to offer" at bounding box center [430, 147] width 41 height 8
drag, startPoint x: 347, startPoint y: 166, endPoint x: 230, endPoint y: 166, distance: 117.6
click at [230, 166] on tr "Client email cyprian.panicz@omnipack.com" at bounding box center [289, 169] width 323 height 18
click at [85, 10] on link "Offers" at bounding box center [90, 12] width 24 height 12
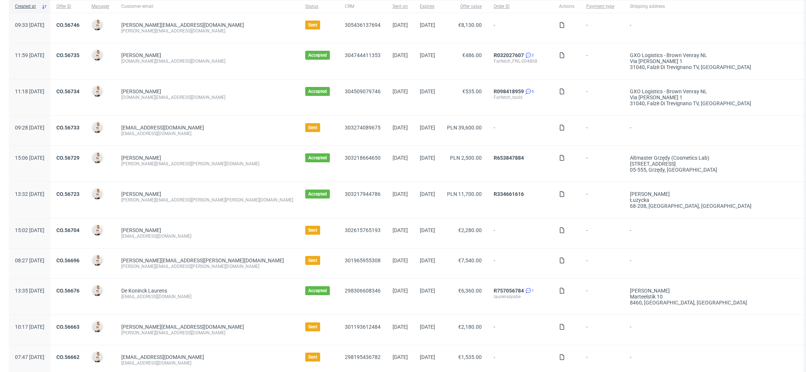
scroll to position [65, 0]
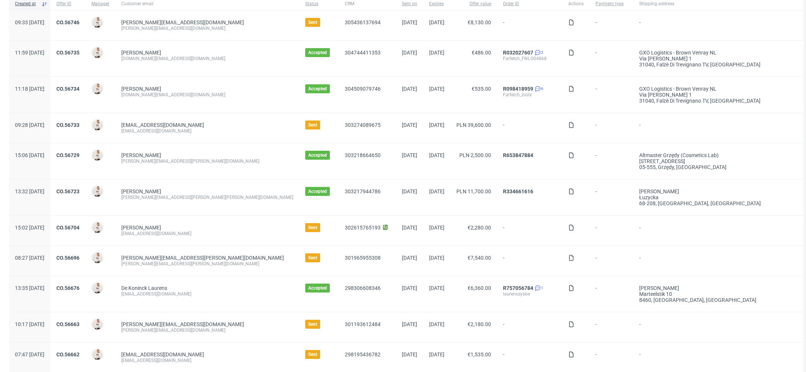
click at [187, 235] on div "info@lwsfck.de" at bounding box center [207, 234] width 172 height 6
click at [79, 225] on link "CO.56704" at bounding box center [67, 228] width 23 height 6
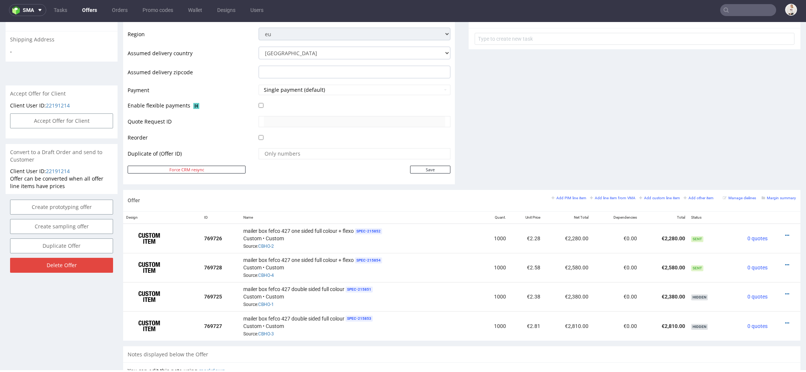
scroll to position [440, 0]
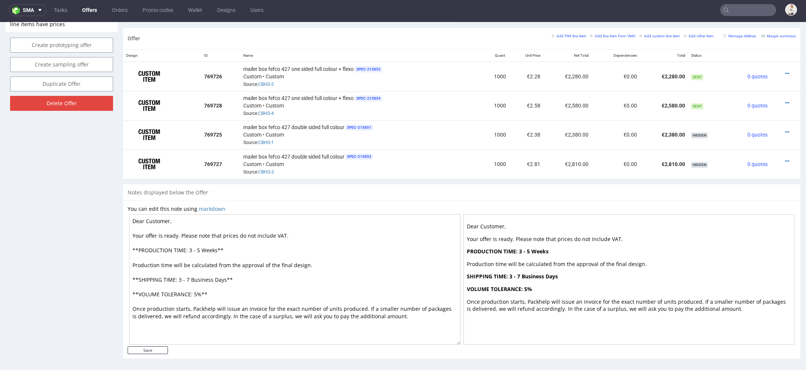
click at [97, 5] on link "Offers" at bounding box center [90, 10] width 24 height 12
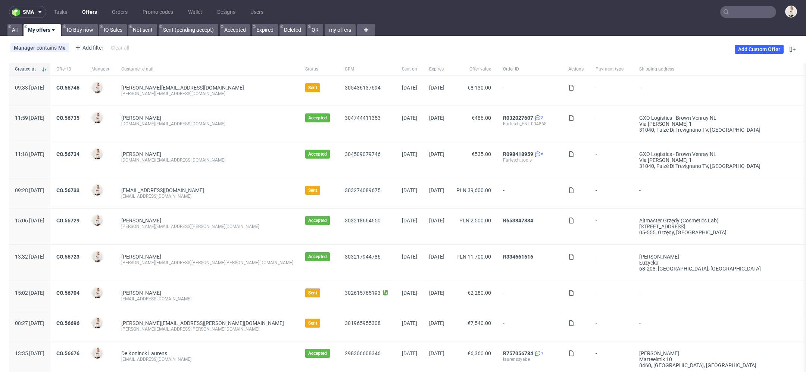
click at [93, 10] on link "Offers" at bounding box center [90, 12] width 24 height 12
